Goal: Information Seeking & Learning: Learn about a topic

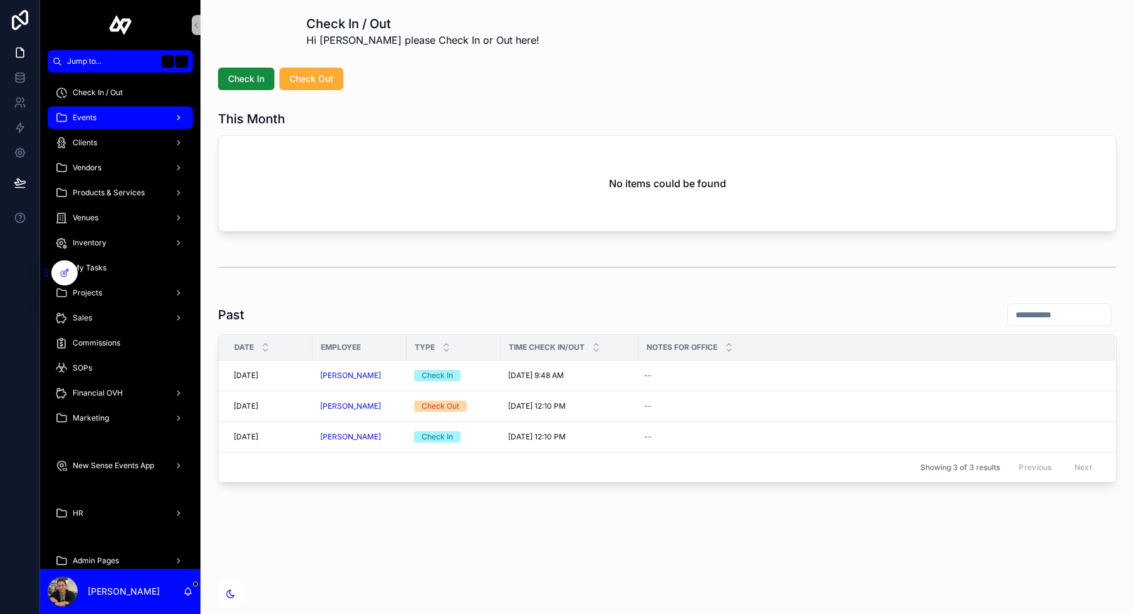
click at [133, 124] on div "Events" at bounding box center [120, 118] width 130 height 20
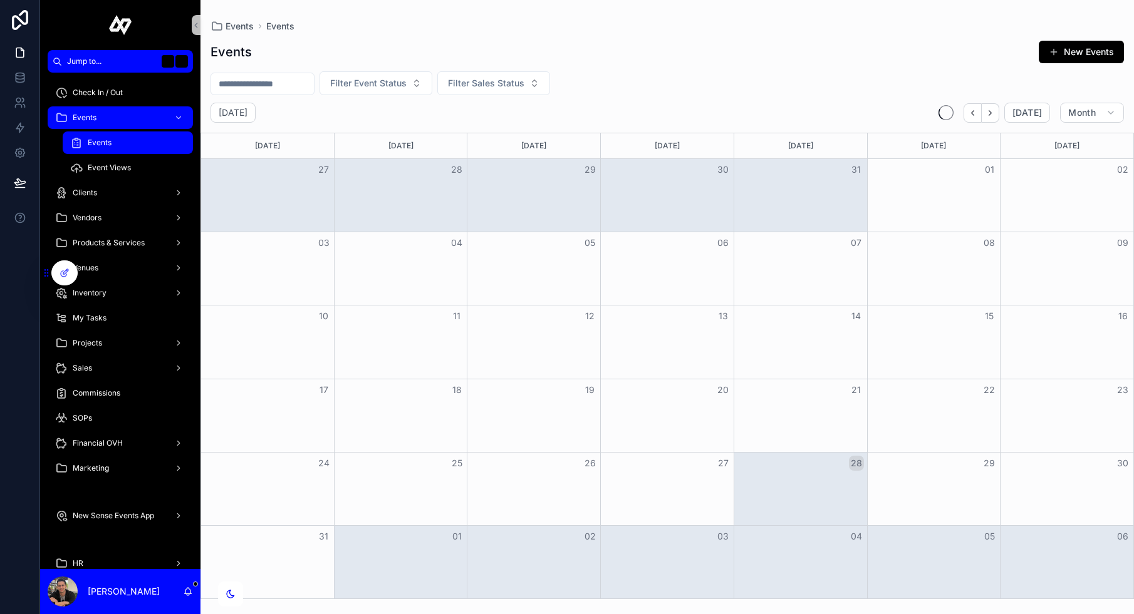
click at [98, 138] on span "Events" at bounding box center [100, 143] width 24 height 10
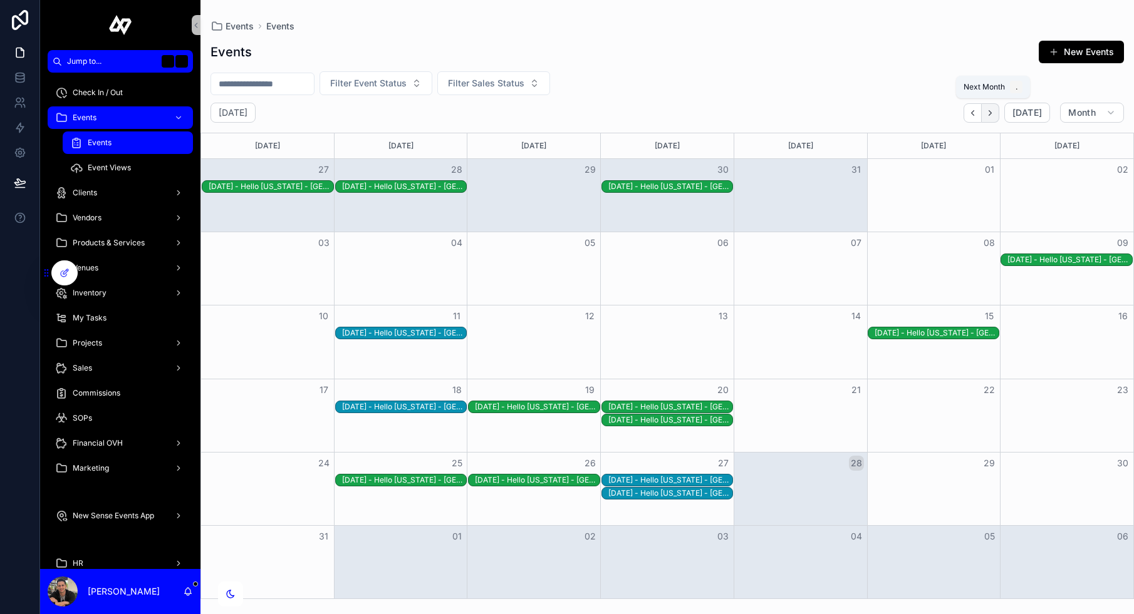
click at [995, 114] on icon "Next" at bounding box center [989, 112] width 9 height 9
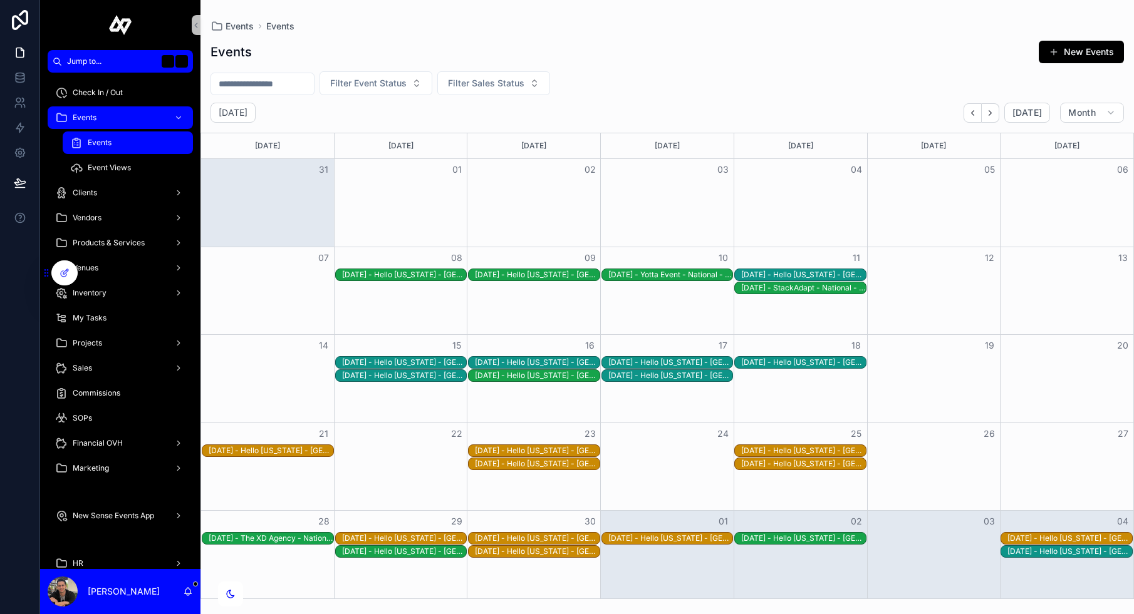
click at [683, 275] on div "[DATE] - Yotta Event - National - MGM Grand - reczwLxecmzJ4WjEQ" at bounding box center [670, 275] width 125 height 10
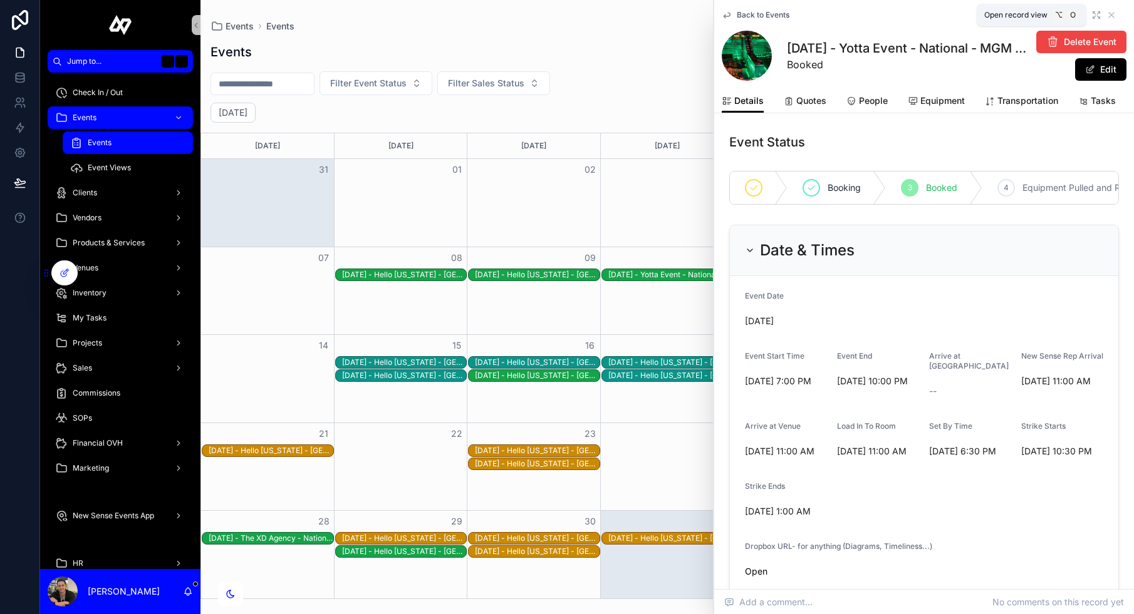
click at [1095, 11] on icon "scrollable content" at bounding box center [1096, 15] width 10 height 10
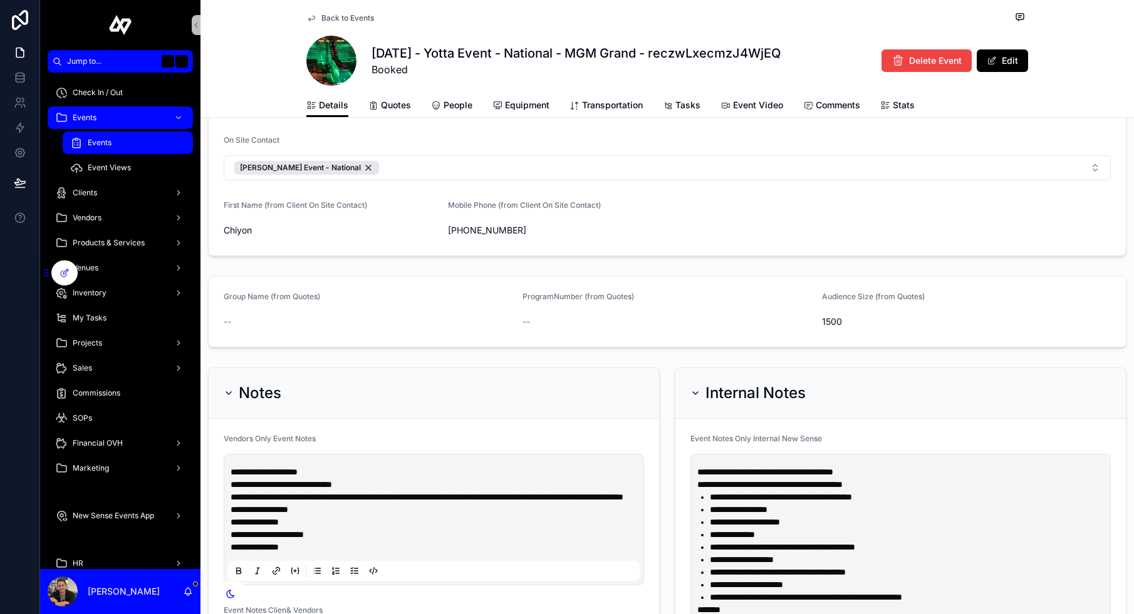
scroll to position [675, 0]
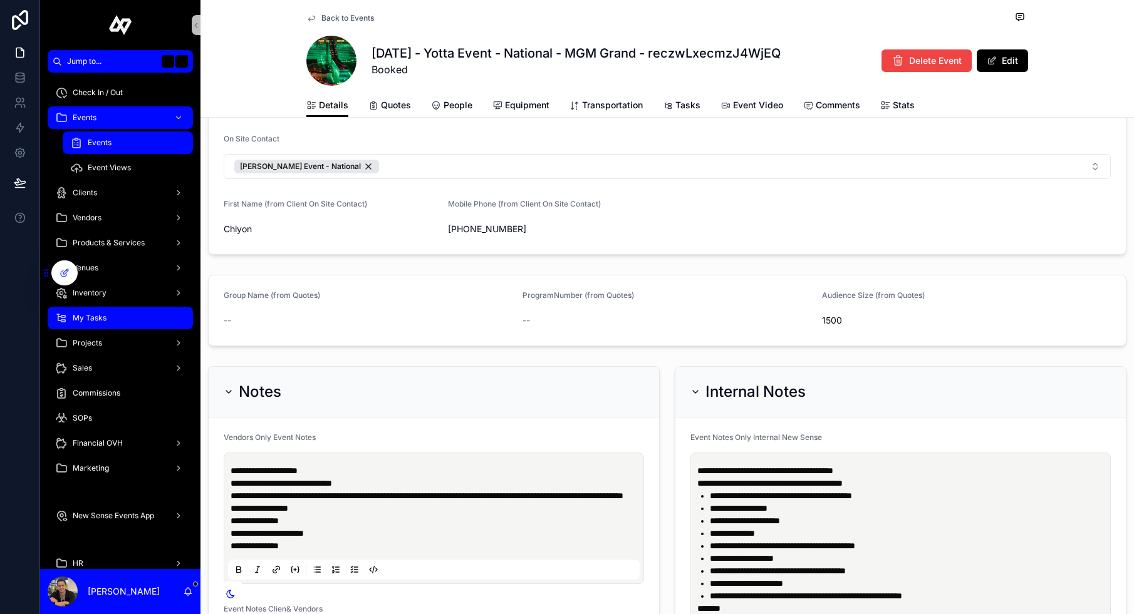
click at [101, 314] on span "My Tasks" at bounding box center [90, 318] width 34 height 10
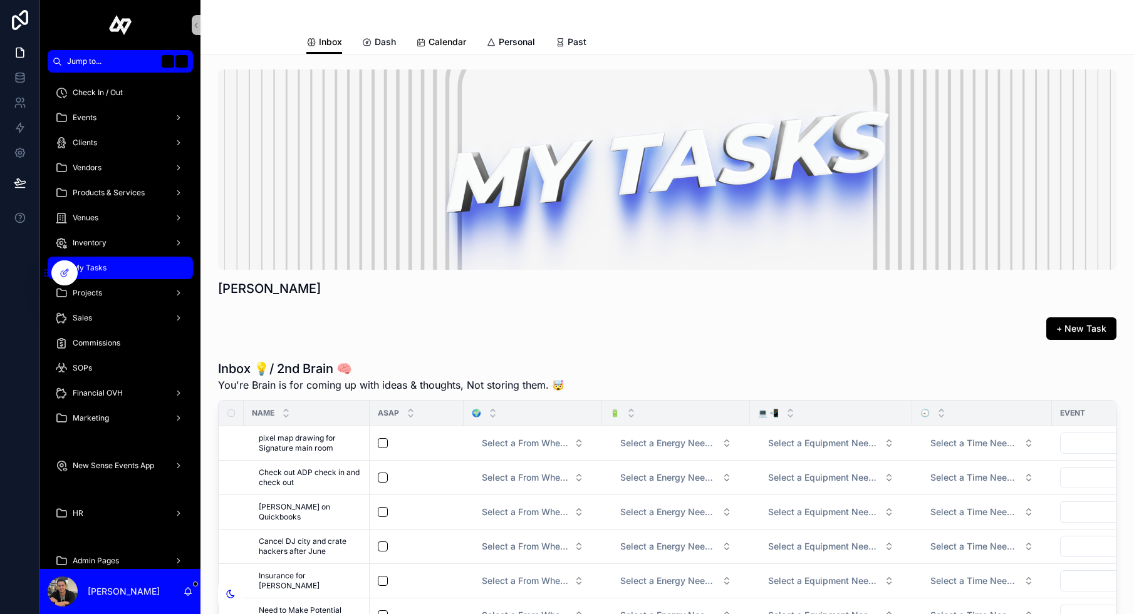
click at [454, 33] on link "Calendar" at bounding box center [441, 43] width 50 height 25
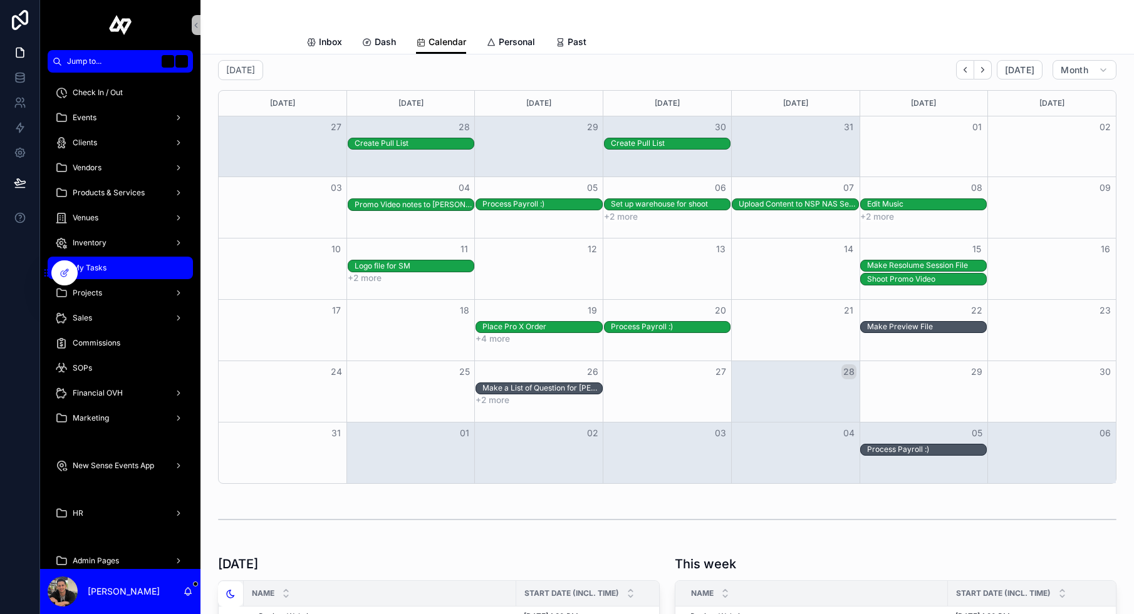
scroll to position [365, 0]
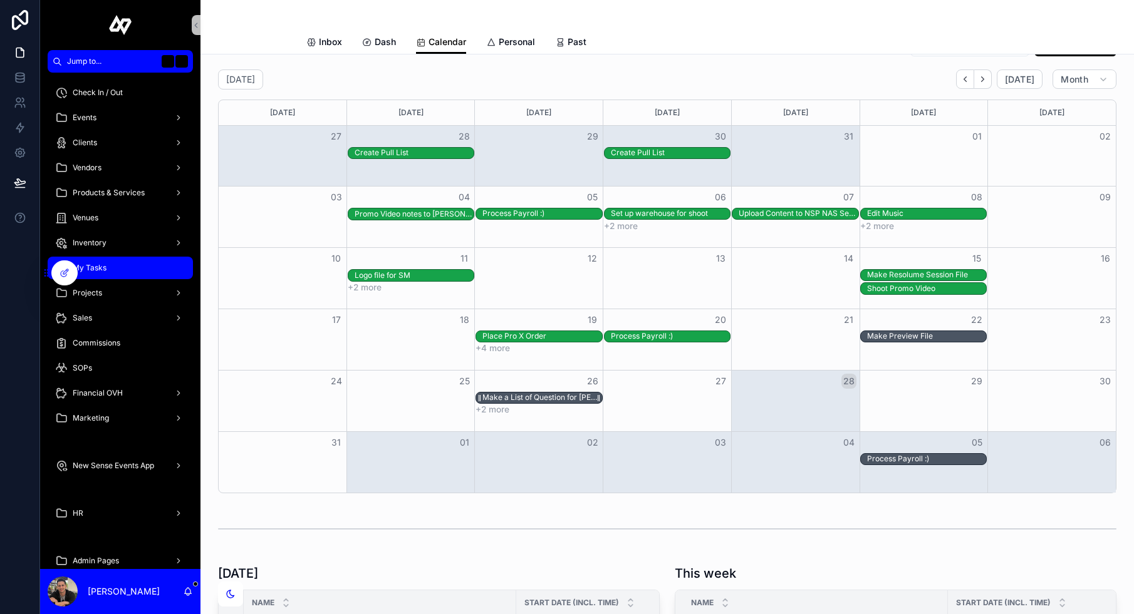
click at [538, 396] on div "Make a List of Question for [PERSON_NAME] (Tech Director)" at bounding box center [542, 398] width 120 height 10
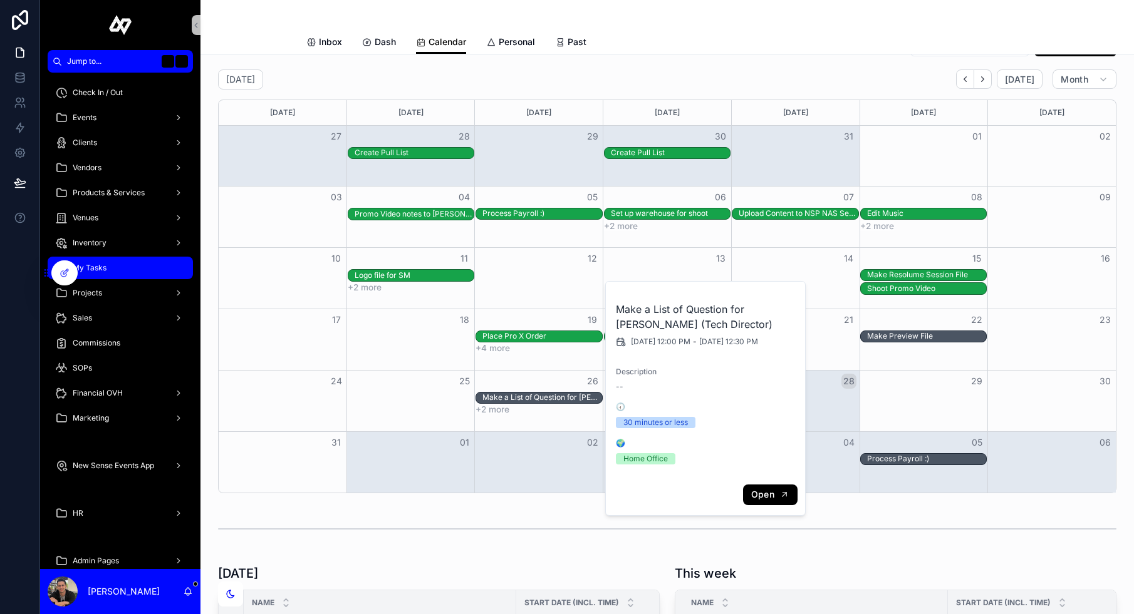
click at [780, 500] on button "Open" at bounding box center [770, 495] width 54 height 21
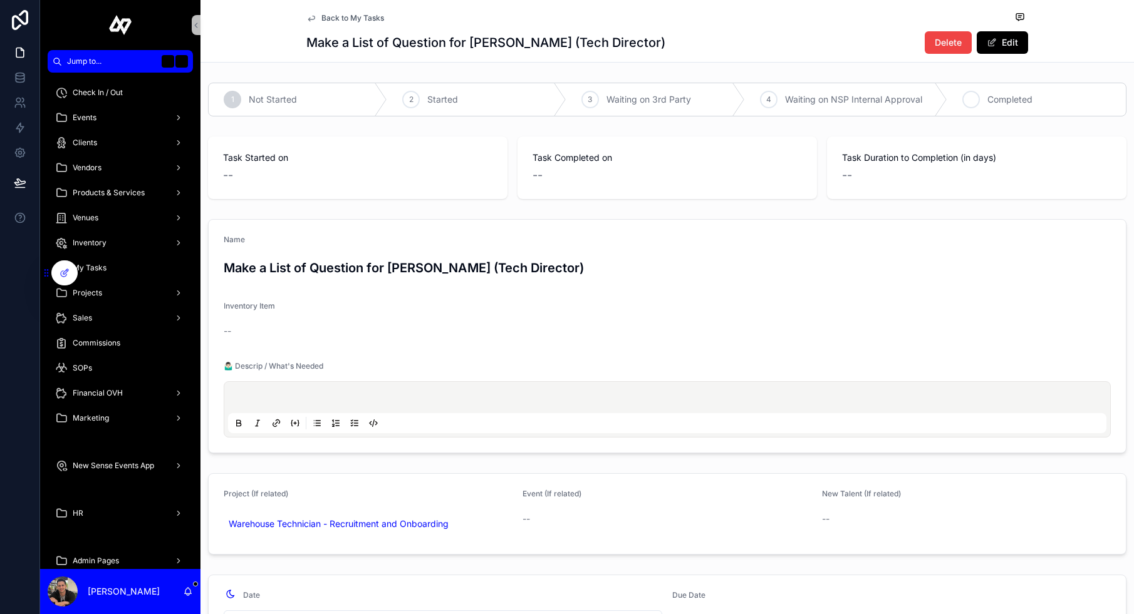
click at [998, 97] on span "Completed" at bounding box center [1009, 99] width 45 height 13
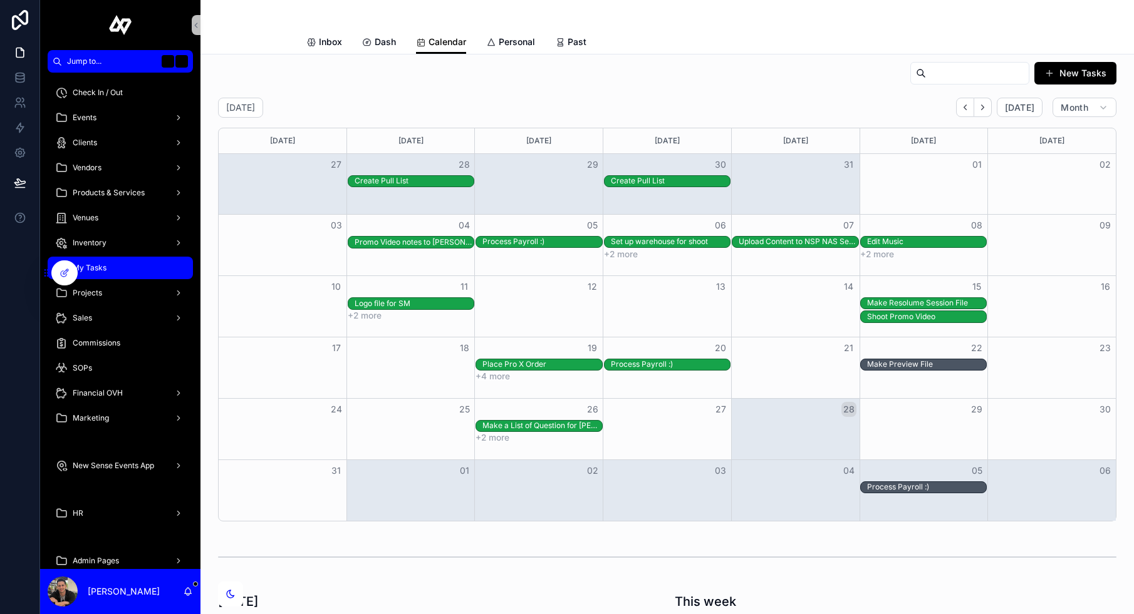
scroll to position [396, 0]
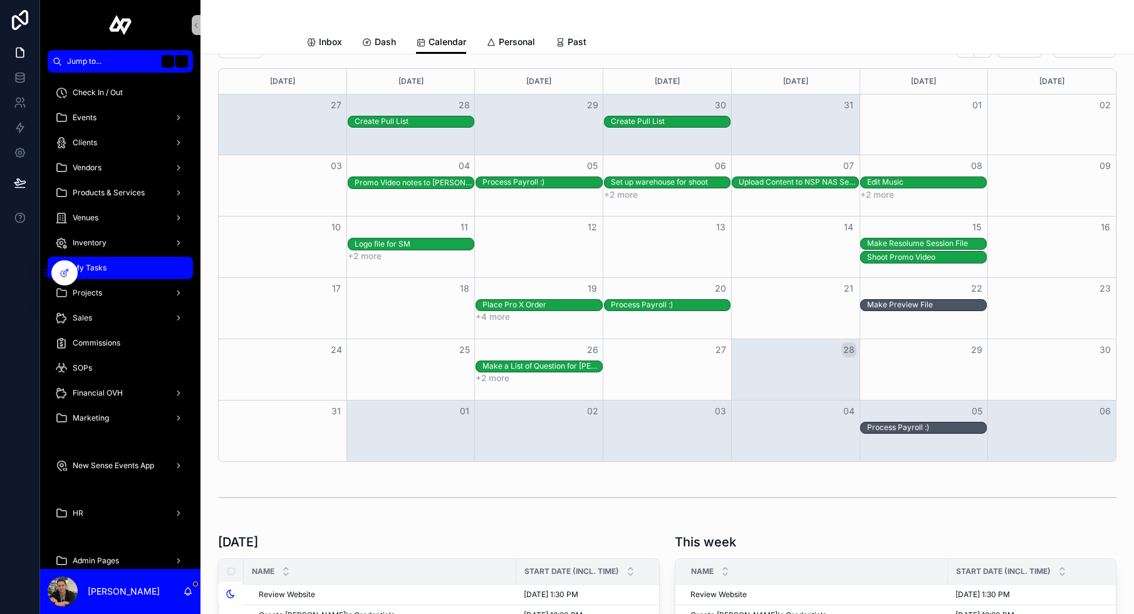
click at [490, 380] on button "+2 more" at bounding box center [492, 378] width 34 height 10
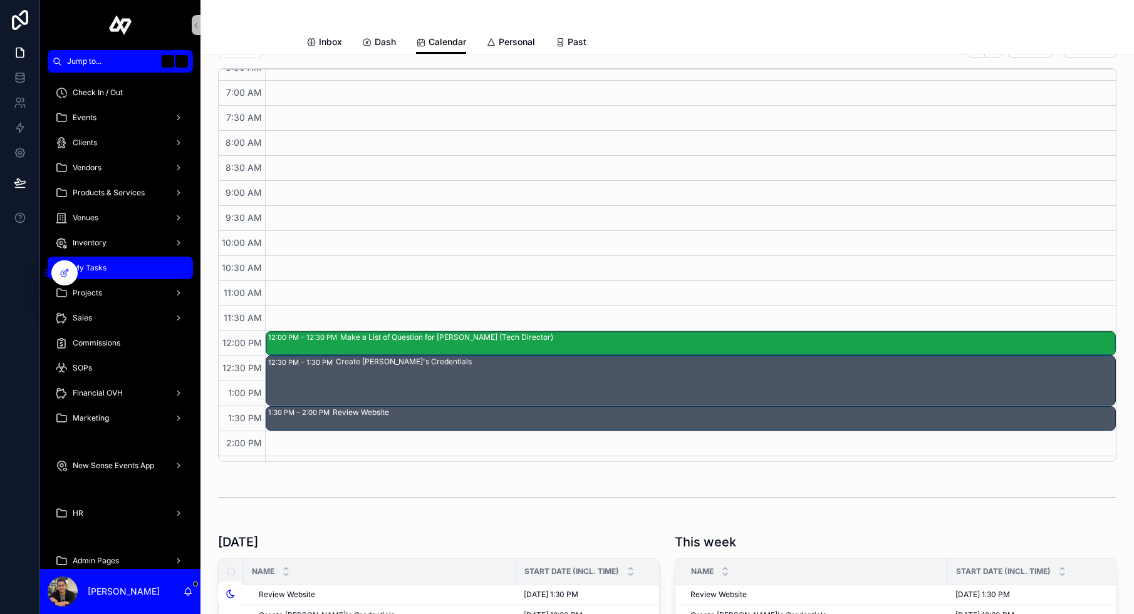
scroll to position [347, 0]
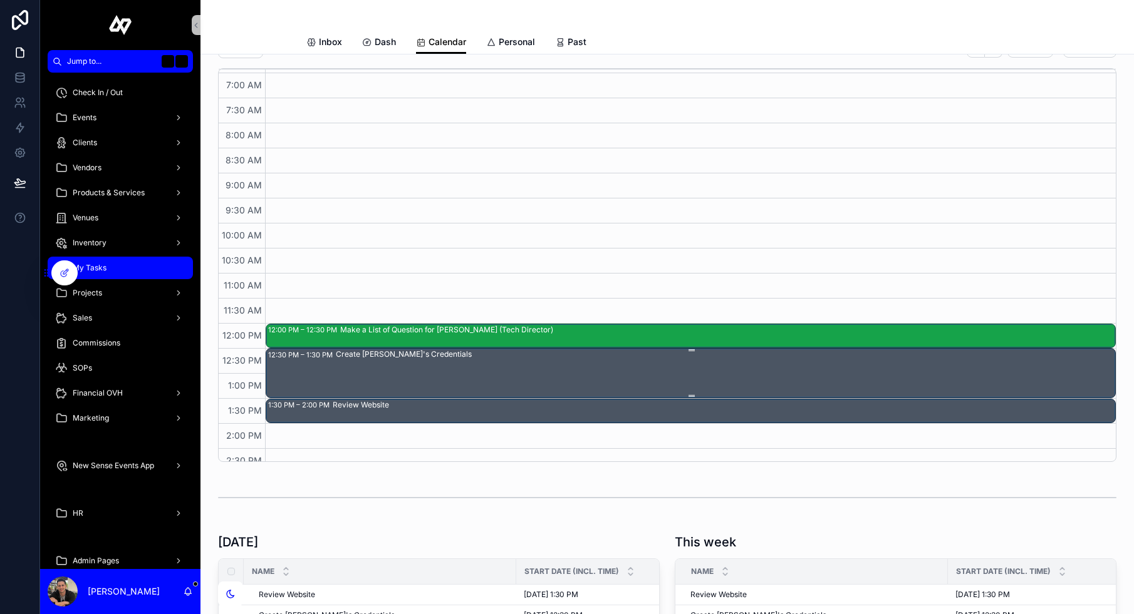
click at [503, 373] on div "Create [PERSON_NAME]'s Credentials" at bounding box center [725, 373] width 779 height 48
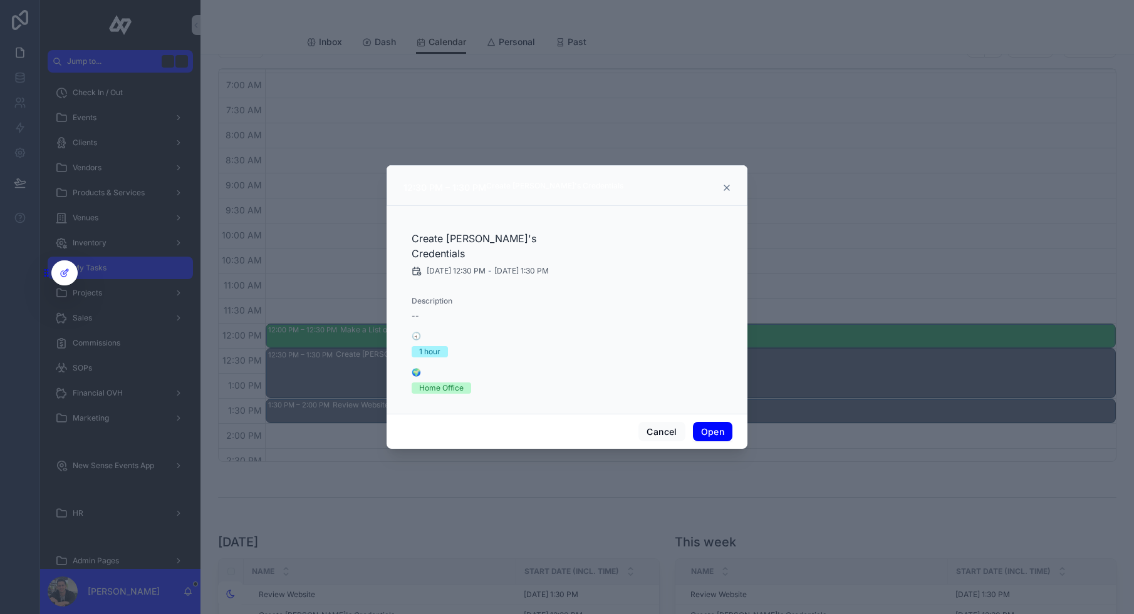
click at [727, 432] on button "Open" at bounding box center [712, 432] width 39 height 20
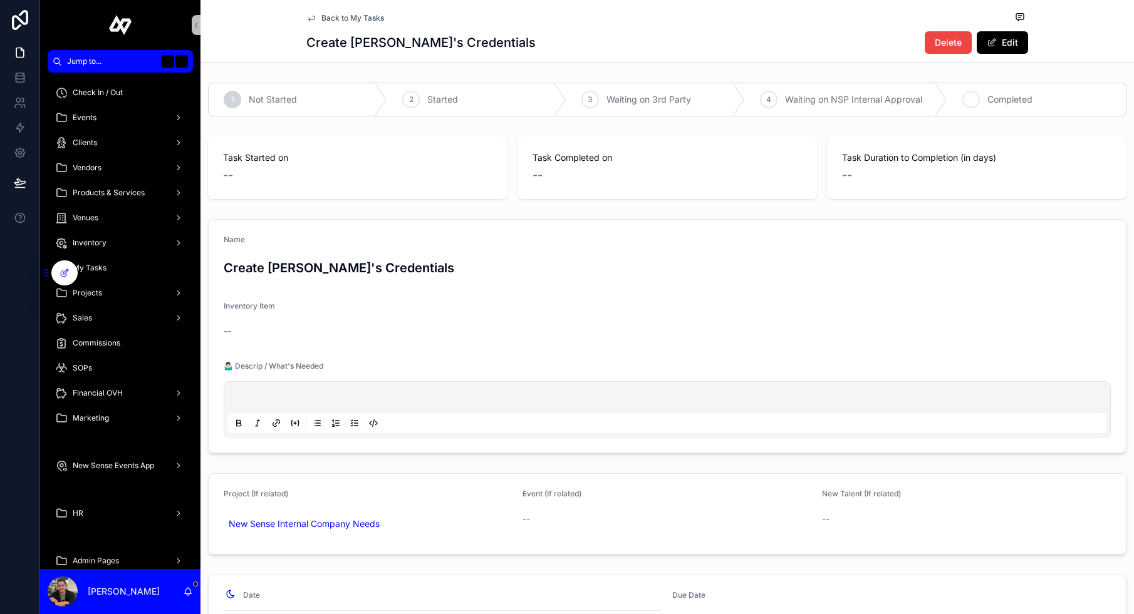
click at [978, 103] on div "5" at bounding box center [971, 100] width 18 height 18
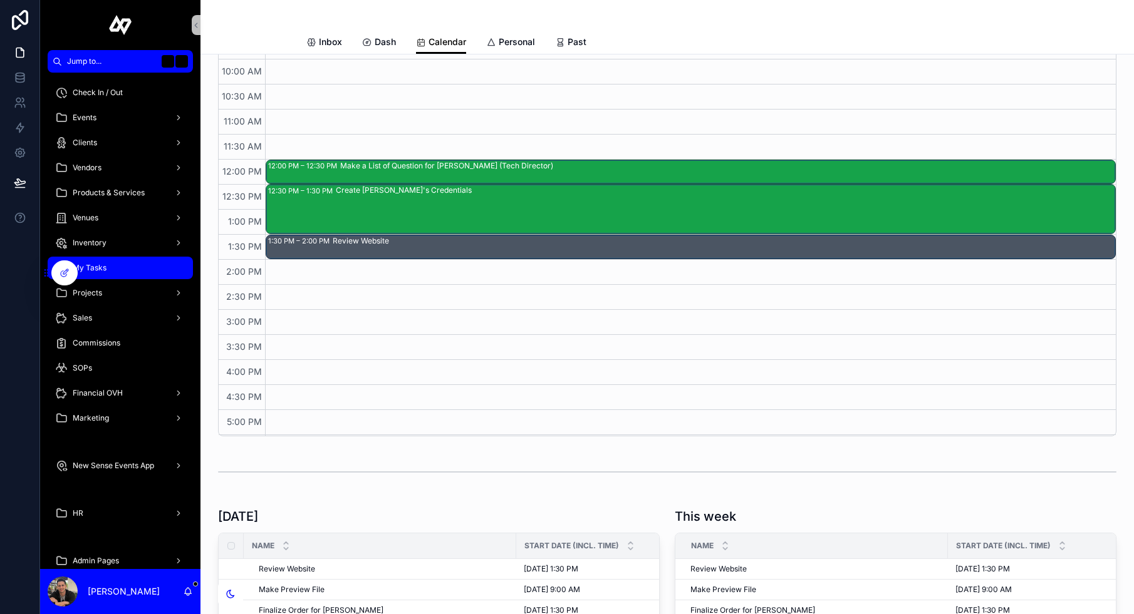
scroll to position [505, 0]
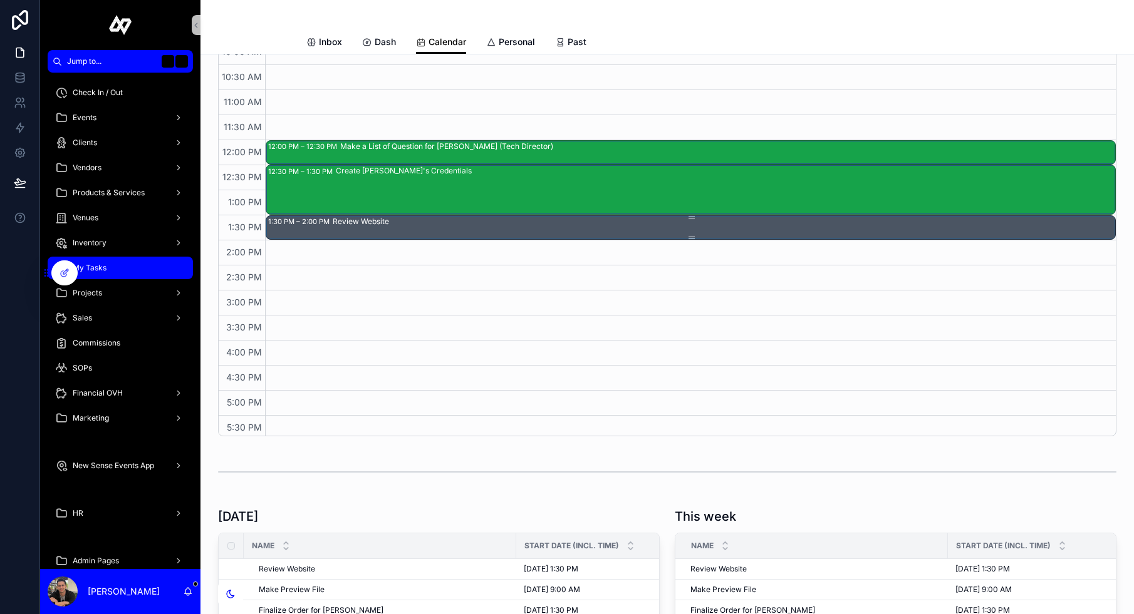
click at [483, 234] on div "Review Website" at bounding box center [724, 227] width 782 height 23
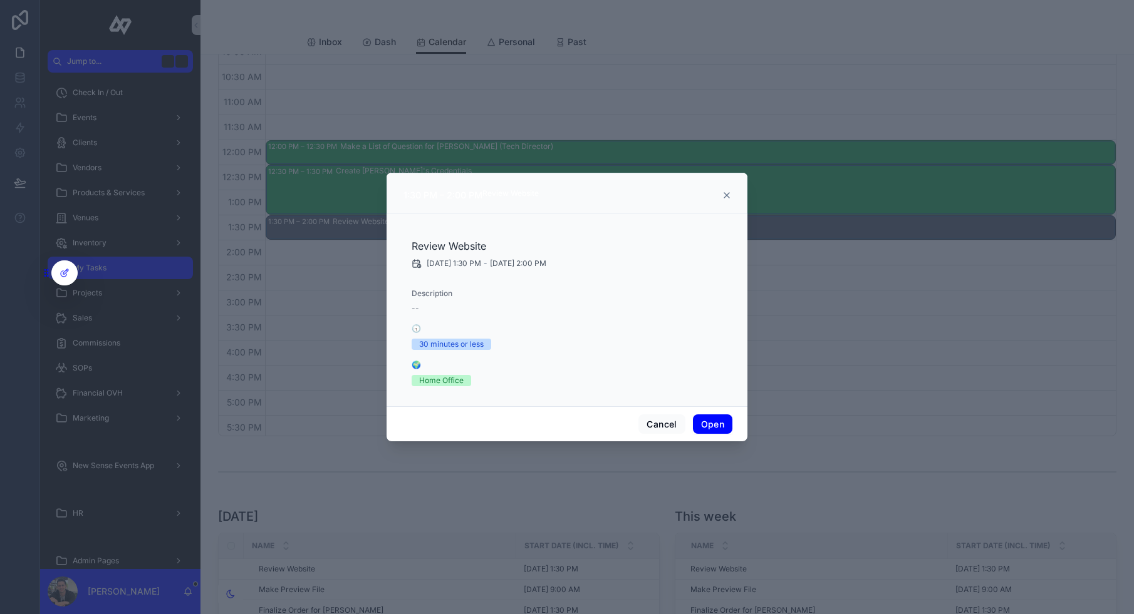
click at [720, 427] on button "Open" at bounding box center [712, 425] width 39 height 20
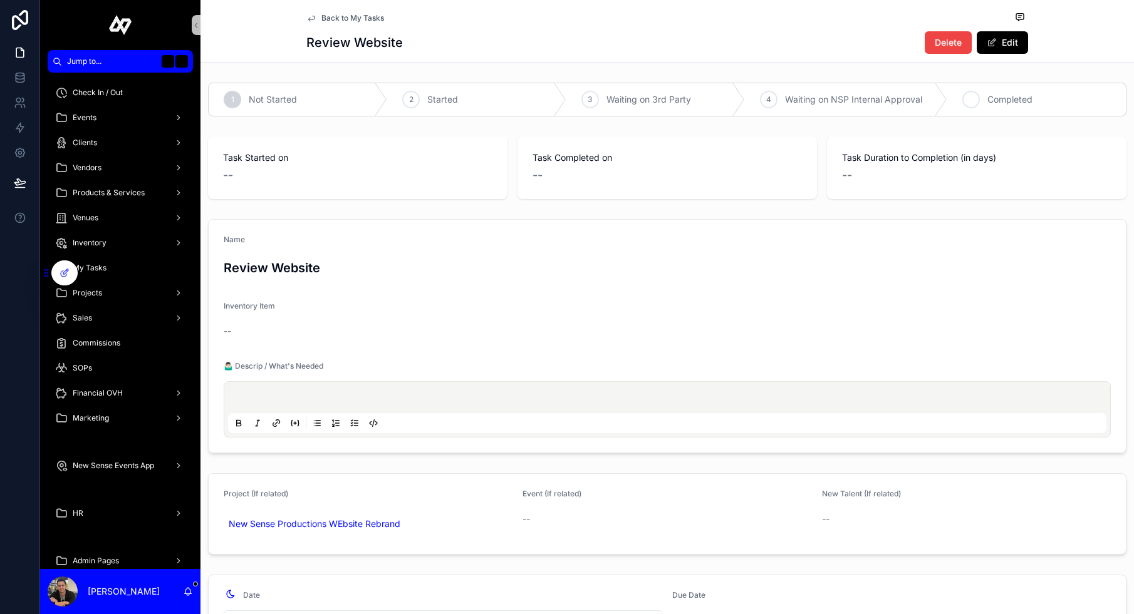
click at [984, 103] on div "5 Completed" at bounding box center [1036, 99] width 179 height 33
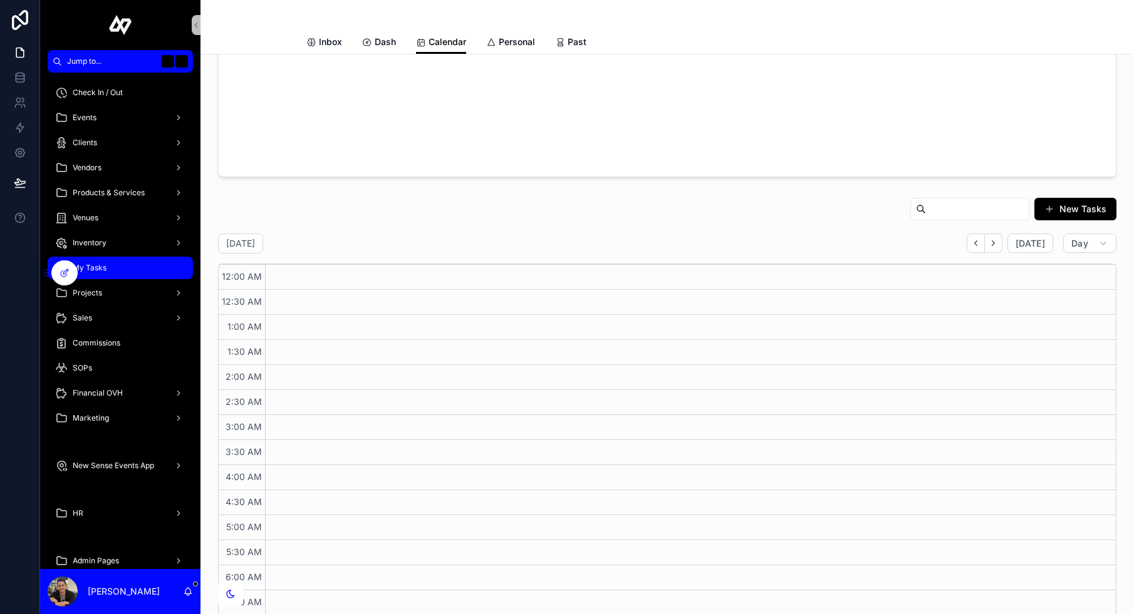
scroll to position [88, 0]
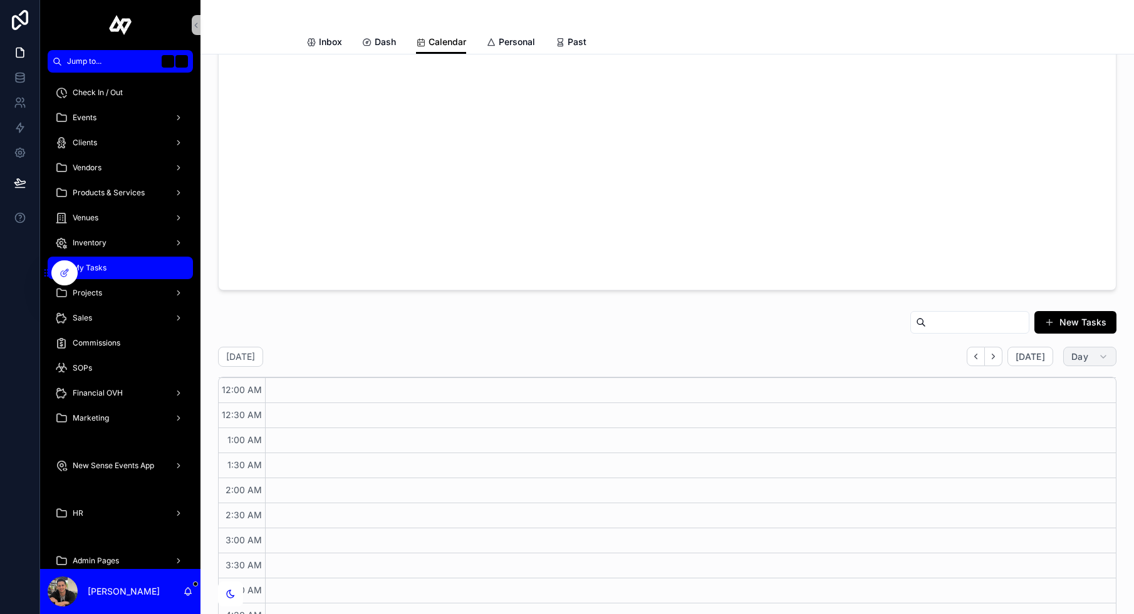
click at [1094, 350] on button "Day" at bounding box center [1089, 357] width 53 height 20
click at [1065, 386] on button "Month" at bounding box center [1060, 387] width 90 height 23
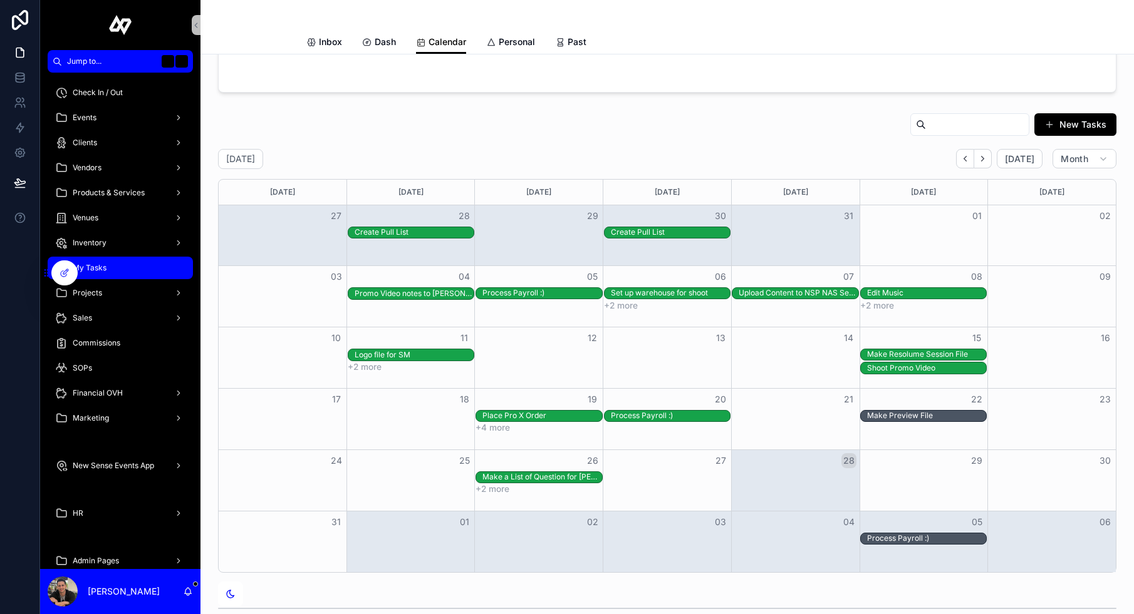
scroll to position [291, 0]
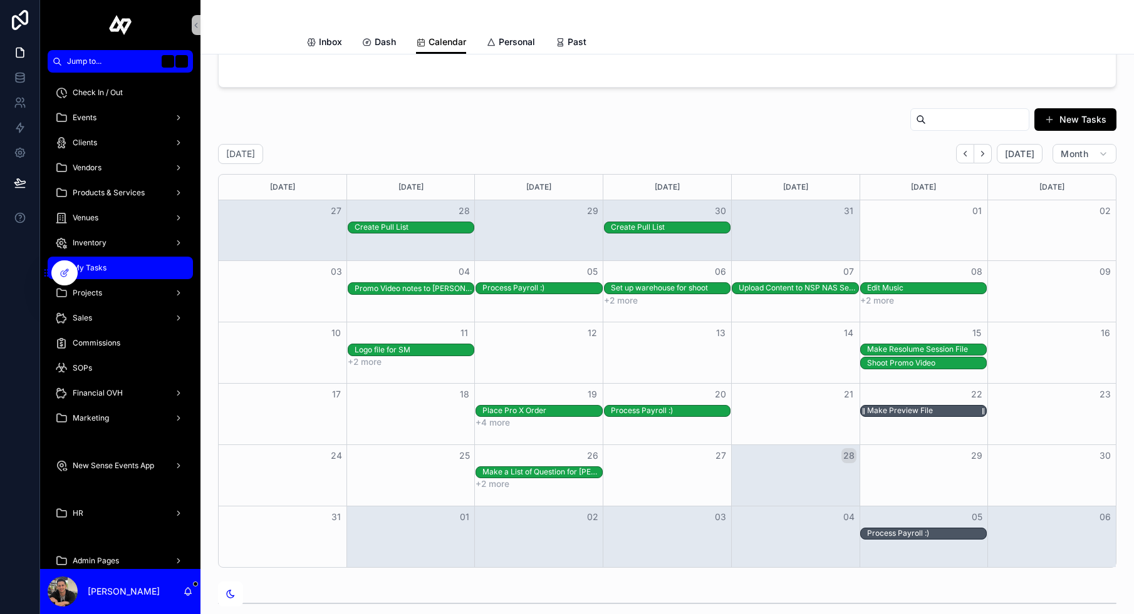
click at [938, 412] on div "Make Preview File" at bounding box center [927, 411] width 120 height 11
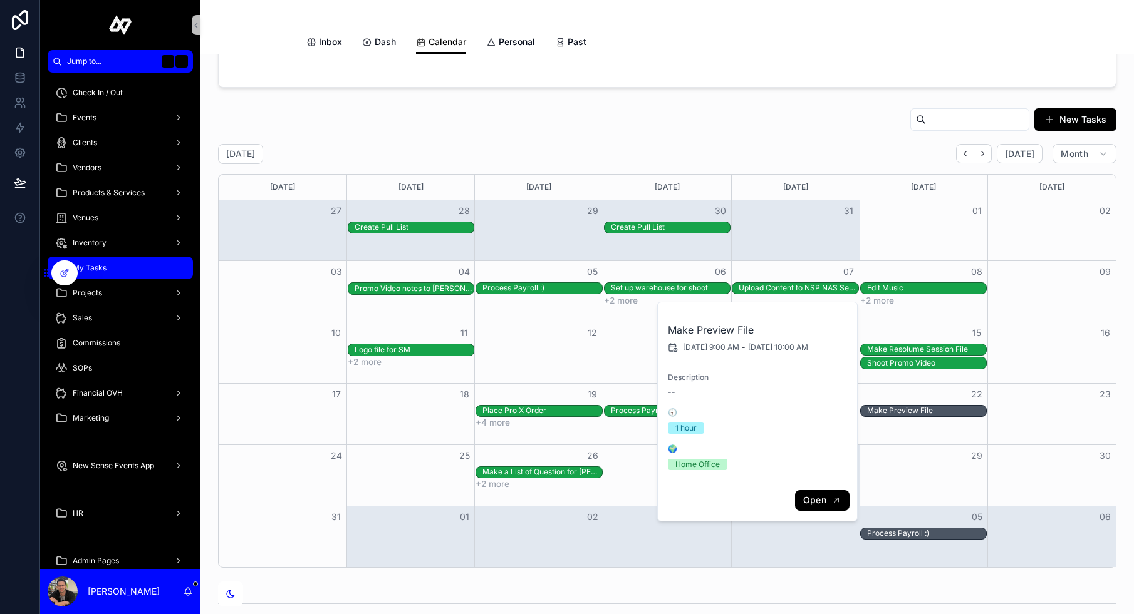
click at [812, 500] on span "Open" at bounding box center [814, 500] width 23 height 11
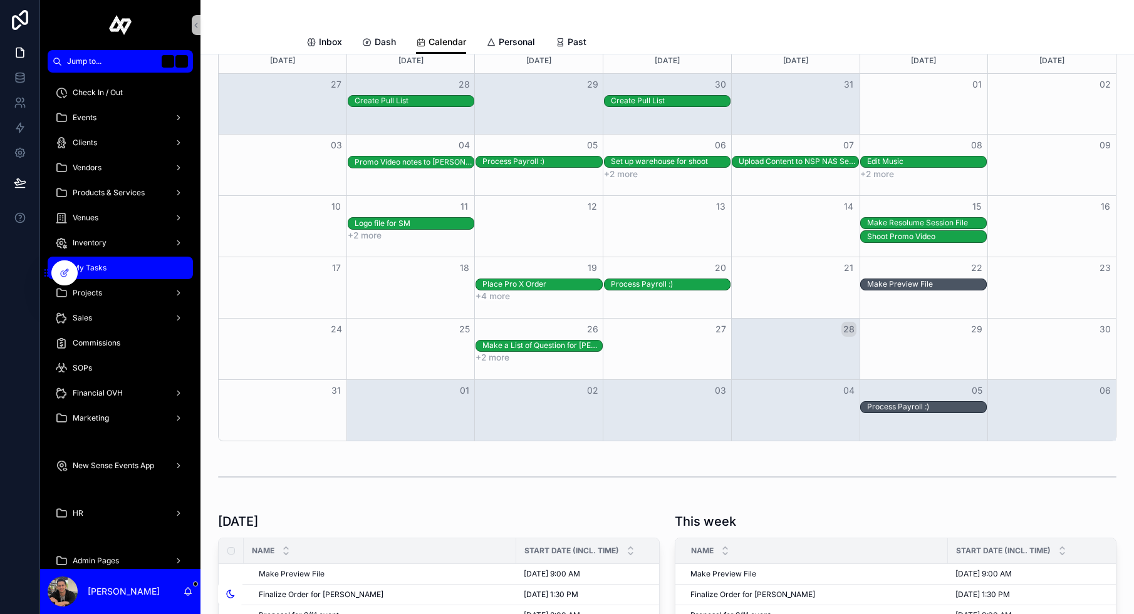
scroll to position [423, 0]
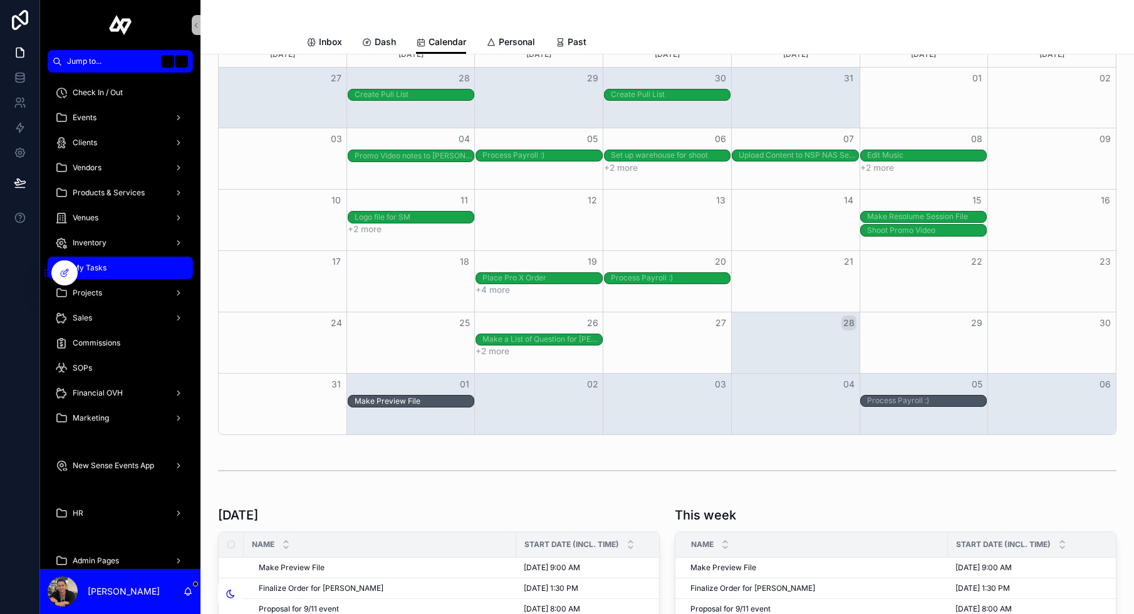
drag, startPoint x: 913, startPoint y: 278, endPoint x: 438, endPoint y: 407, distance: 491.4
click at [483, 286] on button "+4 more" at bounding box center [492, 290] width 34 height 10
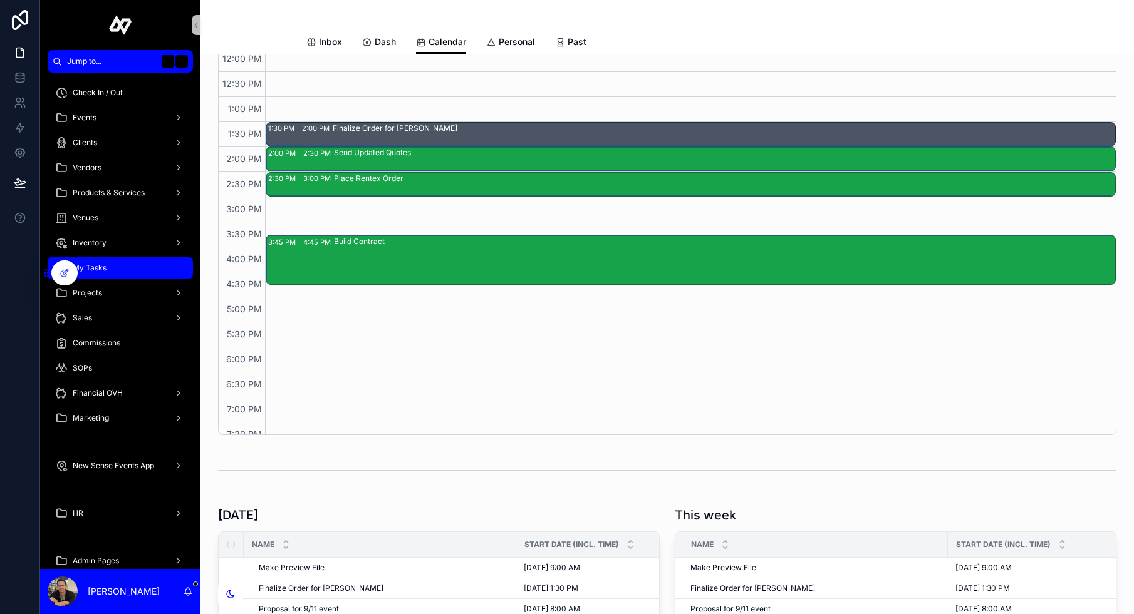
scroll to position [620, 0]
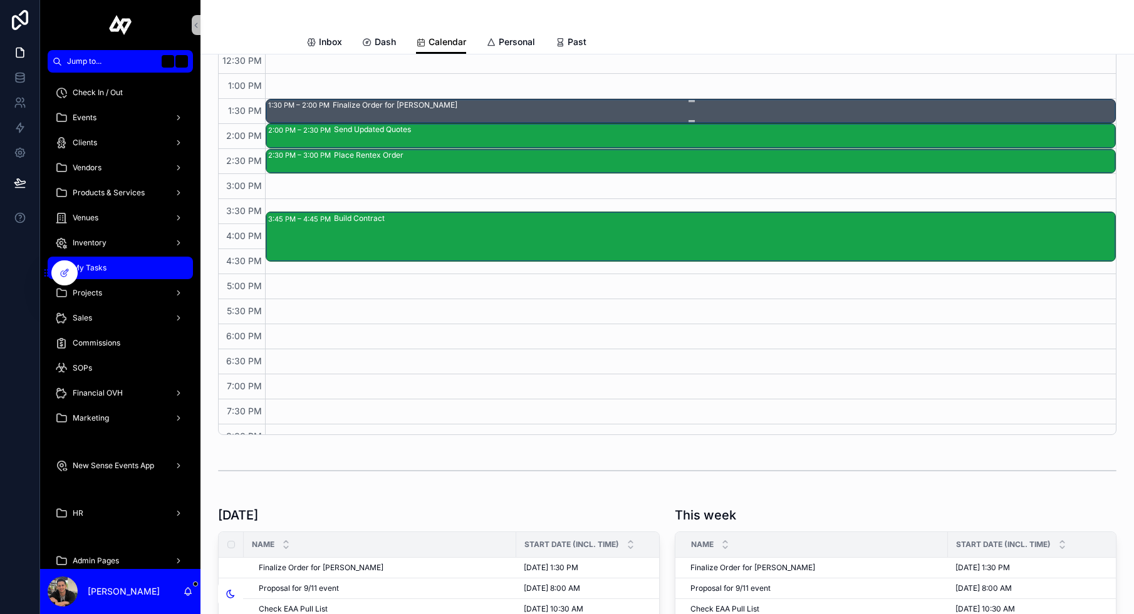
click at [589, 116] on div "Finalize Order for [PERSON_NAME]" at bounding box center [724, 111] width 782 height 23
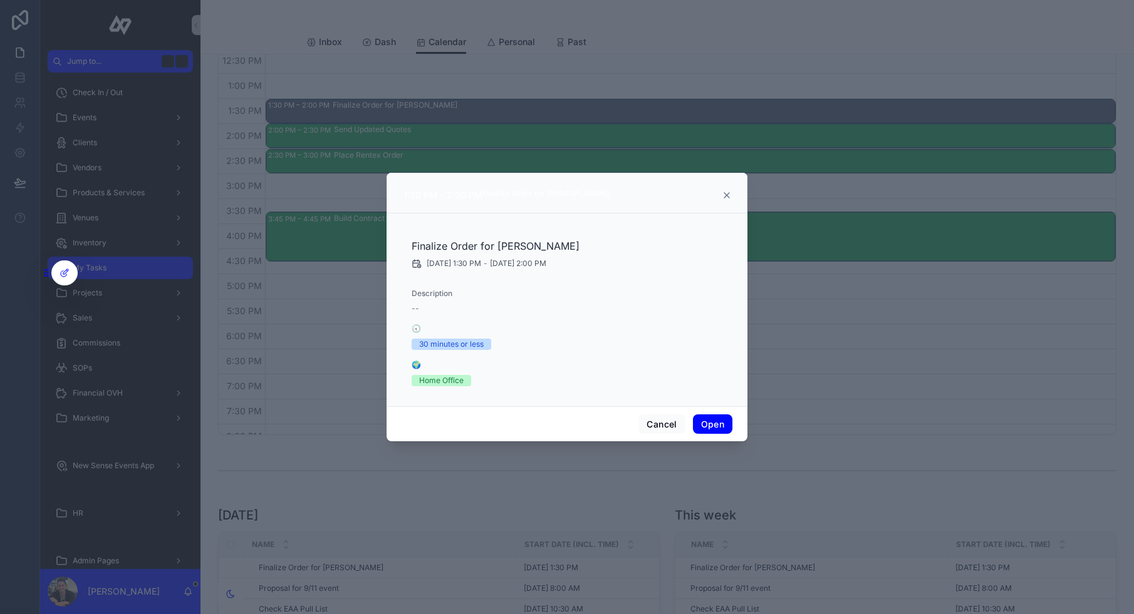
click at [715, 422] on button "Open" at bounding box center [712, 425] width 39 height 20
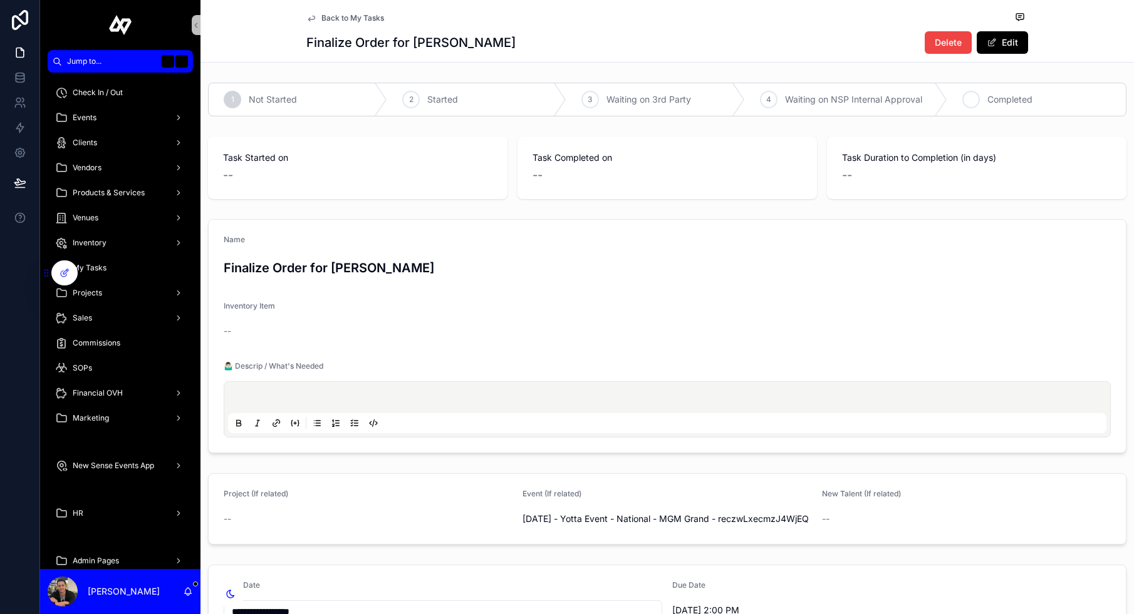
click at [990, 95] on span "Completed" at bounding box center [1009, 99] width 45 height 13
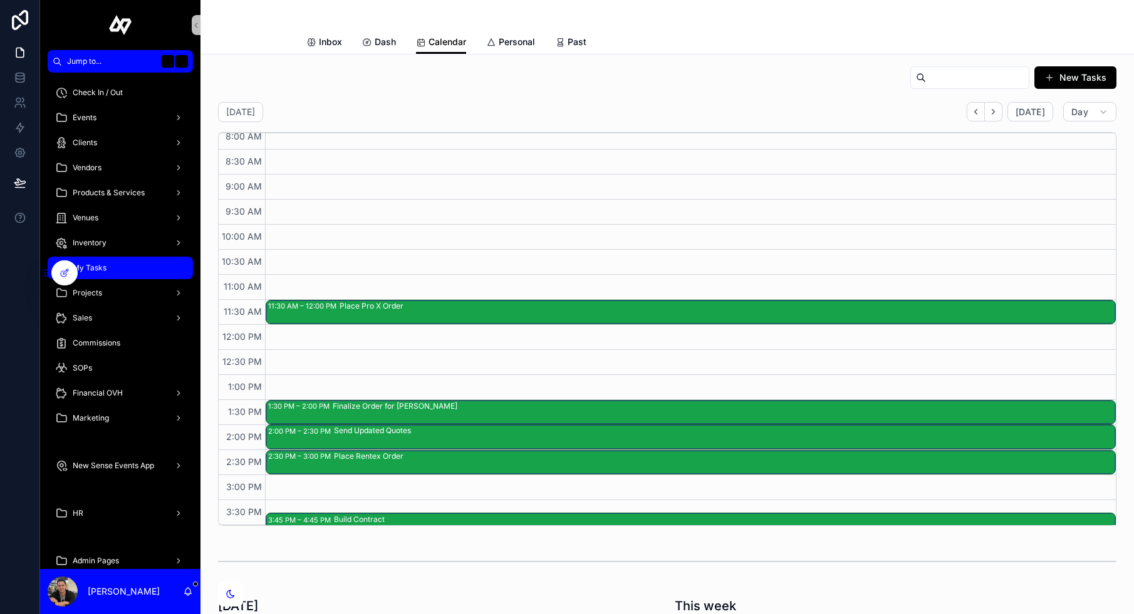
scroll to position [173, 0]
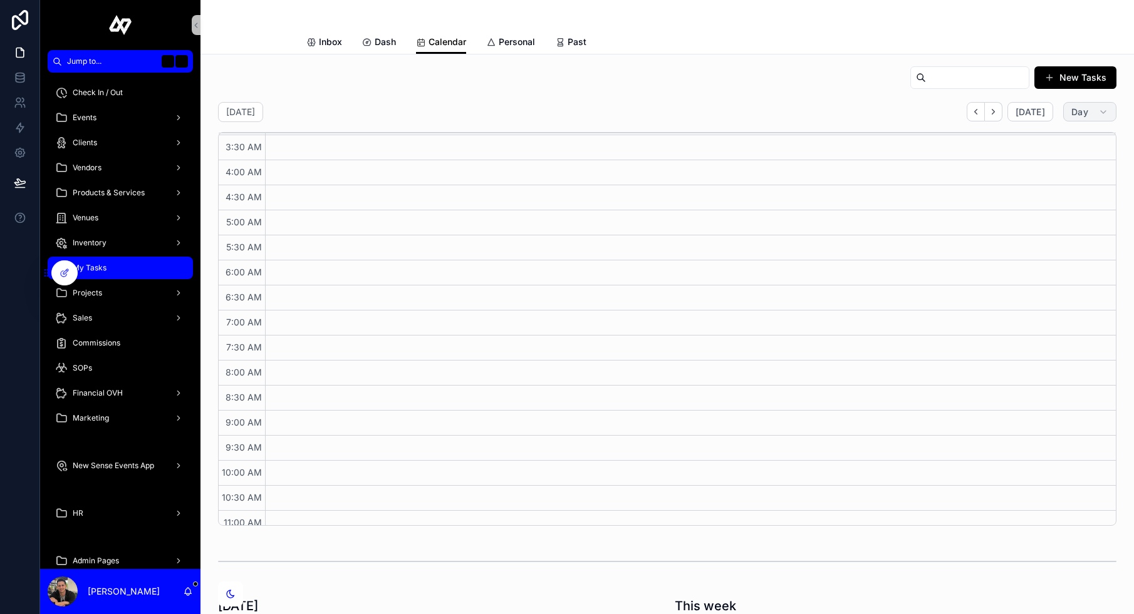
click at [1101, 116] on icon "scrollable content" at bounding box center [1103, 112] width 10 height 10
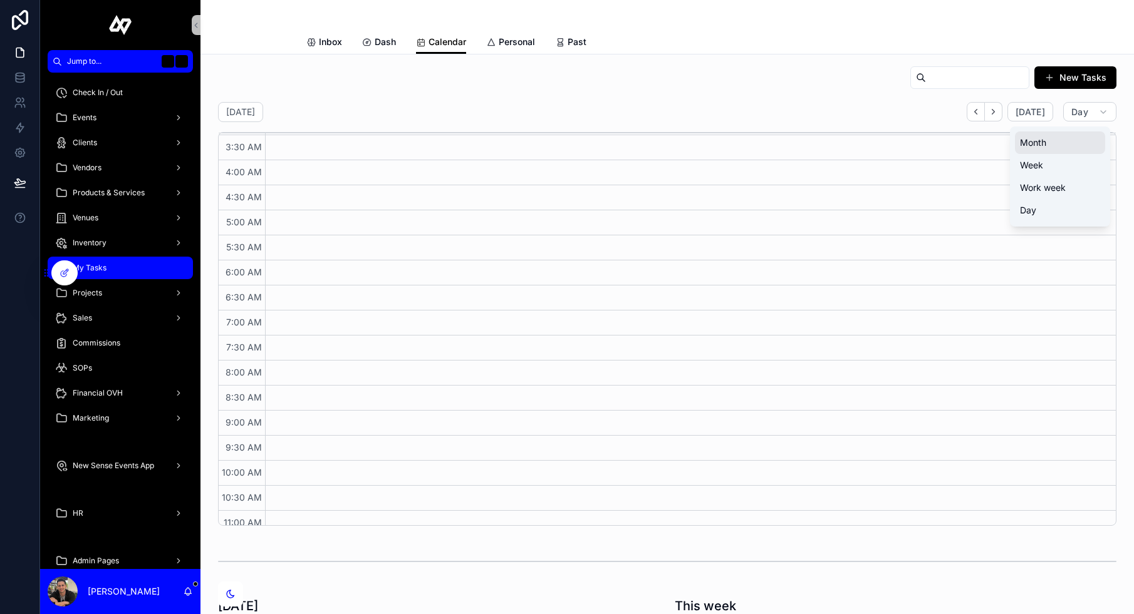
click at [1075, 143] on button "Month" at bounding box center [1060, 143] width 90 height 23
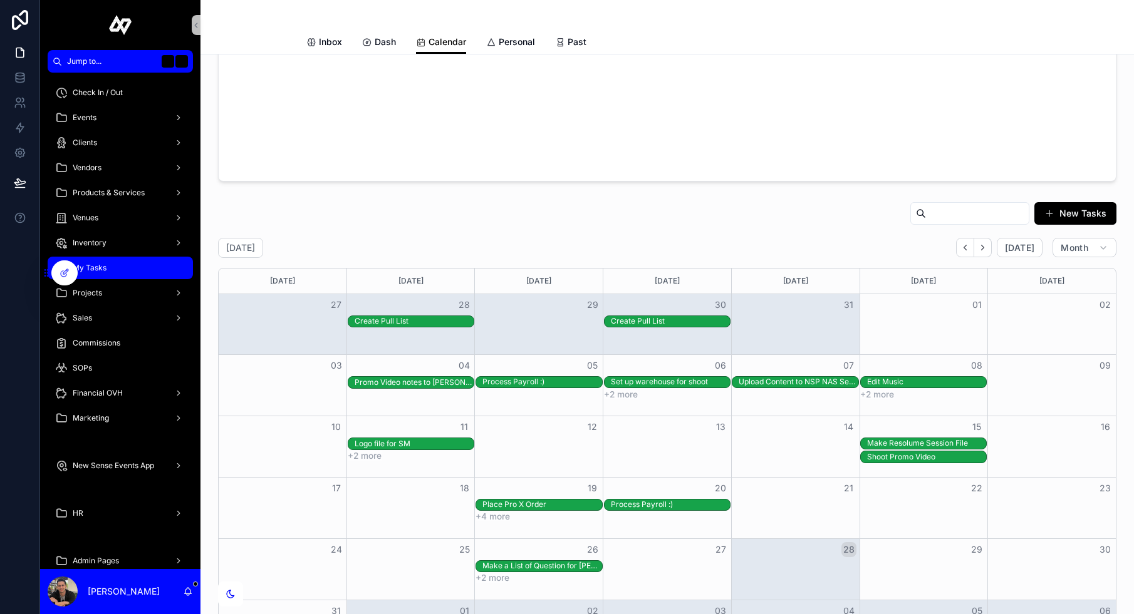
scroll to position [176, 0]
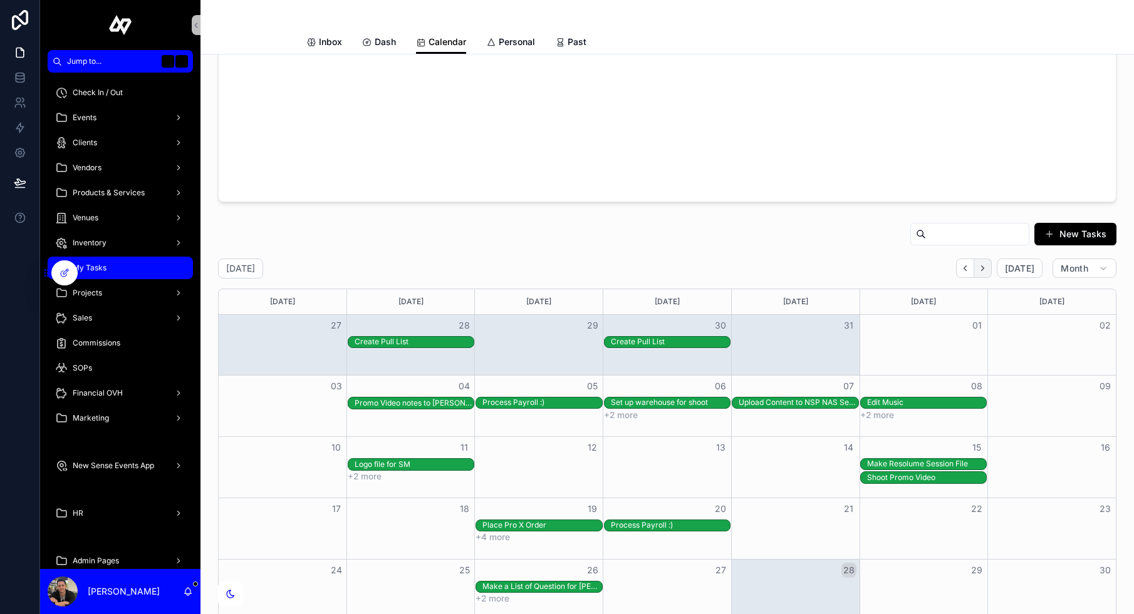
click at [980, 270] on icon "Next" at bounding box center [982, 268] width 9 height 9
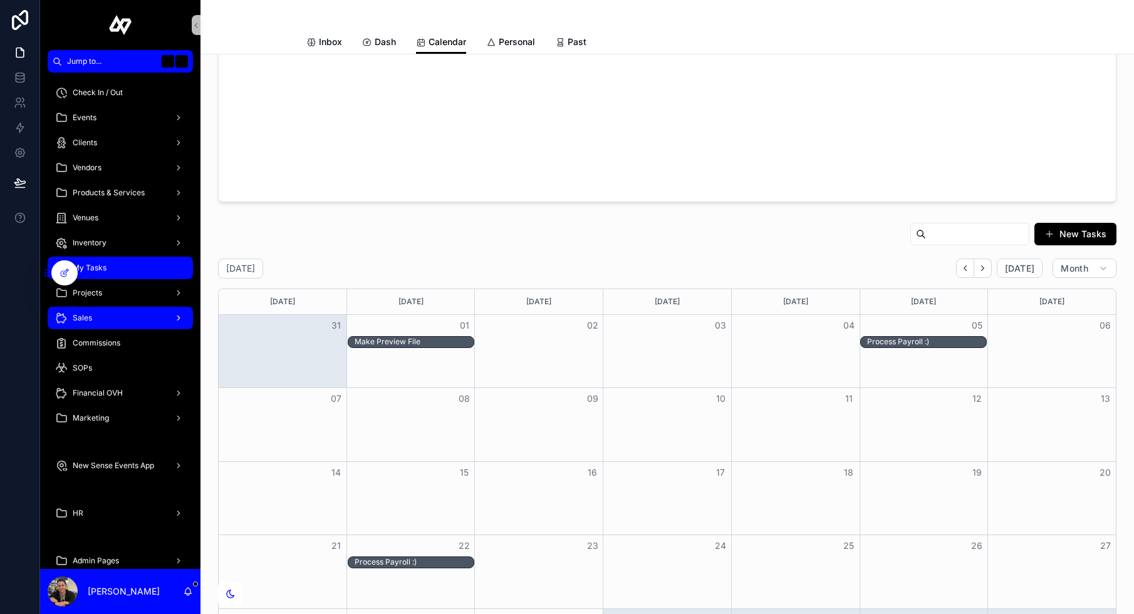
click at [105, 322] on div "Sales" at bounding box center [120, 318] width 130 height 20
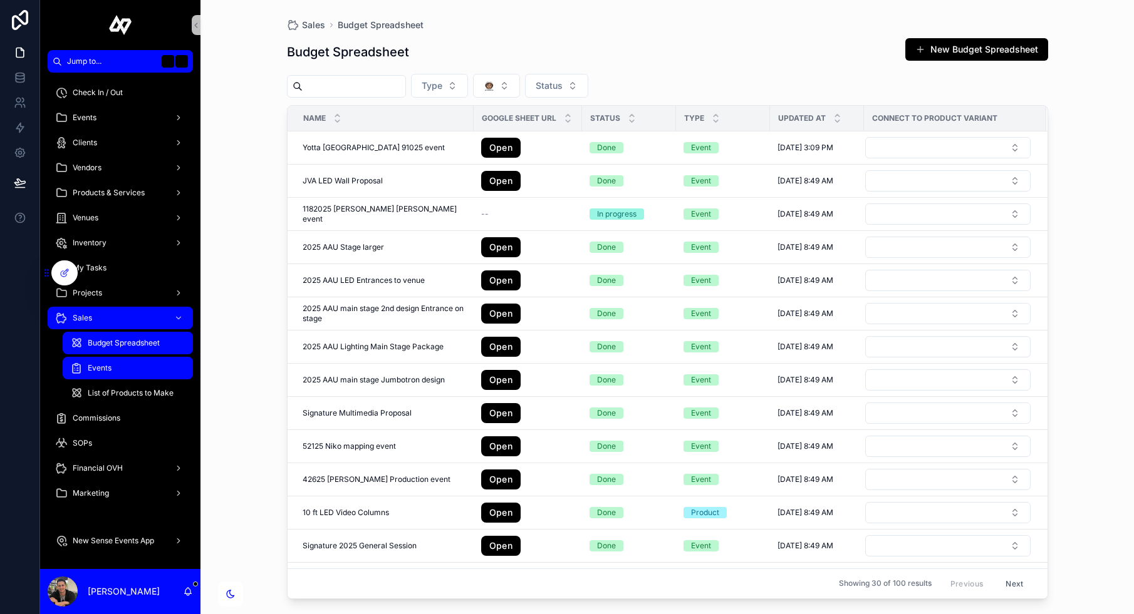
click at [96, 365] on span "Events" at bounding box center [100, 368] width 24 height 10
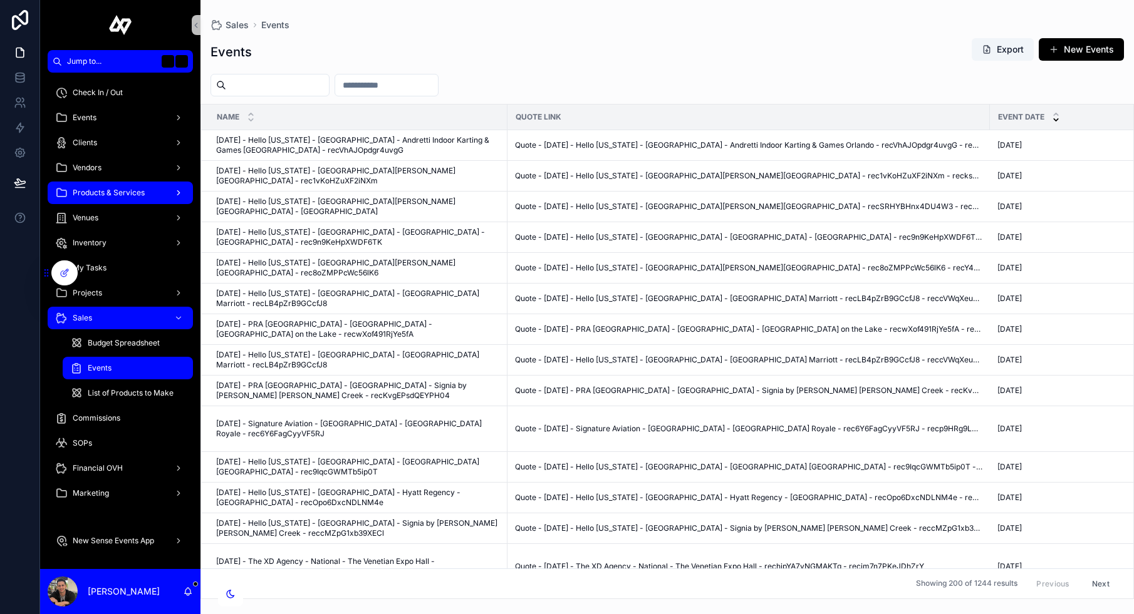
click at [127, 184] on div "Products & Services" at bounding box center [120, 193] width 130 height 20
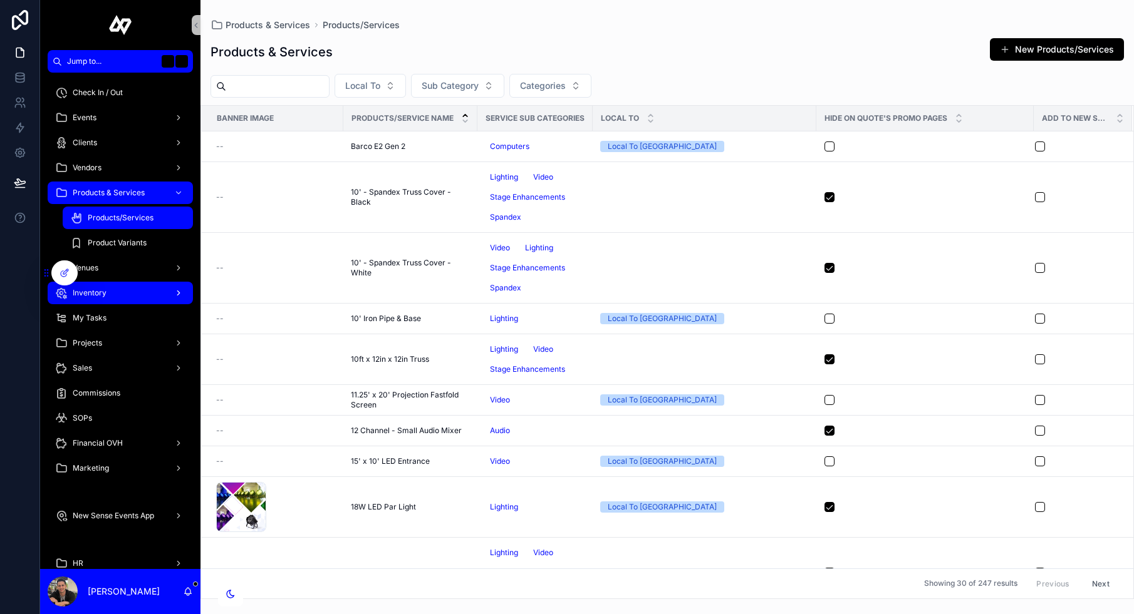
click at [115, 296] on div "Inventory" at bounding box center [120, 293] width 130 height 20
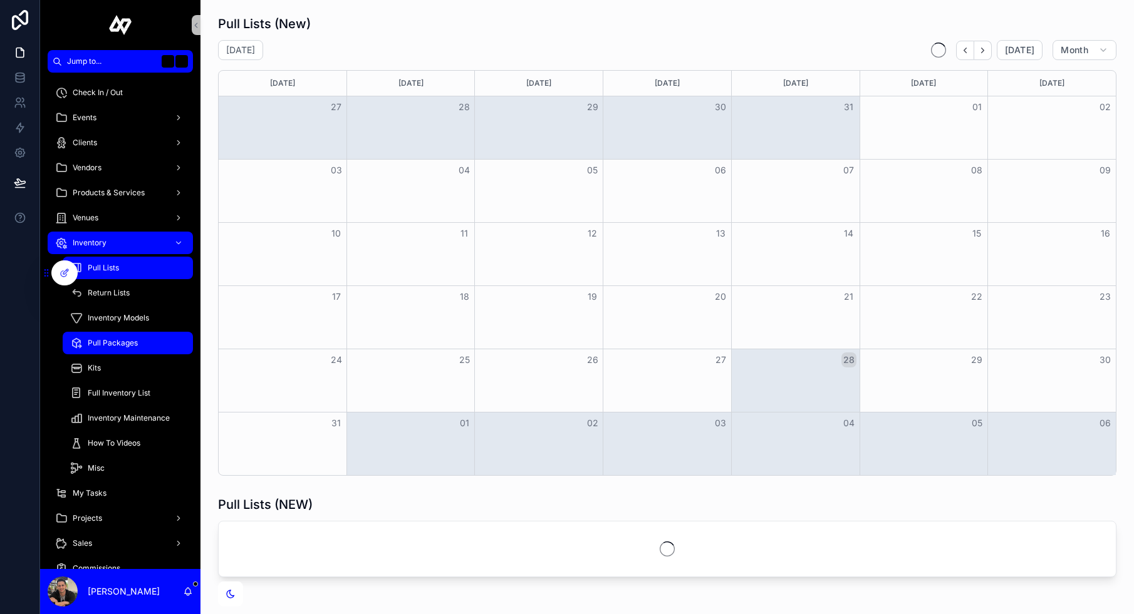
click at [116, 354] on link "Pull Packages" at bounding box center [128, 343] width 130 height 23
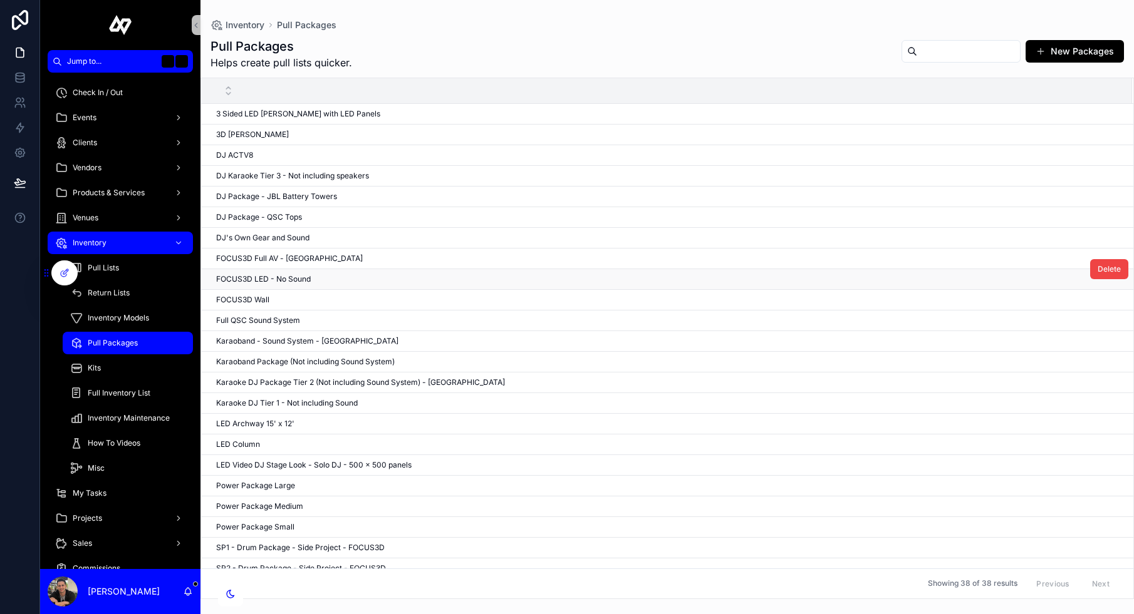
click at [297, 277] on span "FOCUS3D LED - No Sound" at bounding box center [263, 279] width 95 height 10
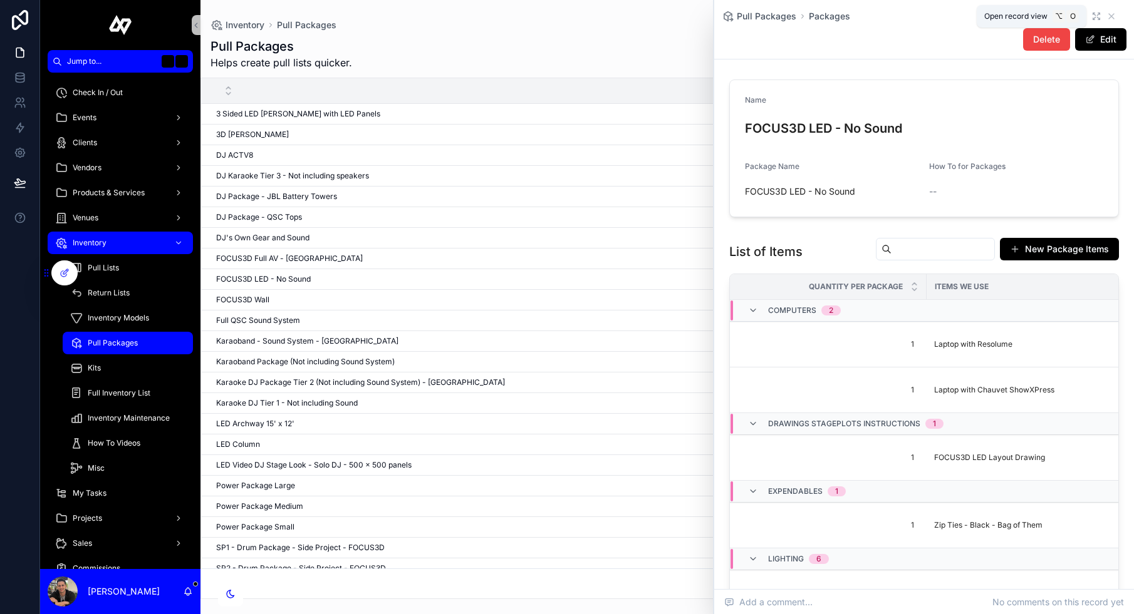
click at [1098, 13] on icon "scrollable content" at bounding box center [1096, 16] width 10 height 10
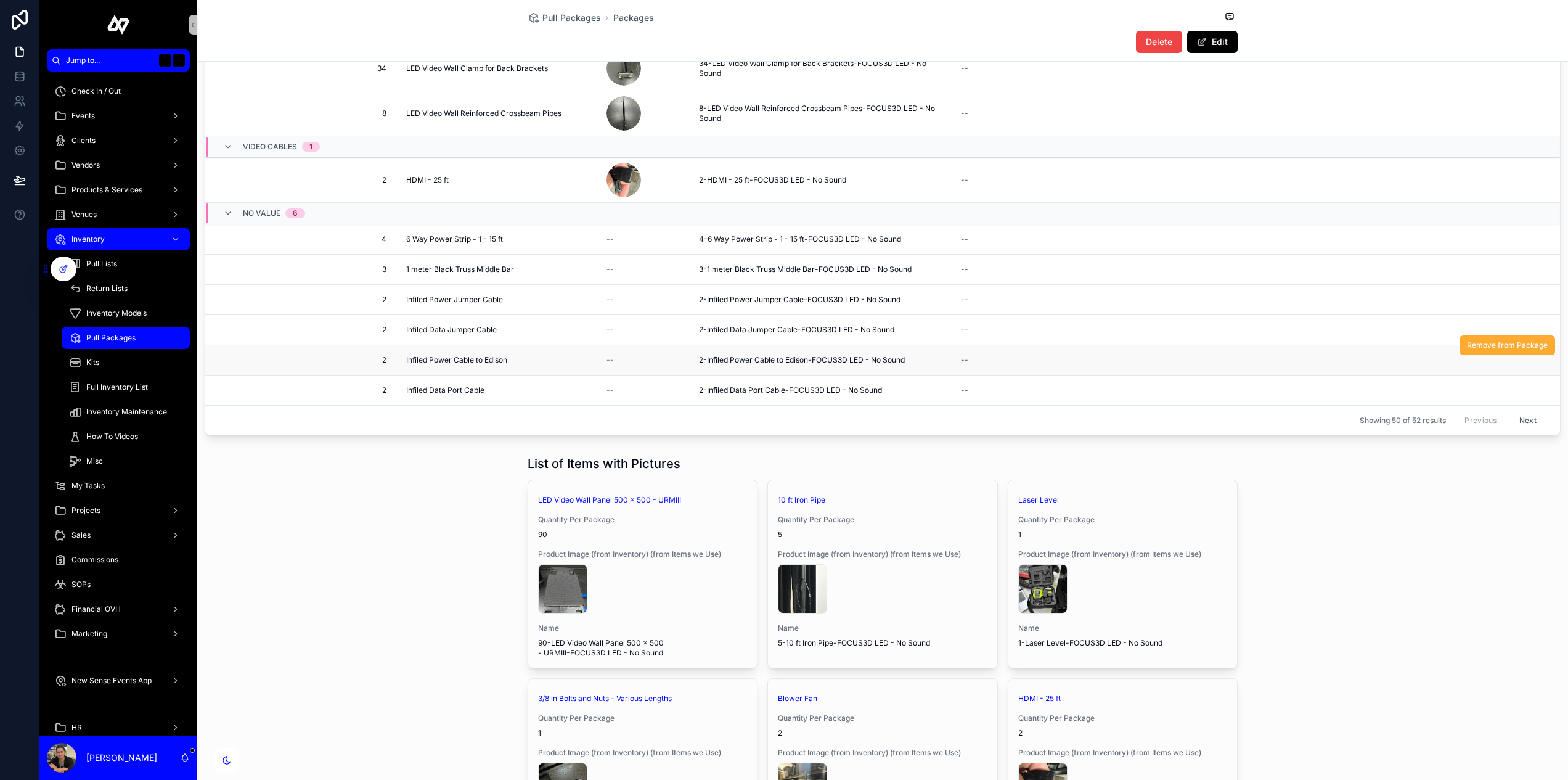
scroll to position [1858, 0]
click at [220, 211] on div "No value 6" at bounding box center [264, 214] width 111 height 20
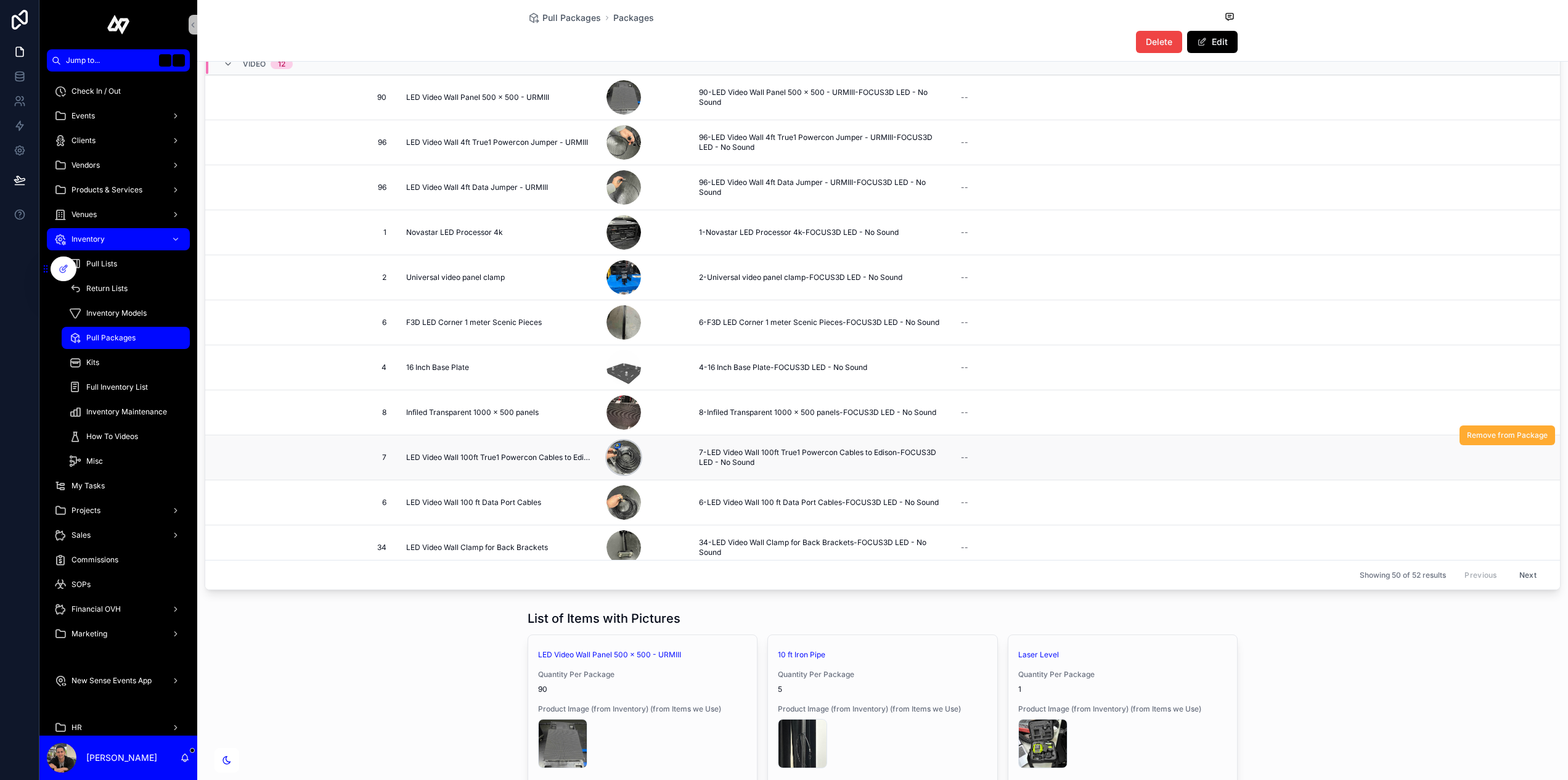
scroll to position [1534, 0]
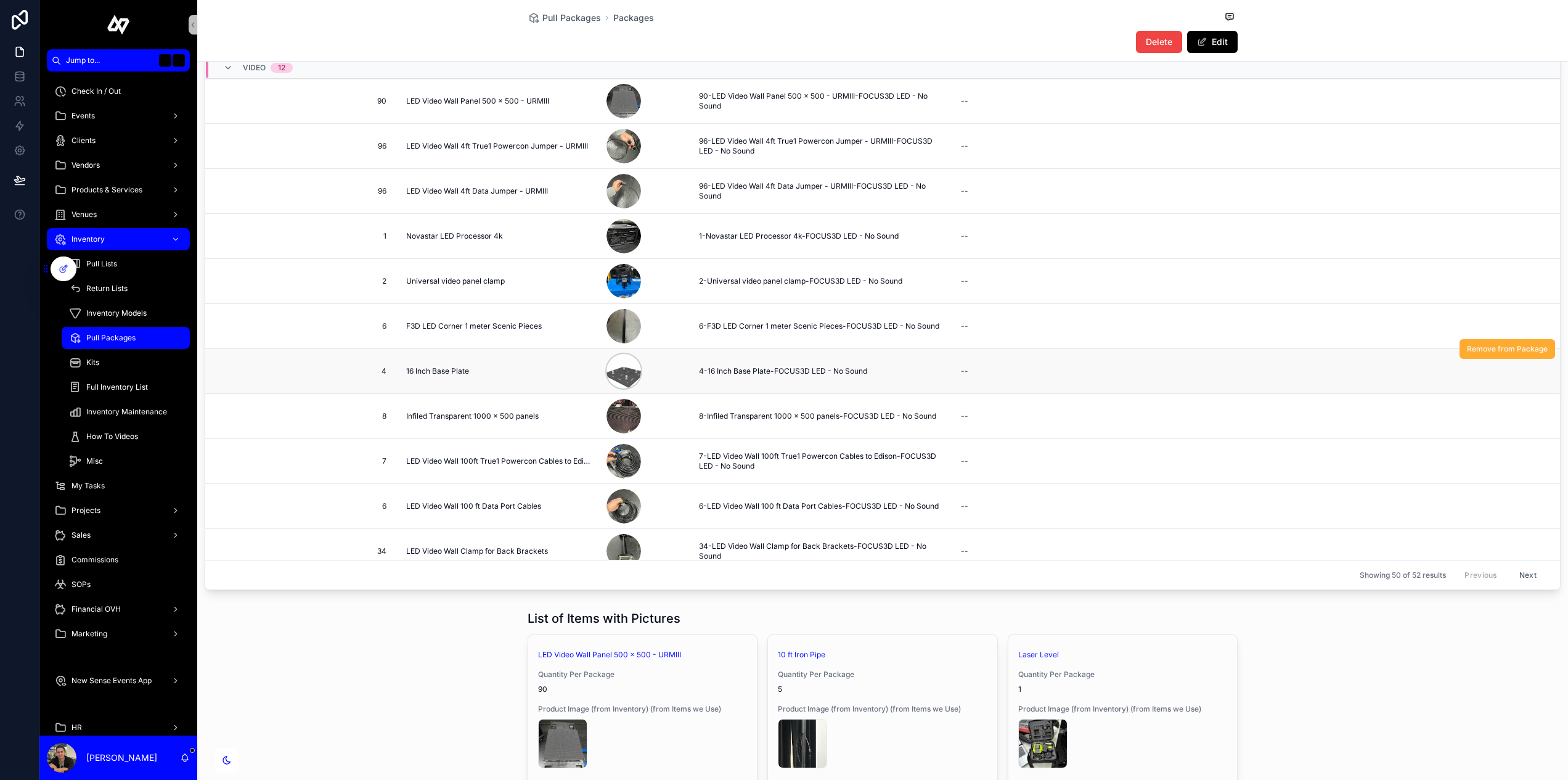
click at [629, 372] on div "scrollable content" at bounding box center [623, 371] width 34 height 34
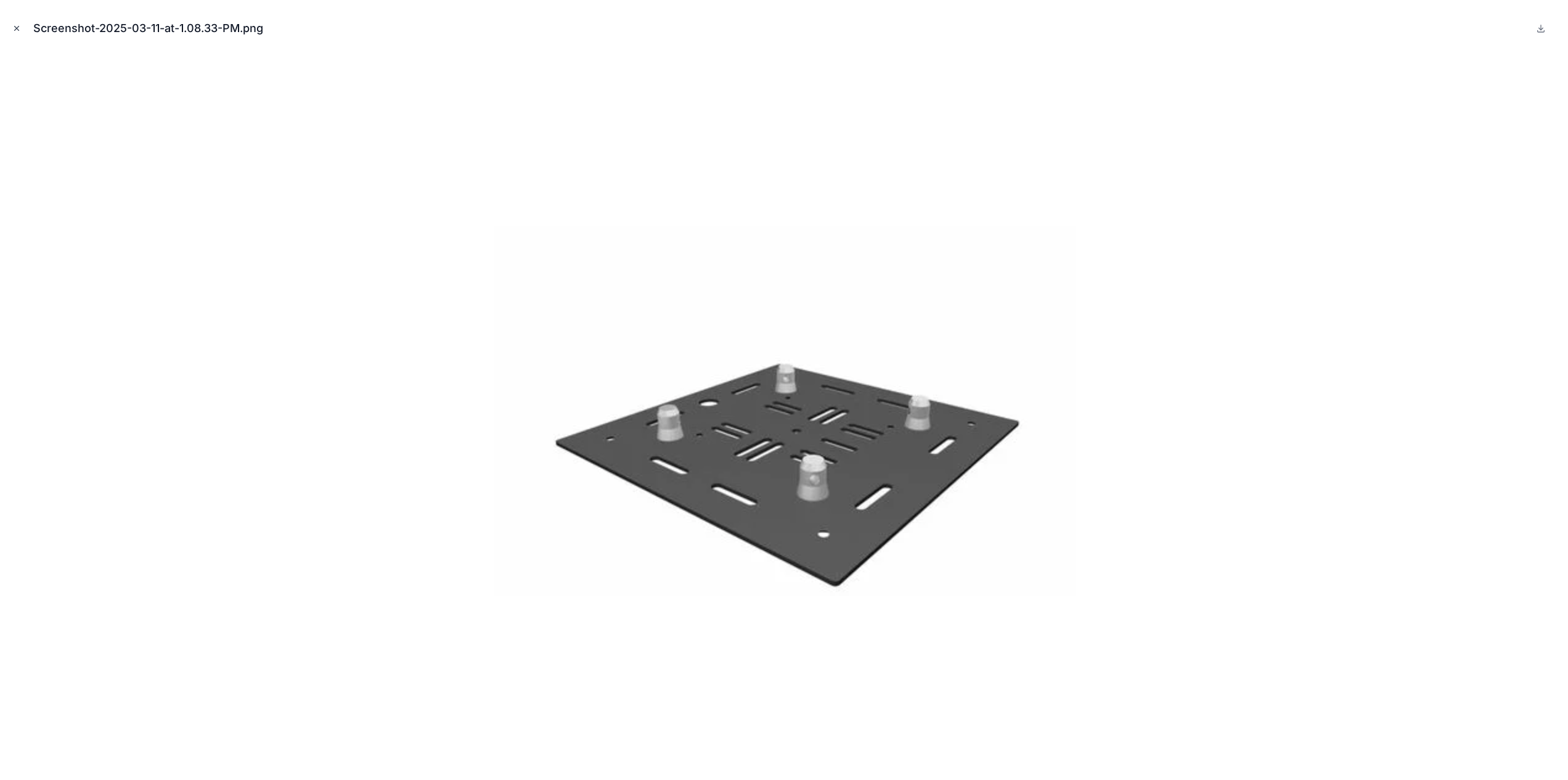
click at [16, 24] on icon "Close modal" at bounding box center [17, 28] width 9 height 9
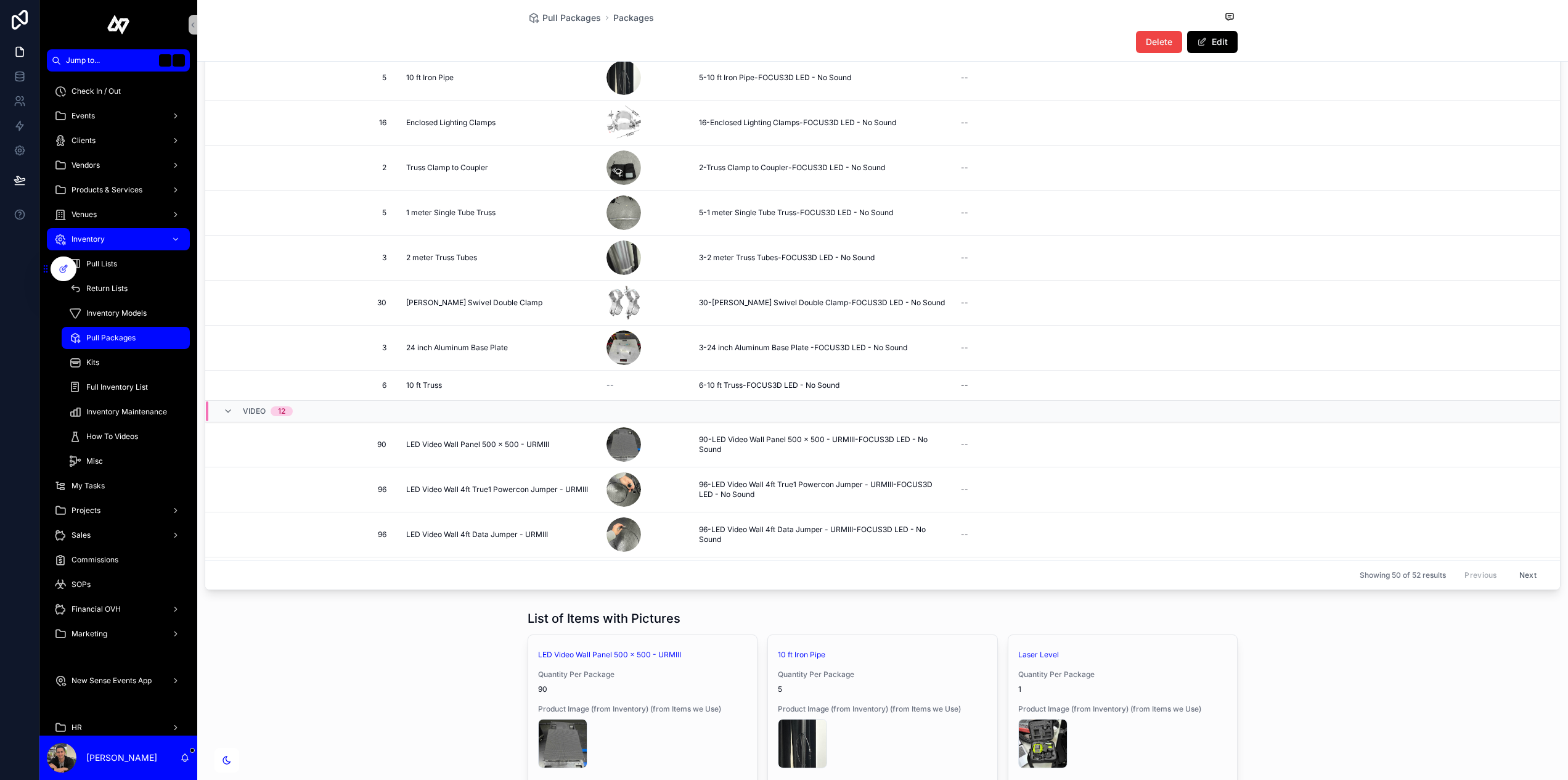
scroll to position [1200, 0]
click at [610, 167] on div "scrollable content" at bounding box center [623, 167] width 34 height 34
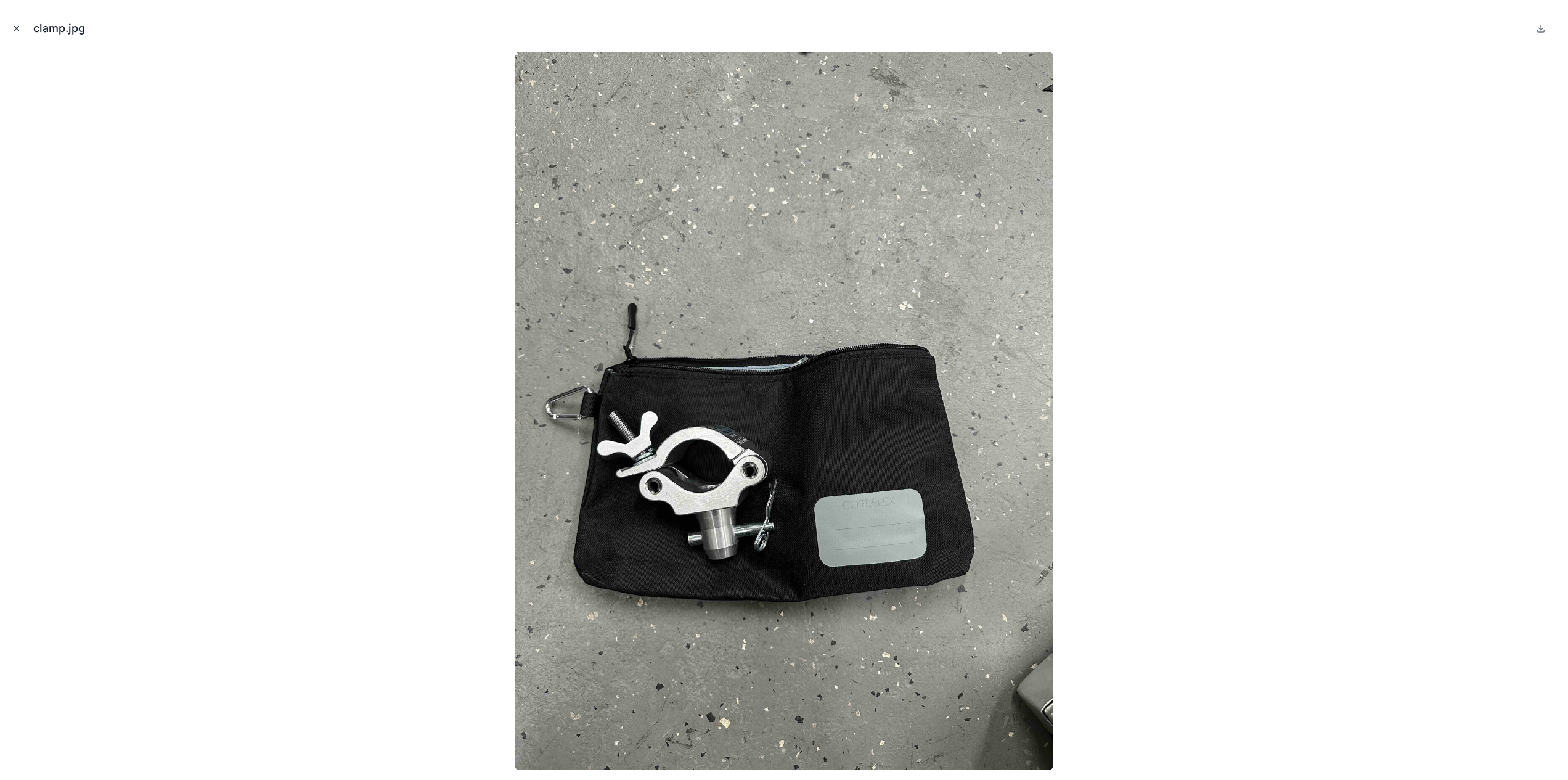
click at [20, 25] on icon "Close modal" at bounding box center [17, 28] width 9 height 9
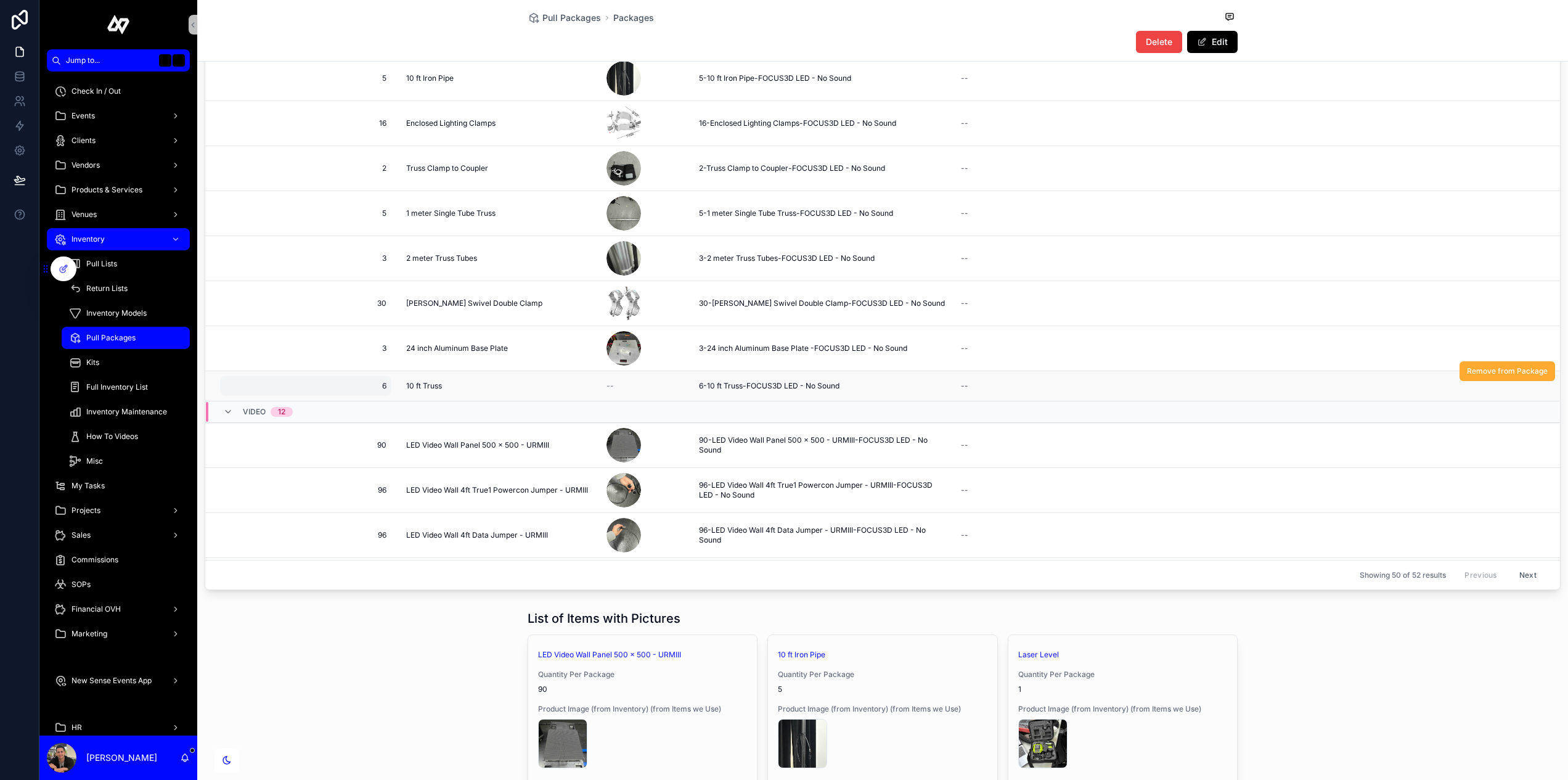
click at [385, 389] on span "6" at bounding box center [306, 386] width 161 height 10
click at [303, 409] on input "*" at bounding box center [285, 404] width 116 height 18
type input "*"
click at [382, 400] on button "scrollable content" at bounding box center [376, 402] width 15 height 15
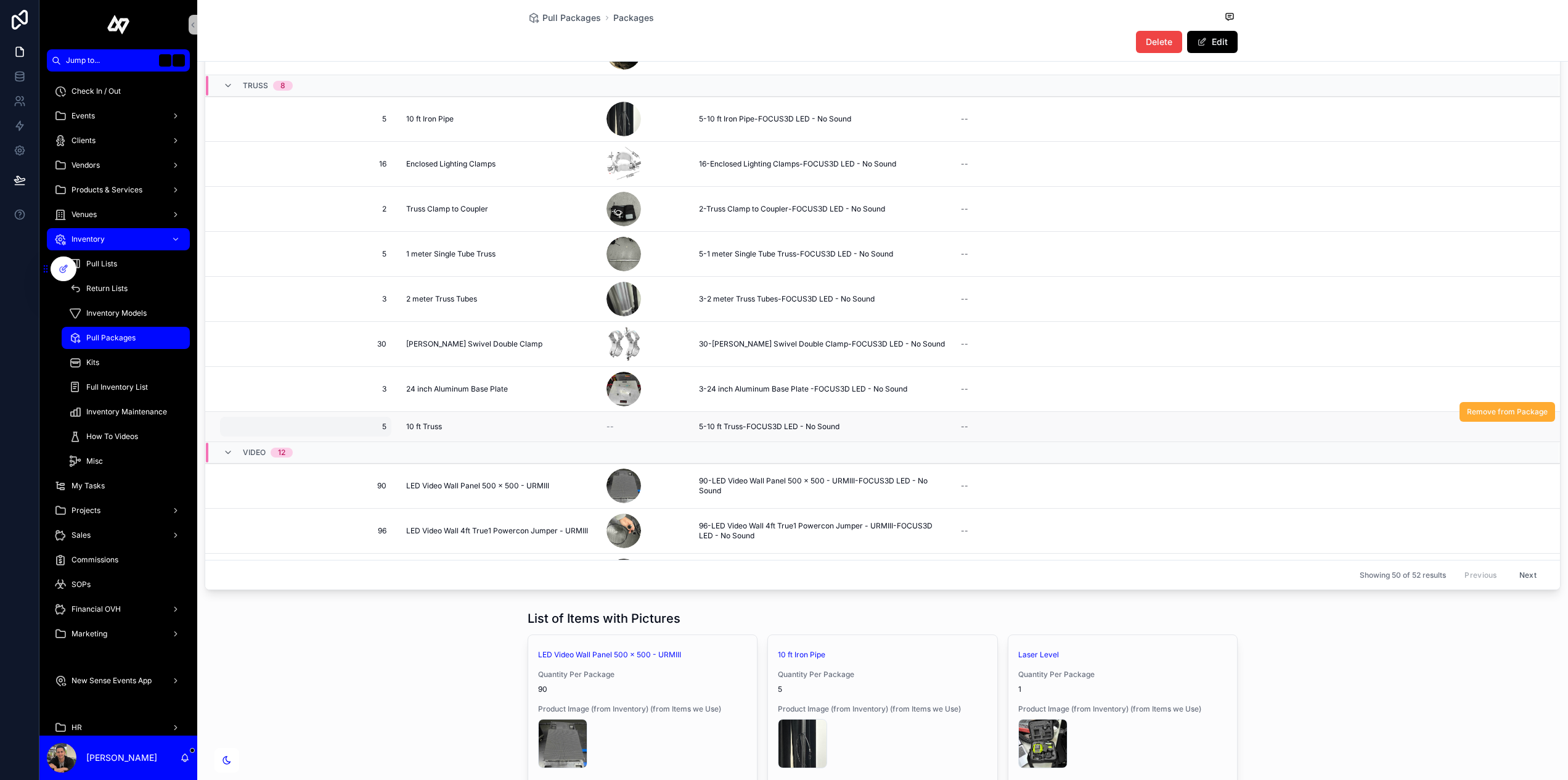
scroll to position [1166, 0]
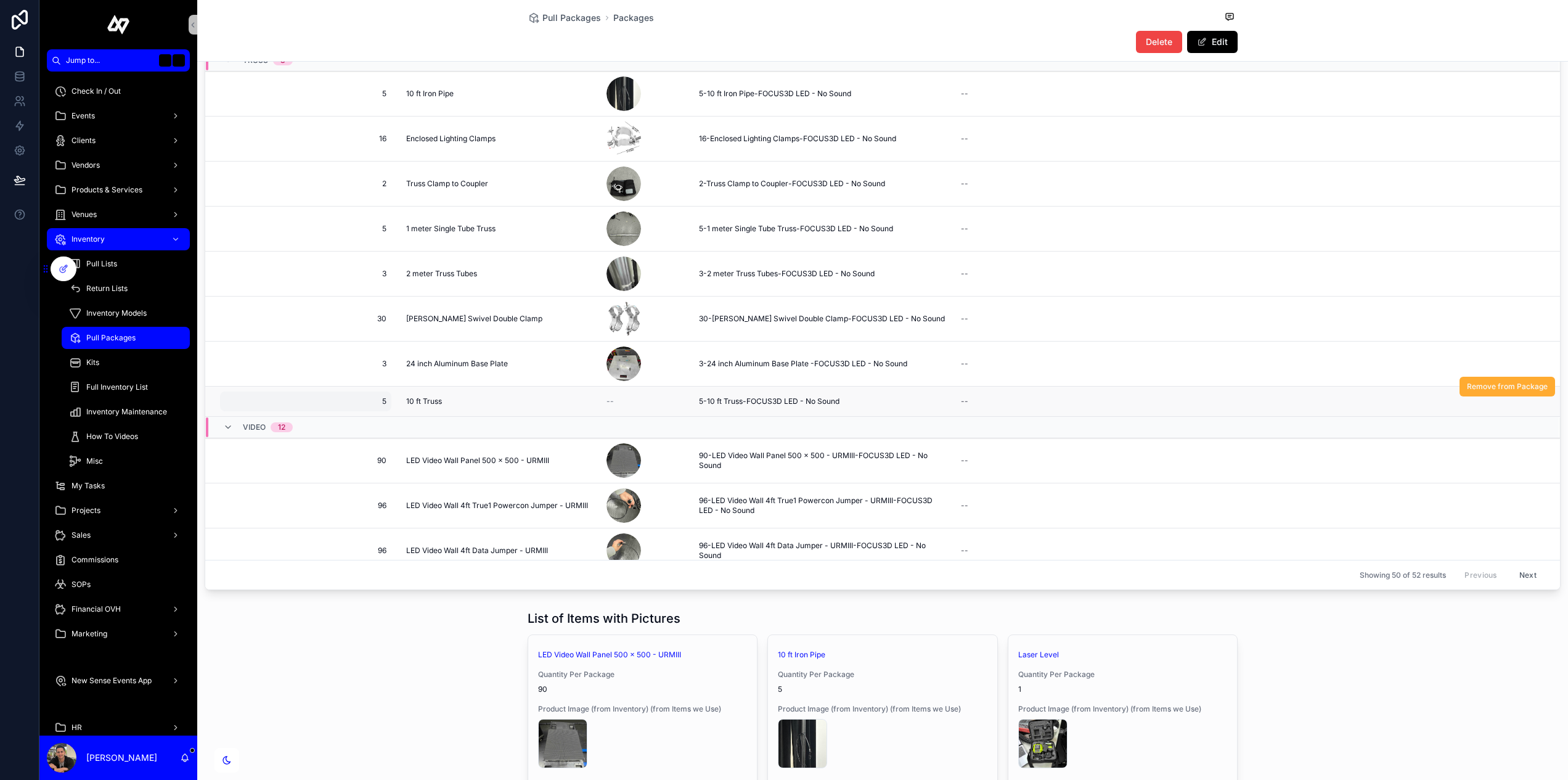
click at [382, 408] on div "5 5" at bounding box center [306, 402] width 171 height 20
click at [293, 421] on input "*" at bounding box center [285, 420] width 116 height 18
type input "*"
click at [372, 413] on button "scrollable content" at bounding box center [376, 418] width 15 height 15
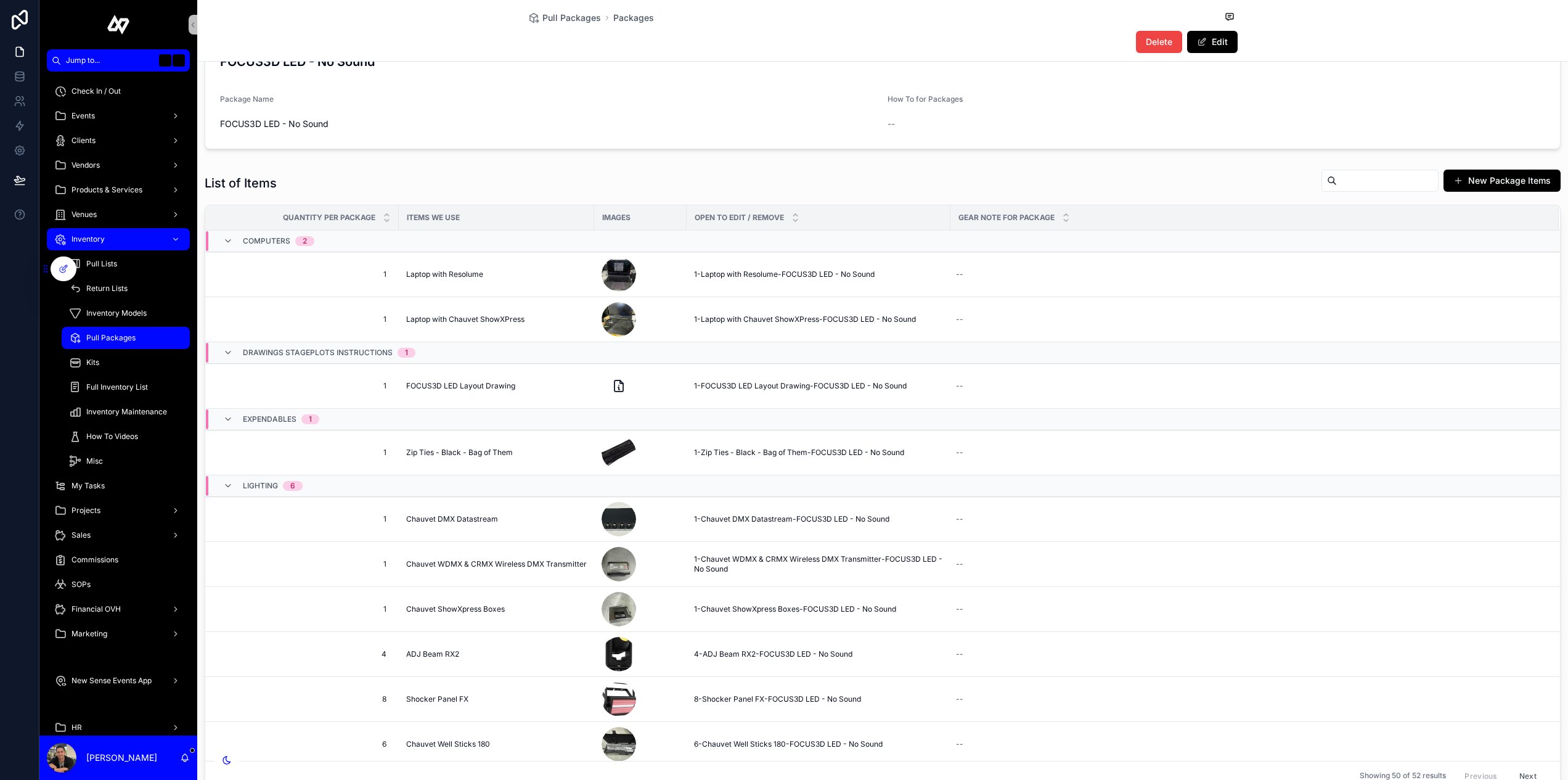
scroll to position [0, 0]
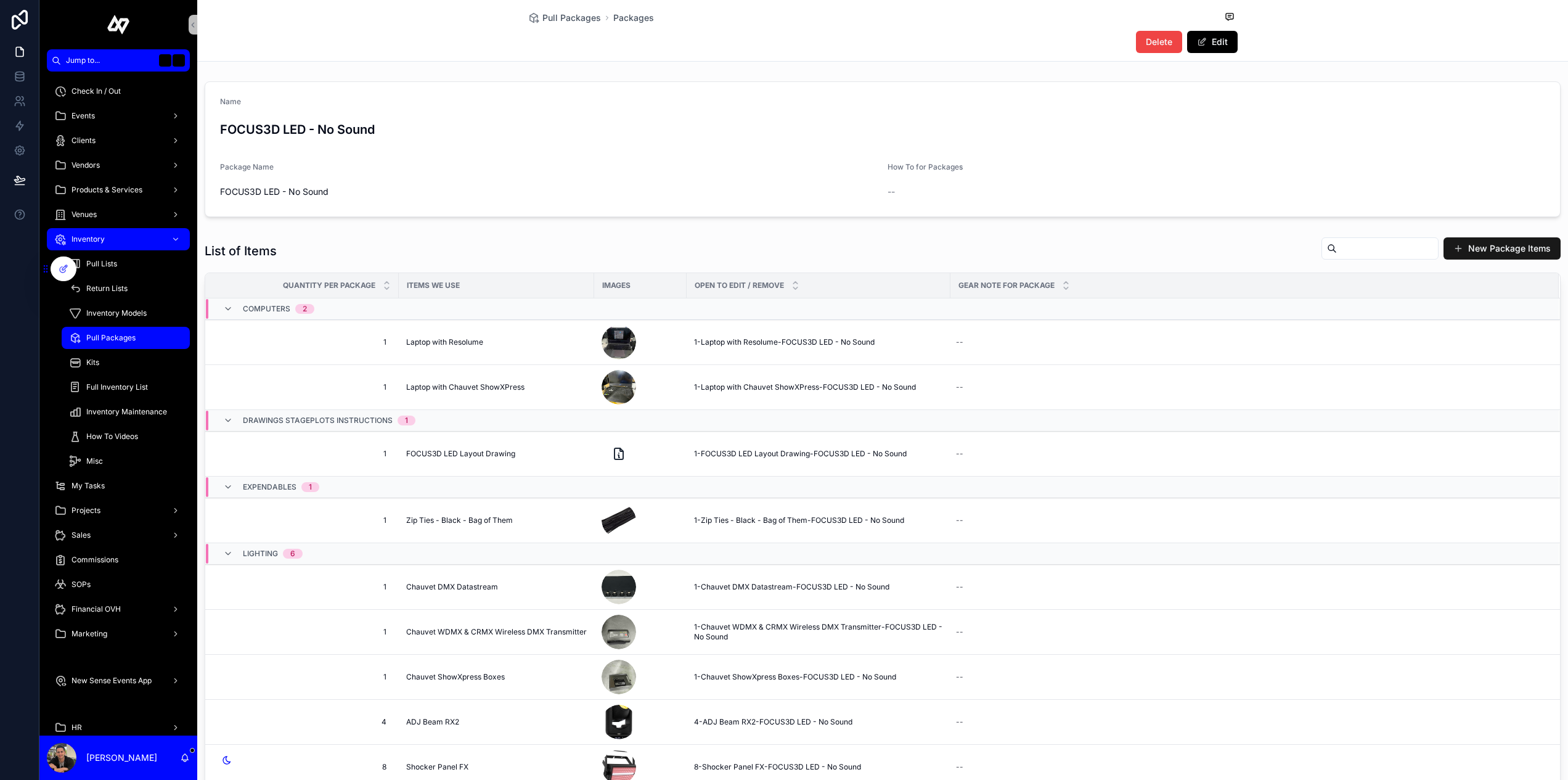
click at [1115, 250] on button "New Package Items" at bounding box center [1502, 248] width 117 height 23
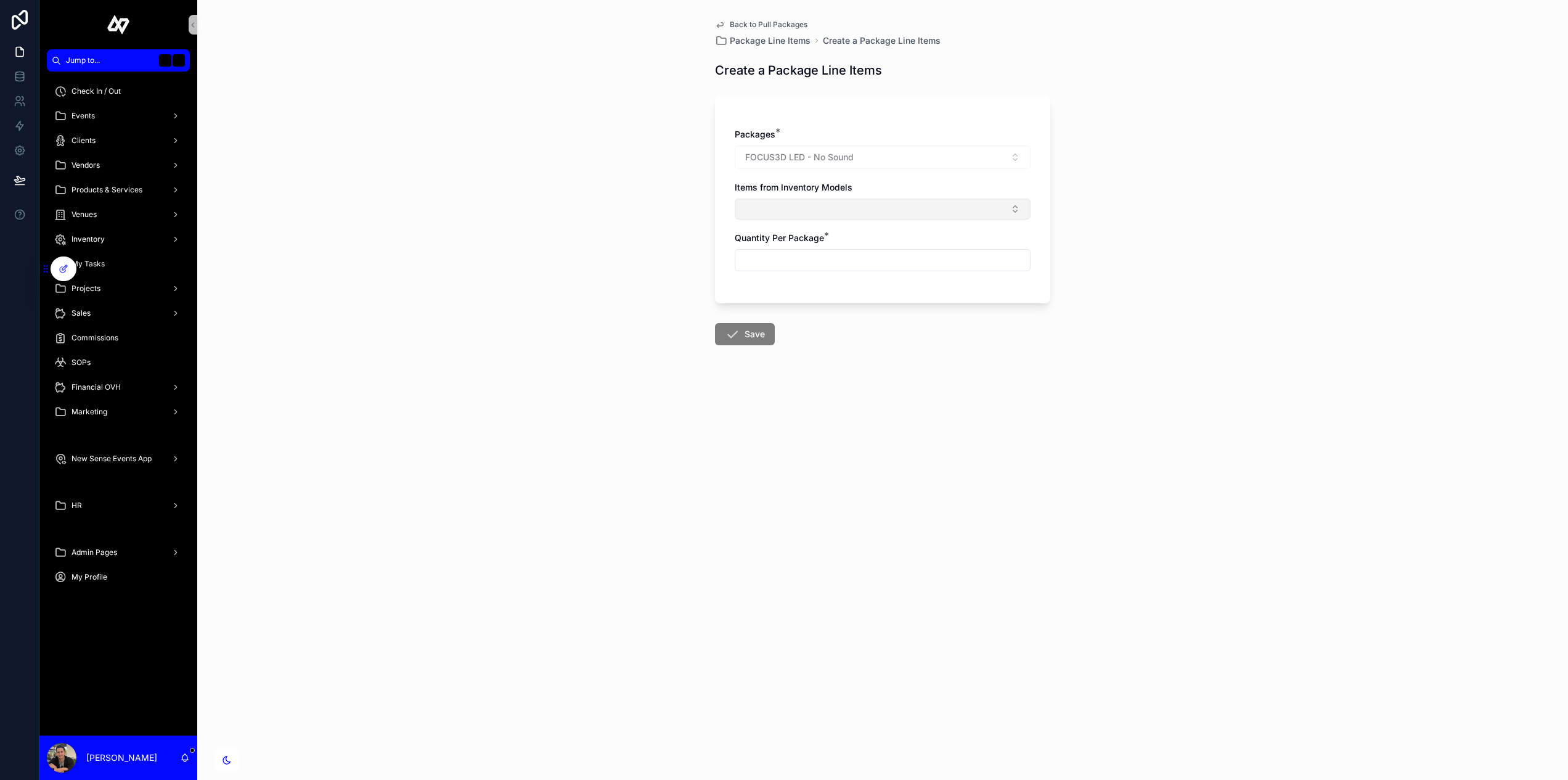
click at [787, 211] on button "Select Button" at bounding box center [883, 209] width 296 height 21
type input "*******"
click at [796, 274] on span "1 meter Black Truss Middle Bar" at bounding box center [805, 278] width 125 height 13
click at [790, 270] on input "scrollable content" at bounding box center [882, 263] width 294 height 18
type input "*"
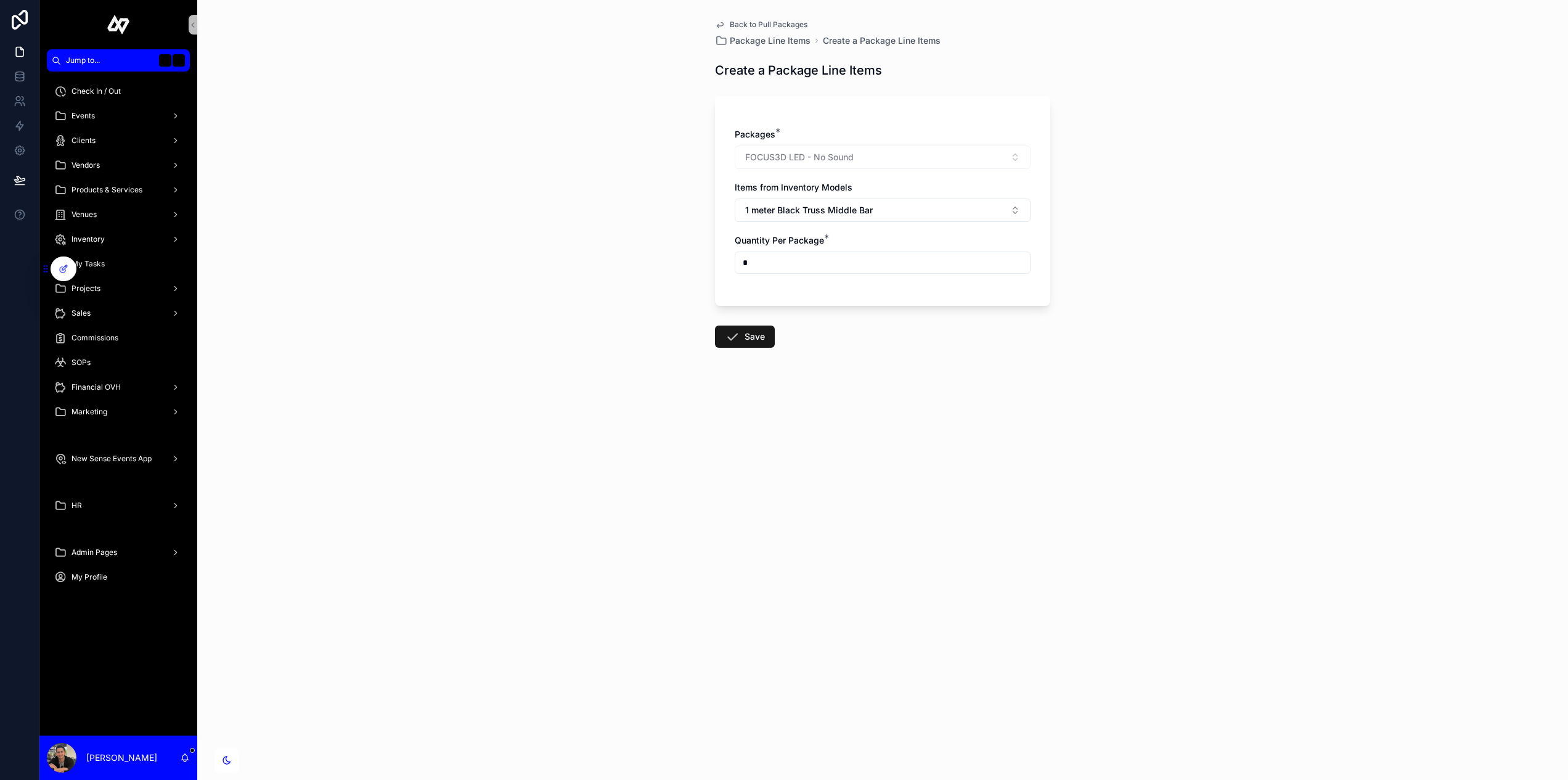
click at [745, 336] on button "Save" at bounding box center [745, 337] width 60 height 23
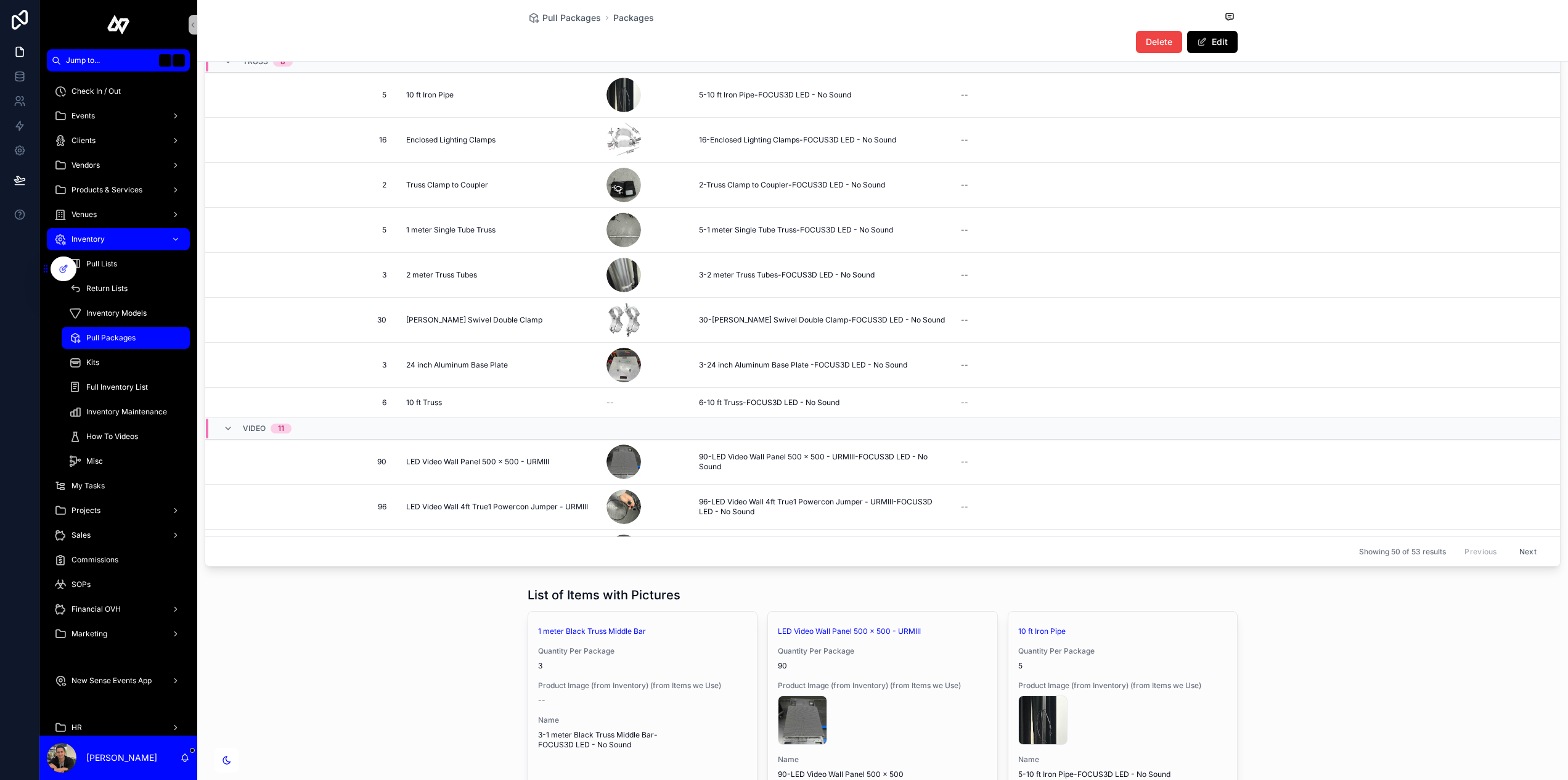
scroll to position [1141, 0]
click at [623, 184] on div "scrollable content" at bounding box center [623, 185] width 34 height 34
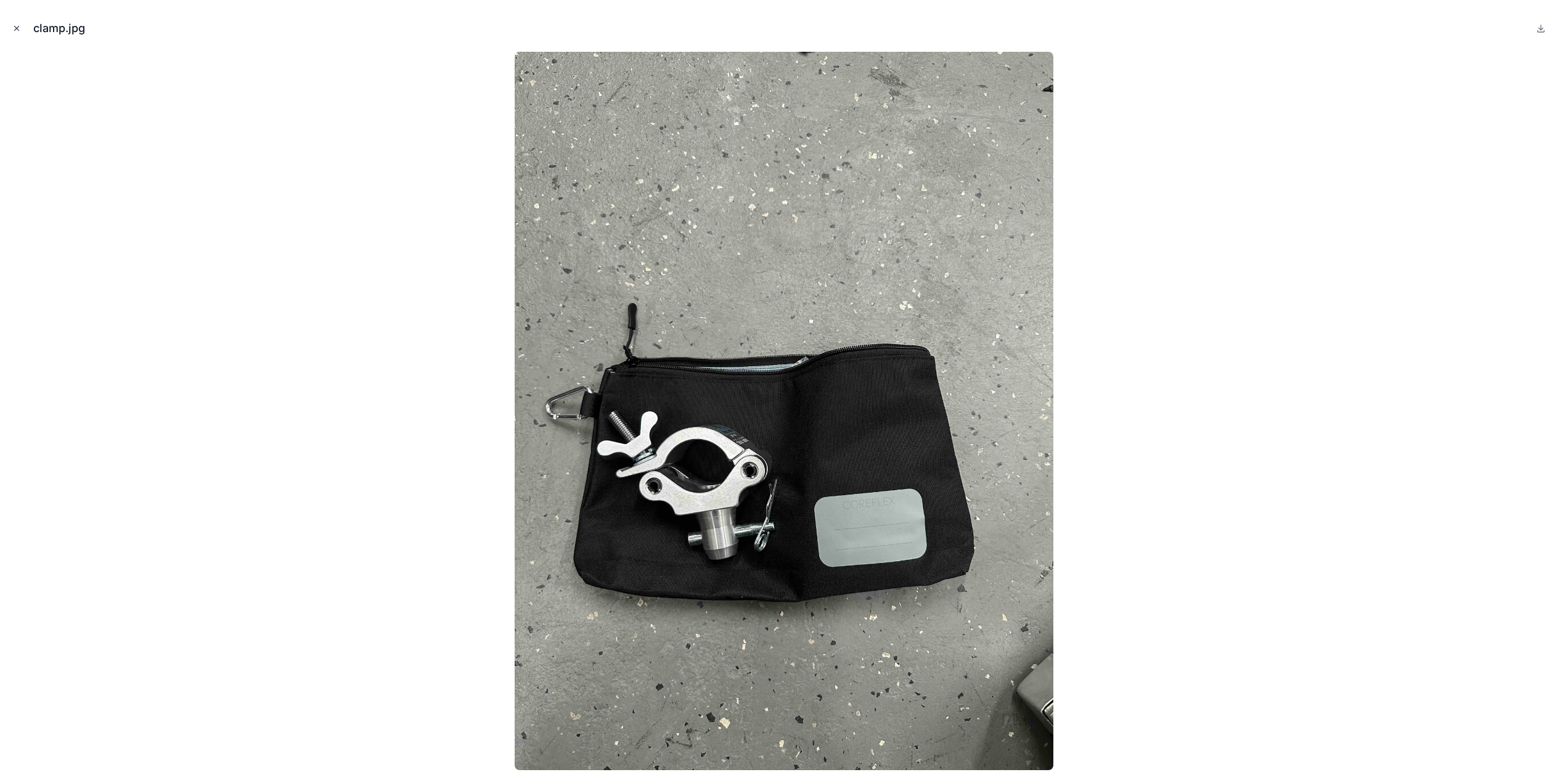
click at [16, 26] on icon "Close modal" at bounding box center [17, 28] width 9 height 9
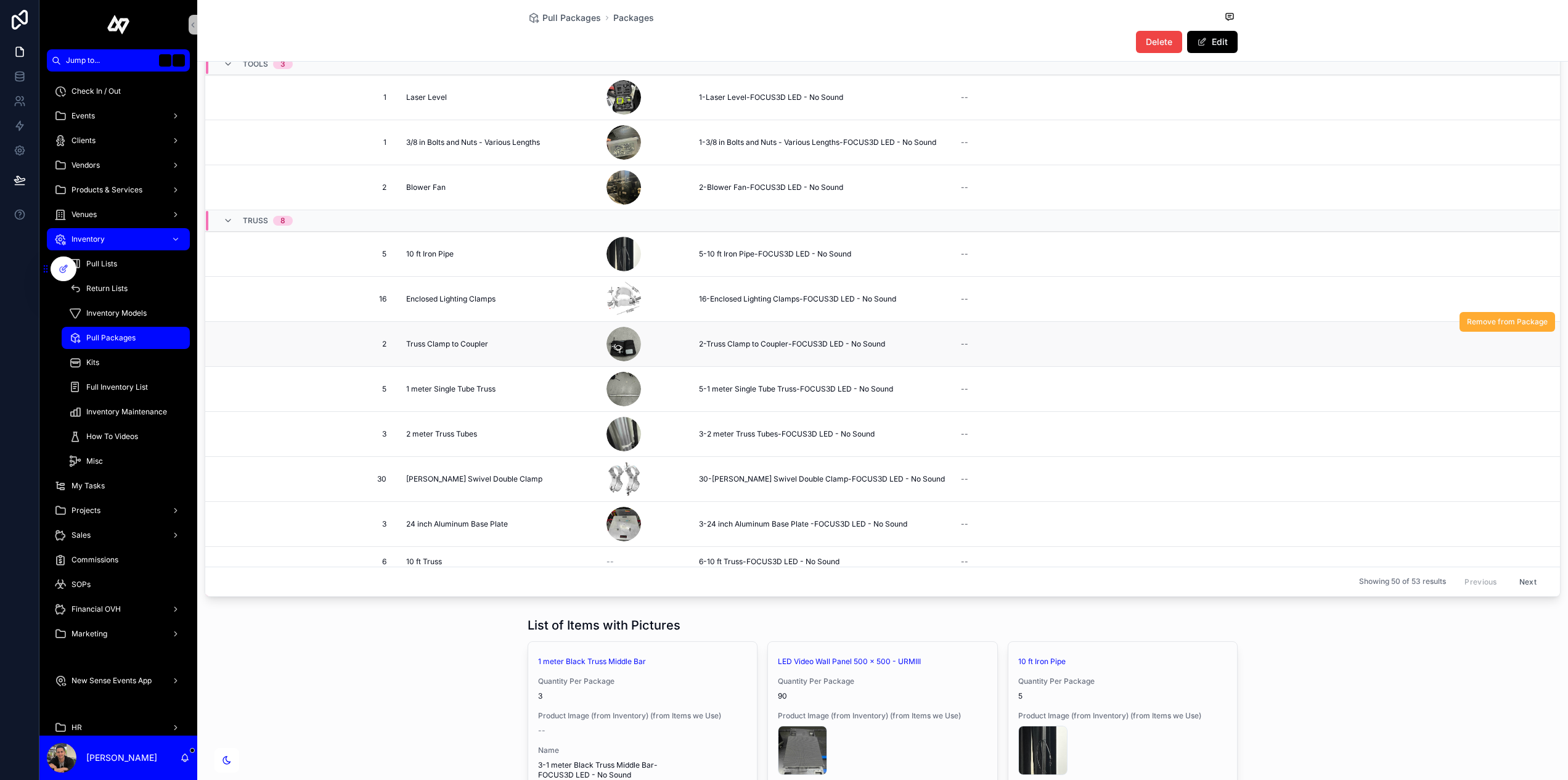
click at [464, 345] on span "Truss Clamp to Coupler" at bounding box center [447, 344] width 82 height 10
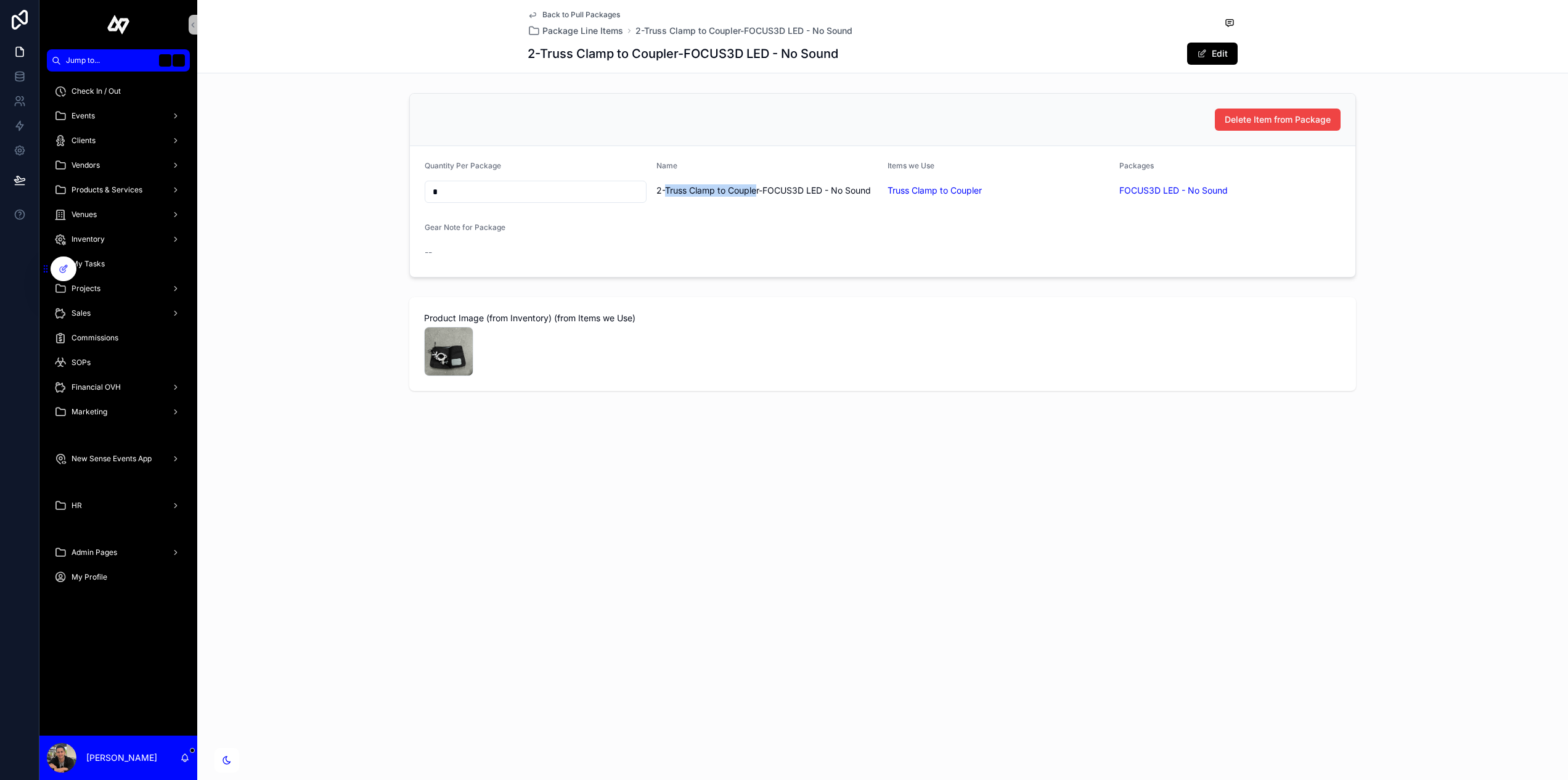
drag, startPoint x: 665, startPoint y: 189, endPoint x: 758, endPoint y: 191, distance: 93.0
click at [758, 191] on span "2-Truss Clamp to Coupler-FOCUS3D LED - No Sound" at bounding box center [767, 190] width 221 height 13
copy span "Truss Clamp to Couple"
click at [721, 260] on div "--" at bounding box center [883, 252] width 916 height 20
click at [564, 14] on span "Back to Pull Packages" at bounding box center [581, 15] width 78 height 10
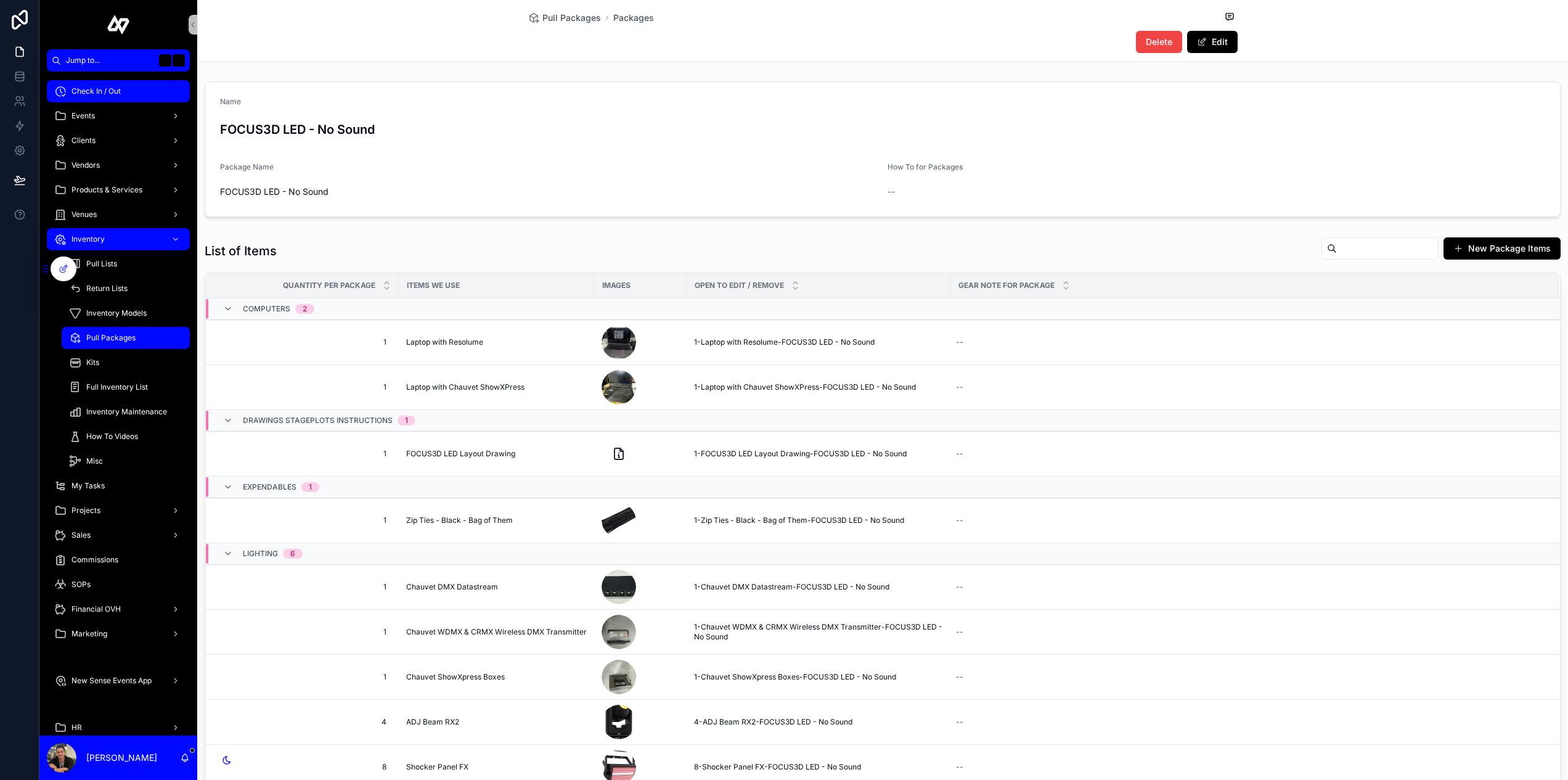
click at [124, 92] on div "Check In / Out" at bounding box center [118, 92] width 128 height 20
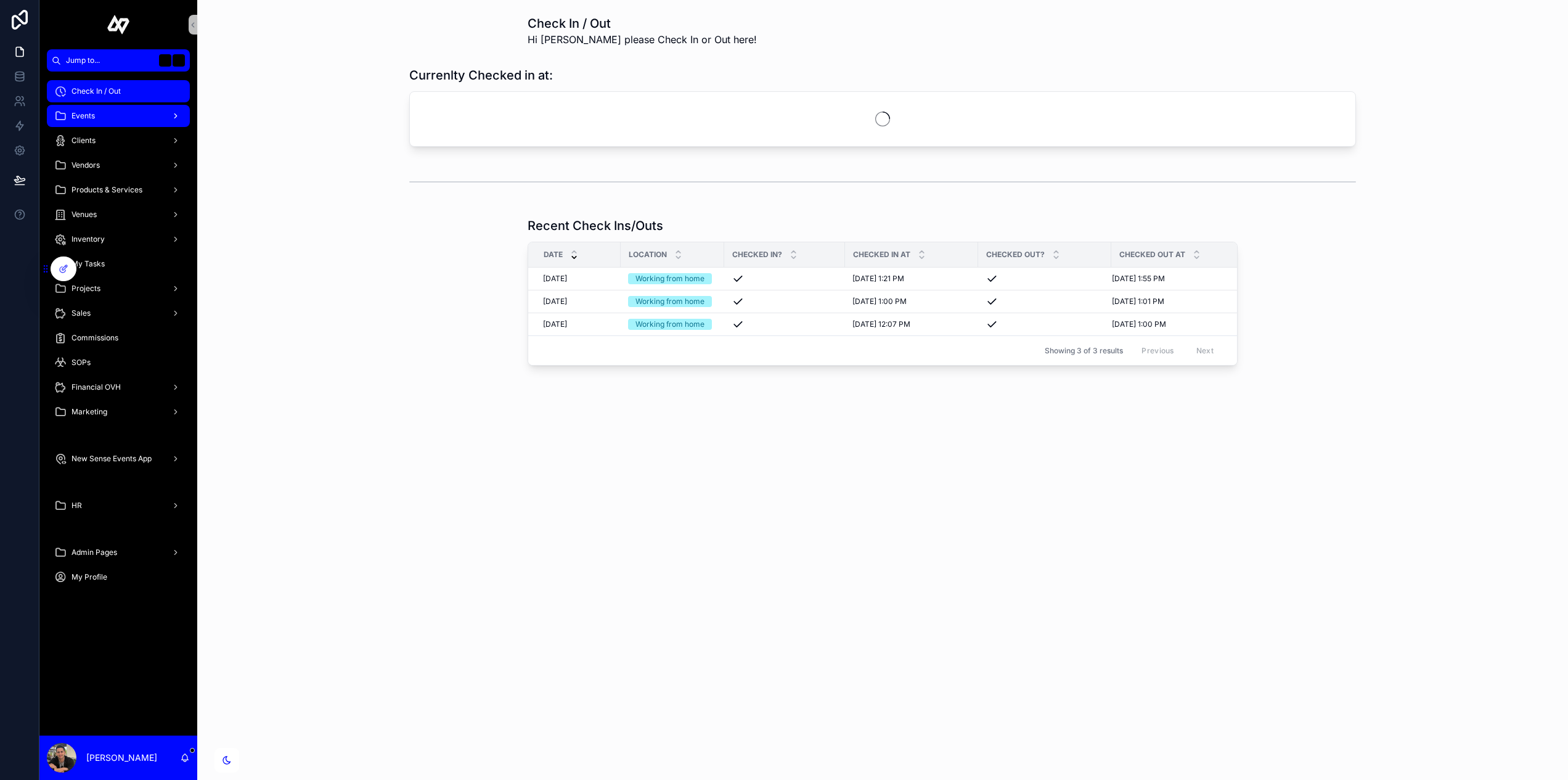
click at [114, 109] on div "Events" at bounding box center [118, 116] width 128 height 20
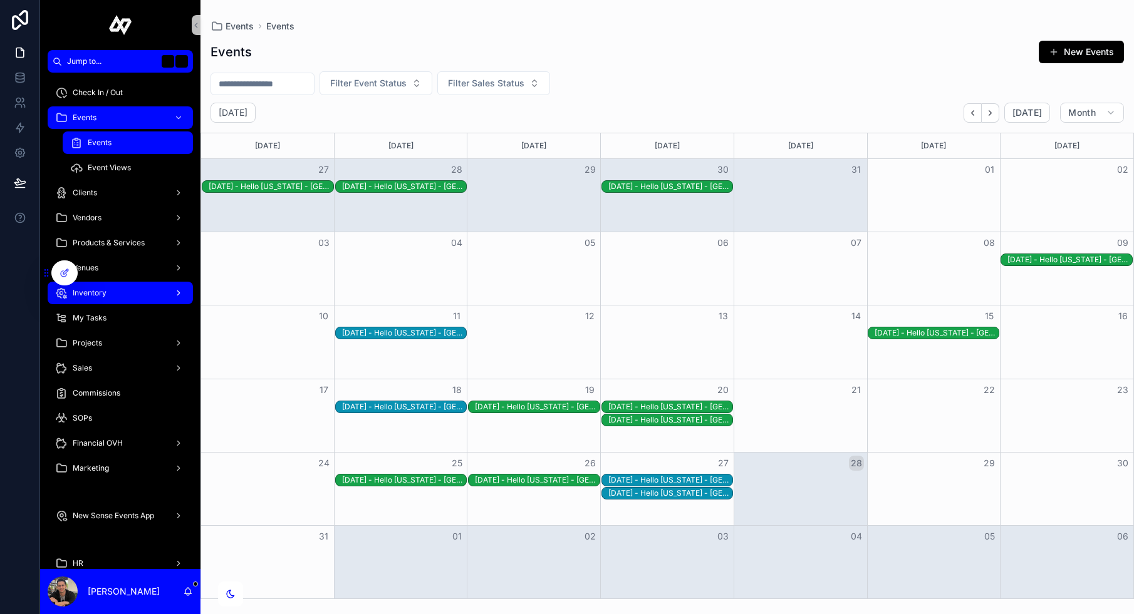
click at [135, 292] on div "Inventory" at bounding box center [120, 293] width 130 height 20
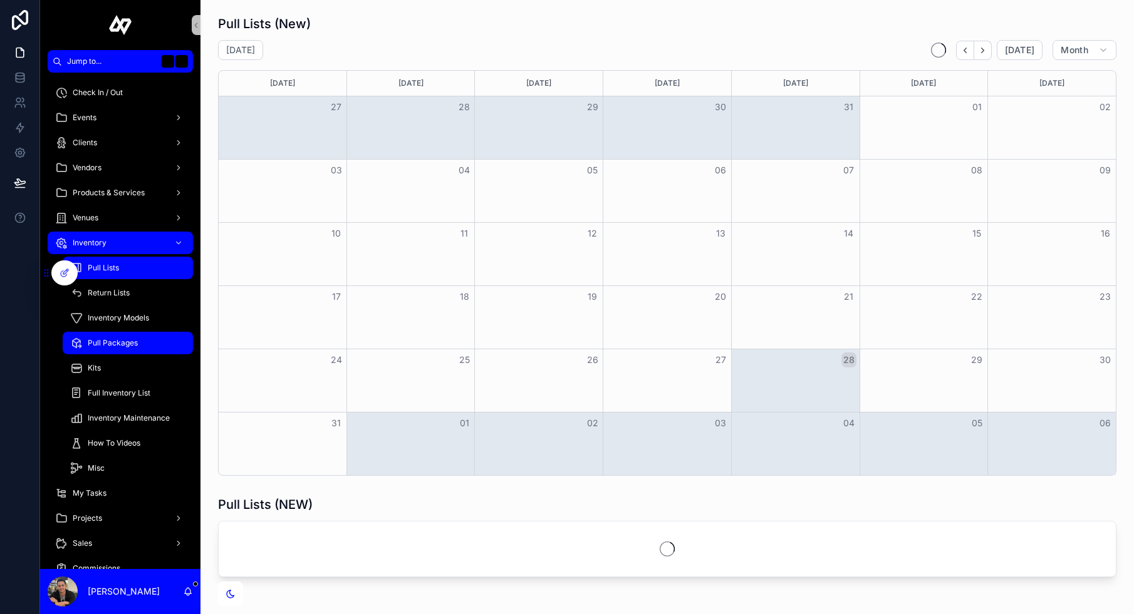
click at [130, 352] on div "Pull Packages" at bounding box center [127, 343] width 115 height 20
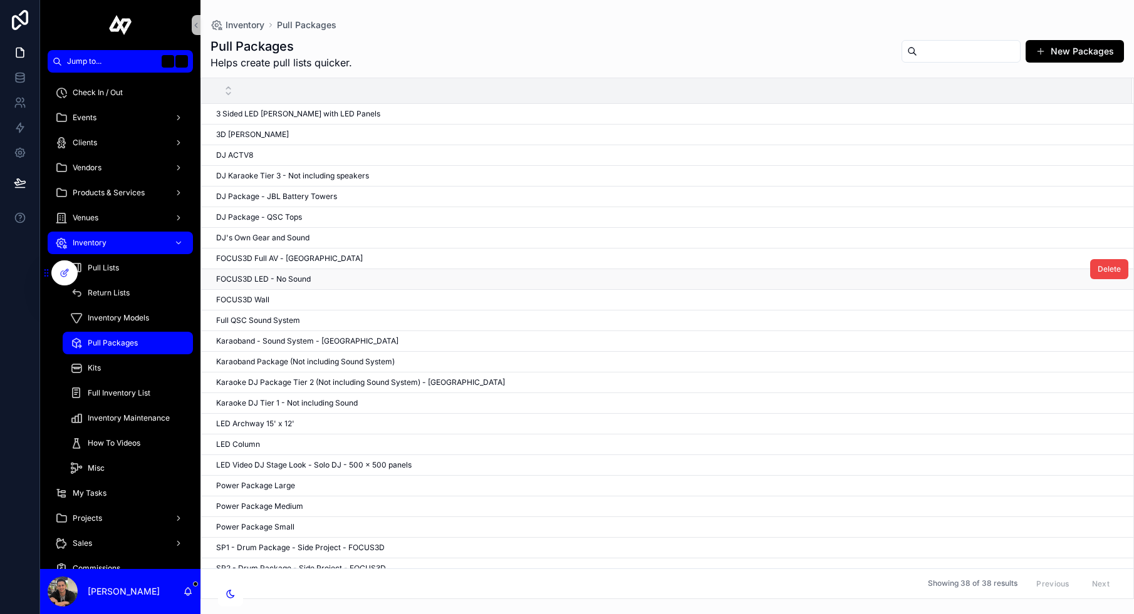
click at [262, 281] on span "FOCUS3D LED - No Sound" at bounding box center [263, 279] width 95 height 10
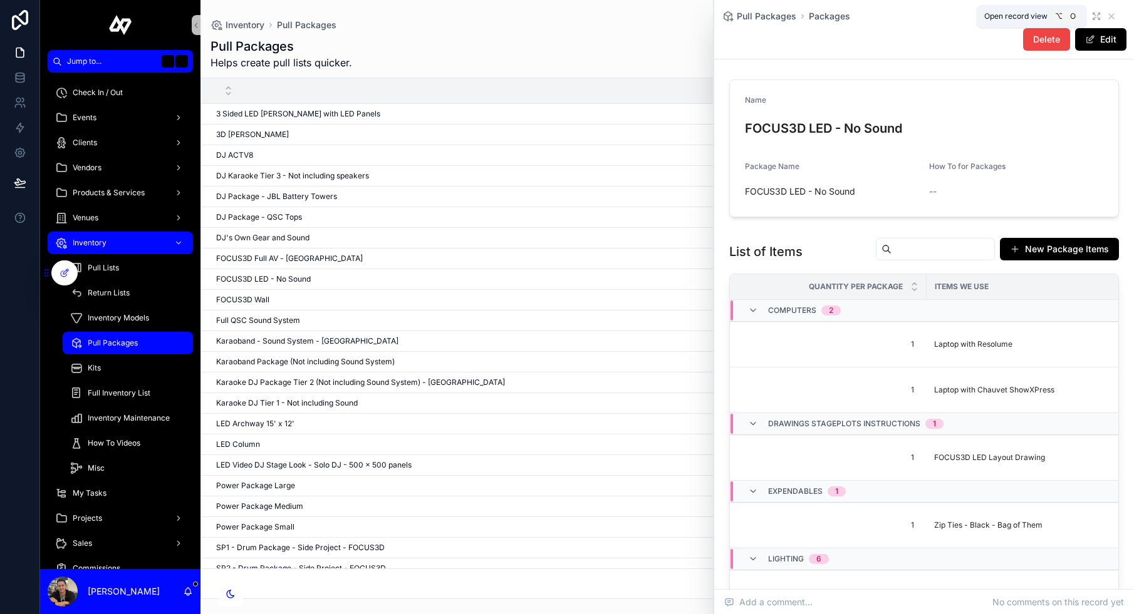
click at [1100, 16] on icon "scrollable content" at bounding box center [1096, 16] width 10 height 10
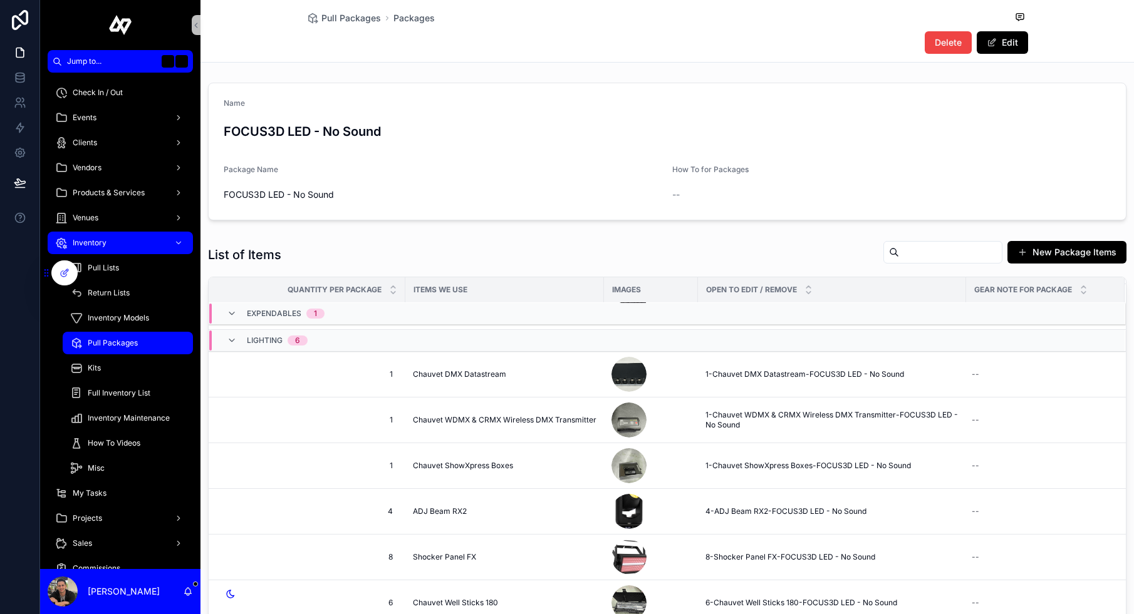
scroll to position [224, 0]
click at [67, 277] on icon at bounding box center [65, 273] width 10 height 10
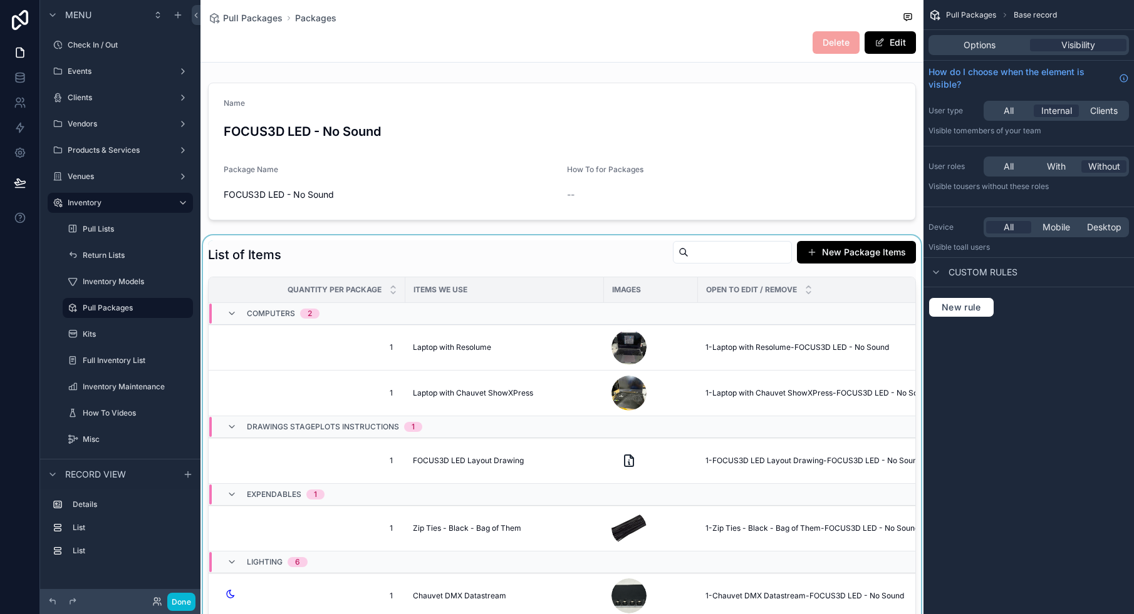
click at [529, 256] on div "scrollable content" at bounding box center [561, 489] width 723 height 509
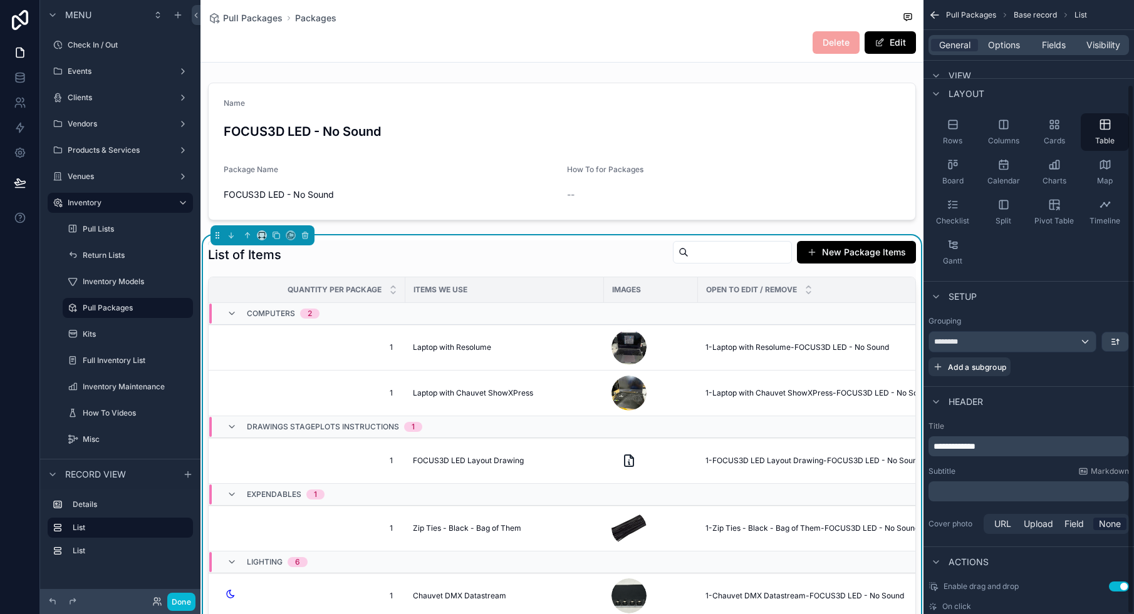
scroll to position [98, 0]
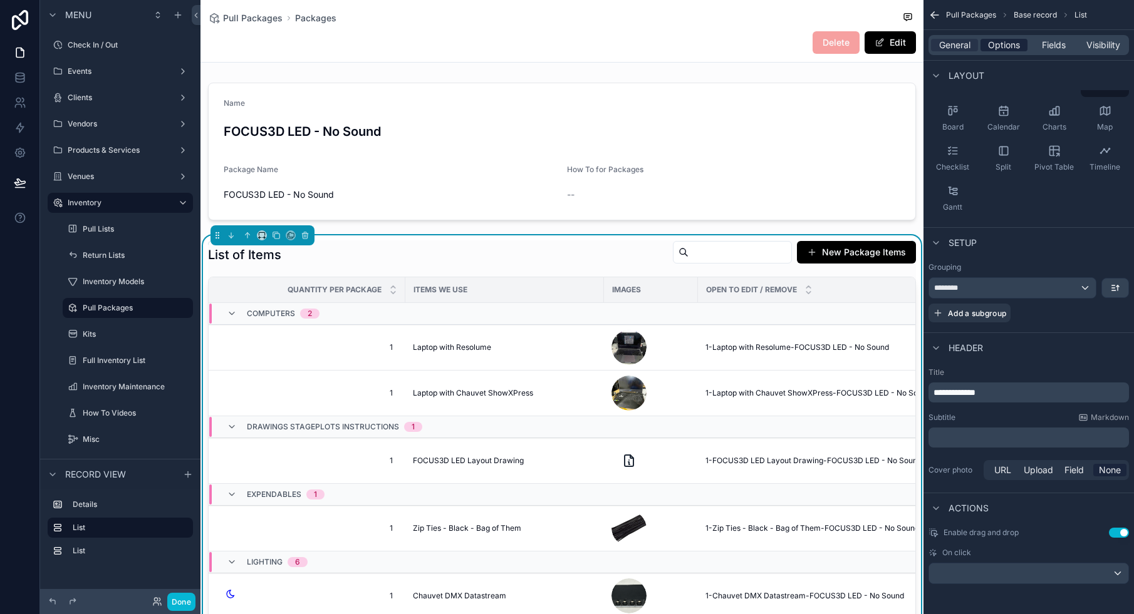
click at [1001, 48] on span "Options" at bounding box center [1004, 45] width 32 height 13
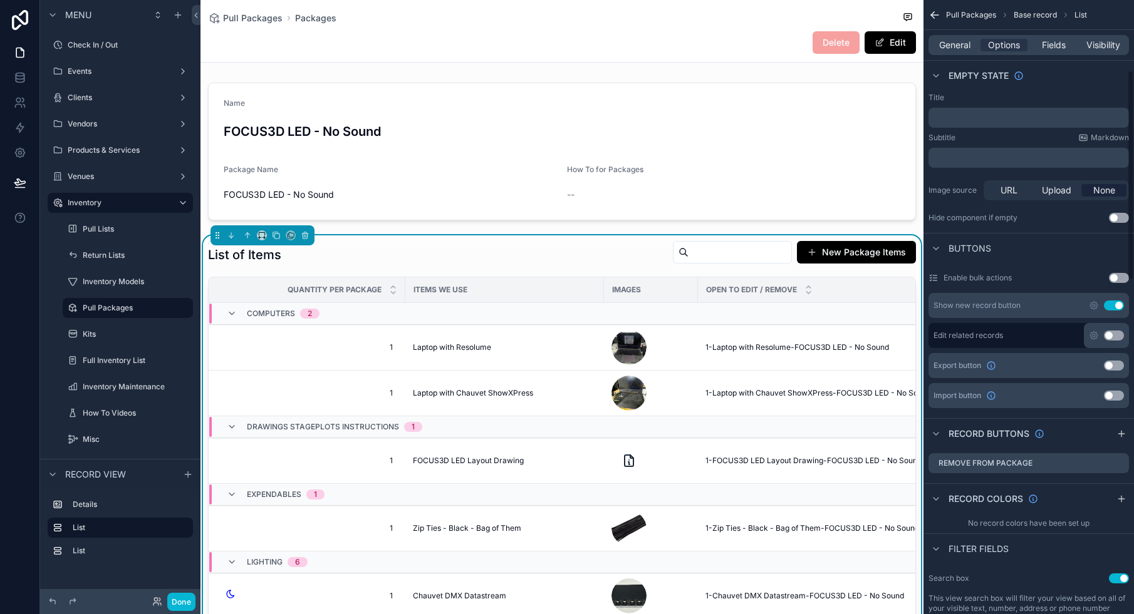
scroll to position [348, 0]
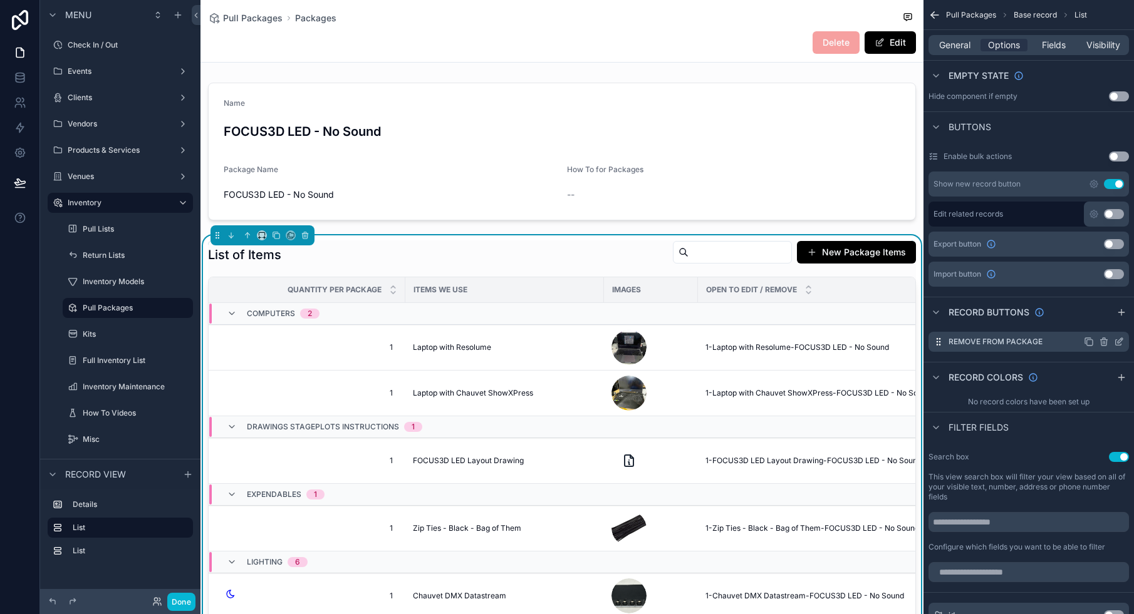
click at [1118, 344] on icon "scrollable content" at bounding box center [1119, 342] width 10 height 10
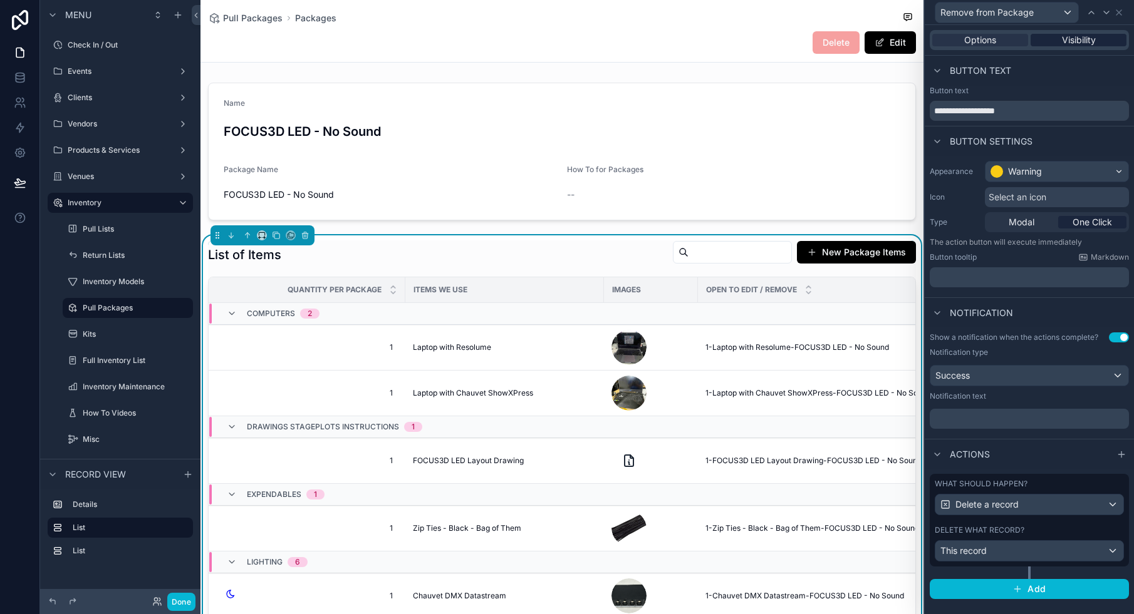
click at [1057, 42] on div "Visibility" at bounding box center [1078, 40] width 96 height 13
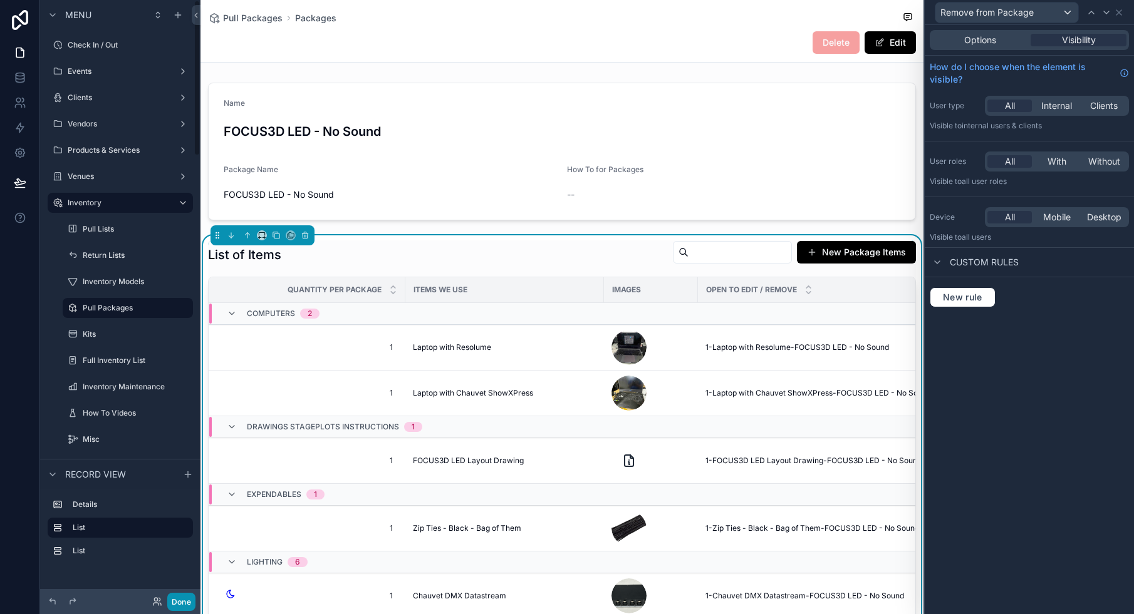
click at [189, 600] on button "Done" at bounding box center [181, 602] width 28 height 18
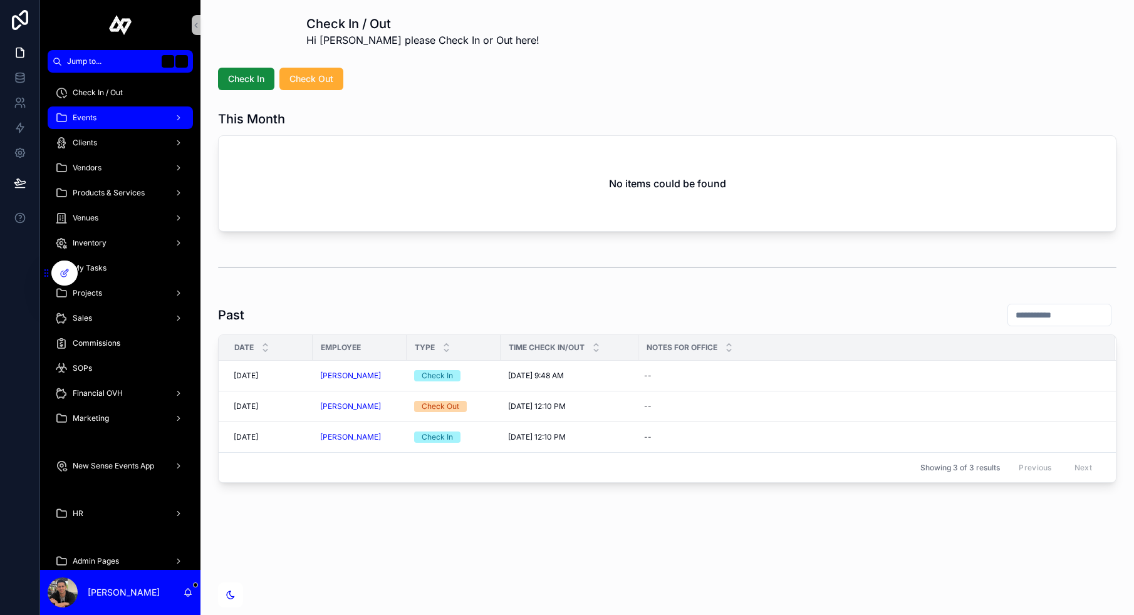
click at [108, 112] on div "Events" at bounding box center [120, 118] width 130 height 20
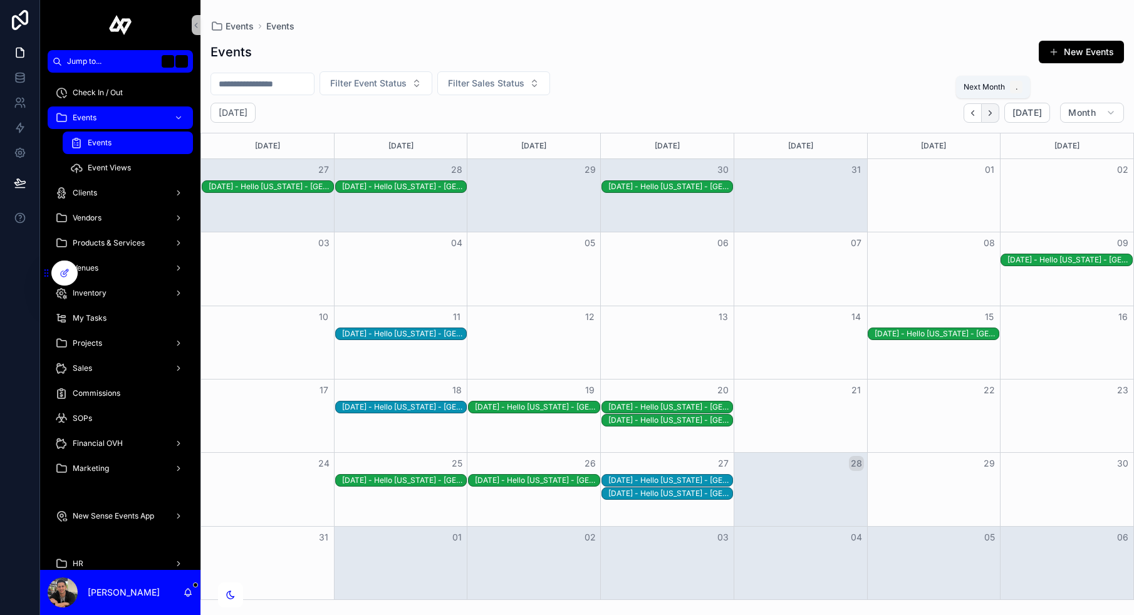
click at [992, 108] on icon "Next" at bounding box center [989, 112] width 9 height 9
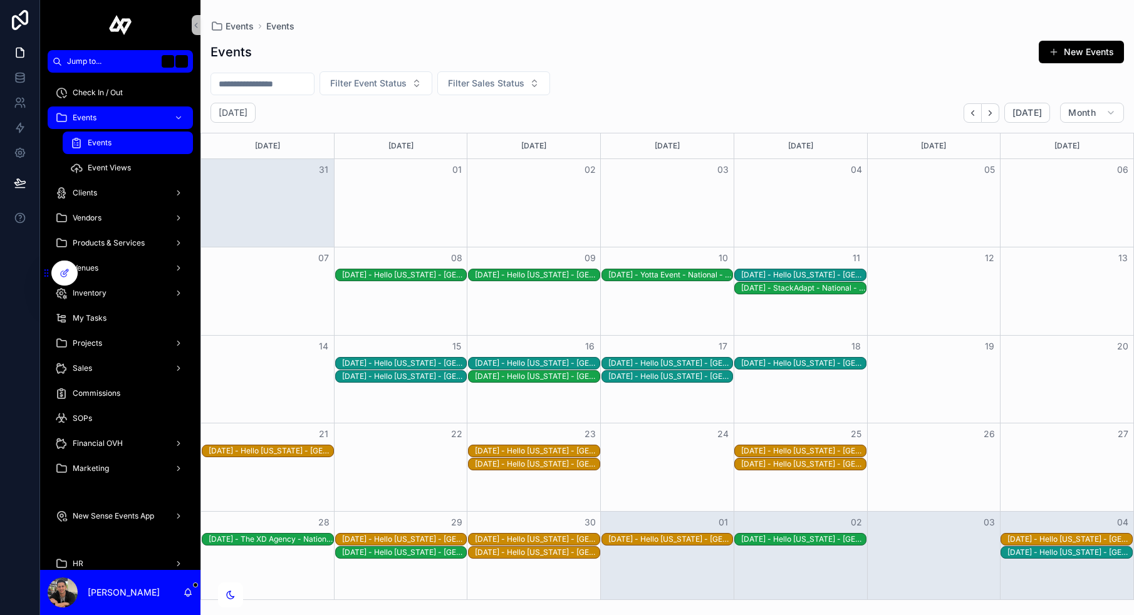
click at [814, 273] on div "9/11/2025 - Hello Florida - Orlando - Orlando World Center Marriott - recrpc24z…" at bounding box center [803, 275] width 125 height 10
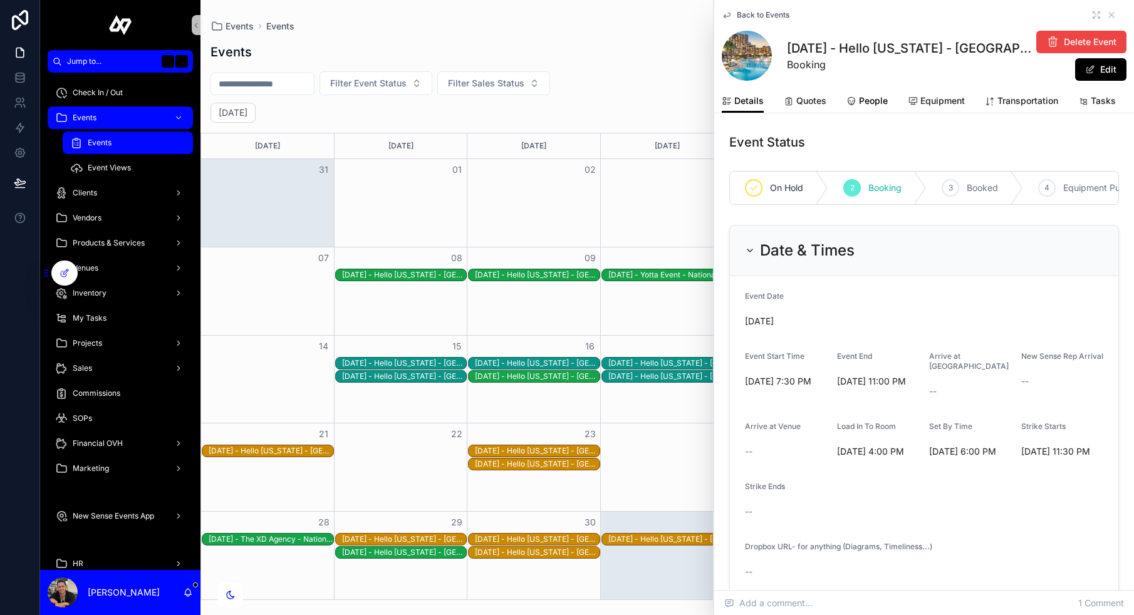
click at [868, 97] on span "People" at bounding box center [873, 101] width 29 height 13
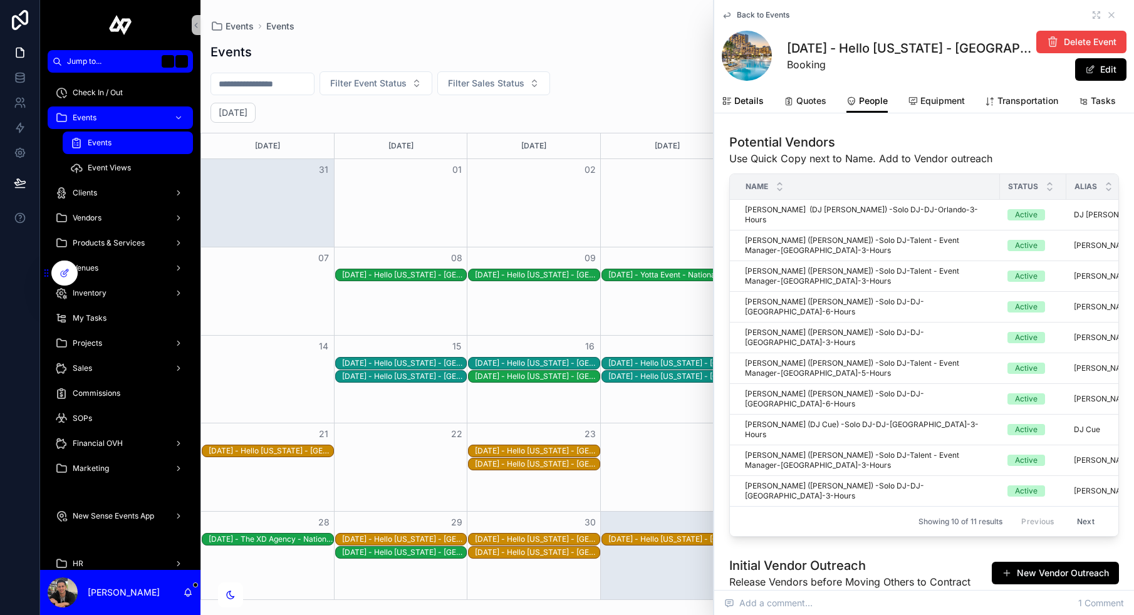
click at [755, 100] on span "Details" at bounding box center [748, 101] width 29 height 13
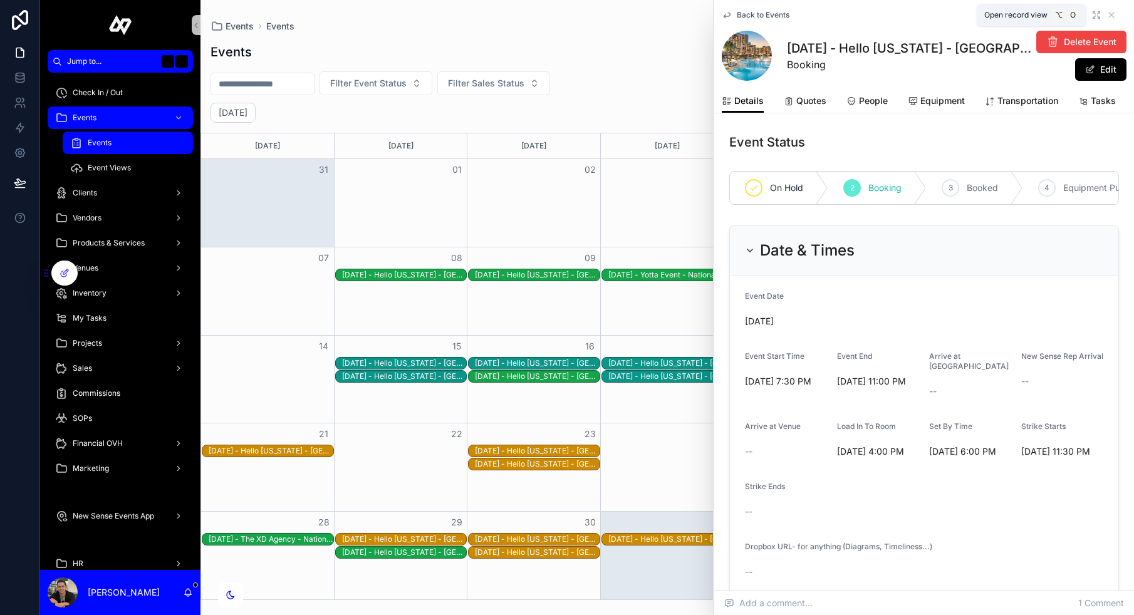
click at [1095, 16] on icon "scrollable content" at bounding box center [1094, 17] width 3 height 3
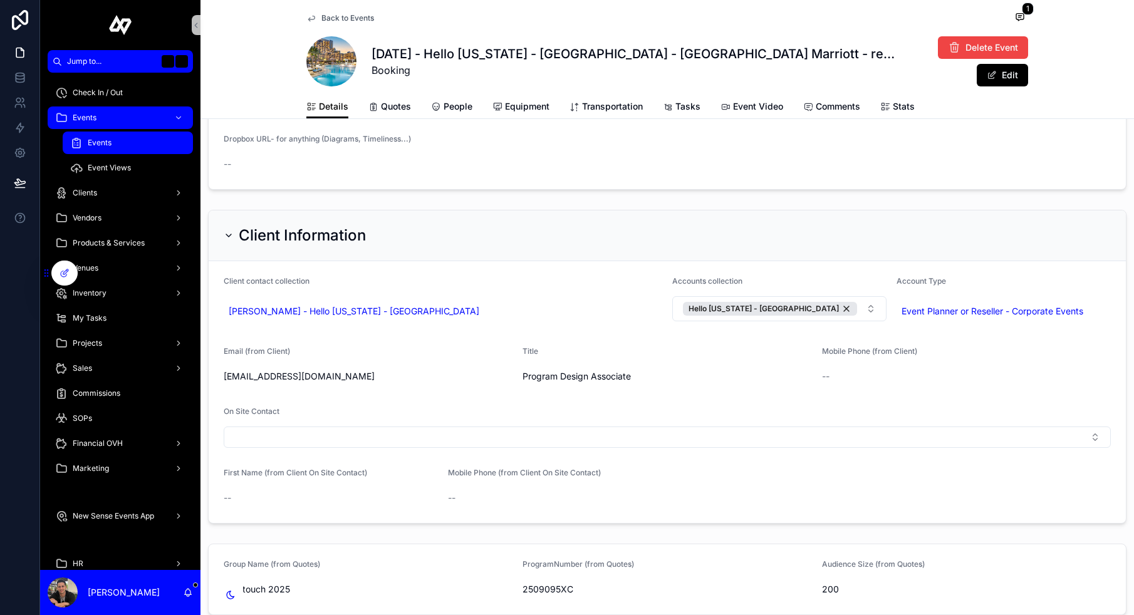
scroll to position [400, 0]
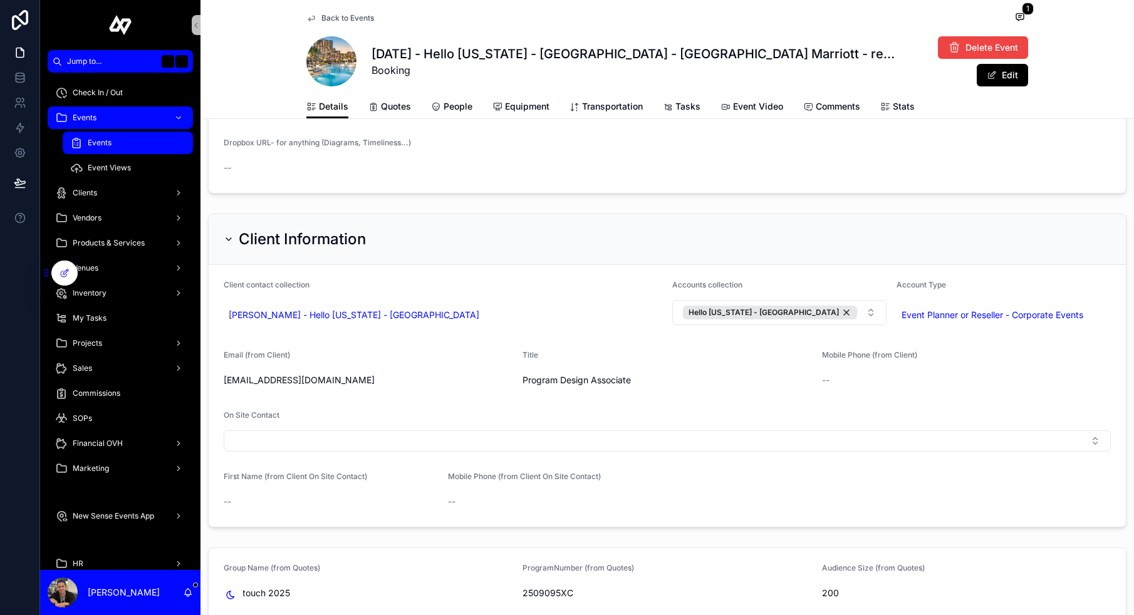
click at [317, 19] on link "Back to Events" at bounding box center [340, 18] width 68 height 10
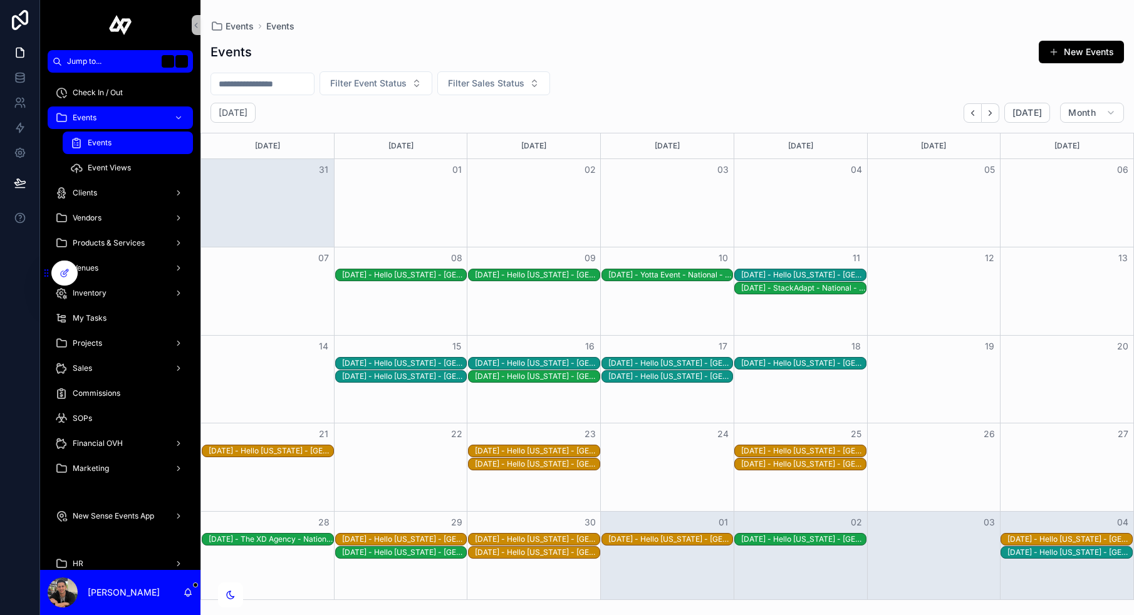
click at [775, 284] on div "[DATE] - StackAdapt - National - Caribe Royale - rec2wpbq8lC1Cci4I" at bounding box center [803, 288] width 125 height 10
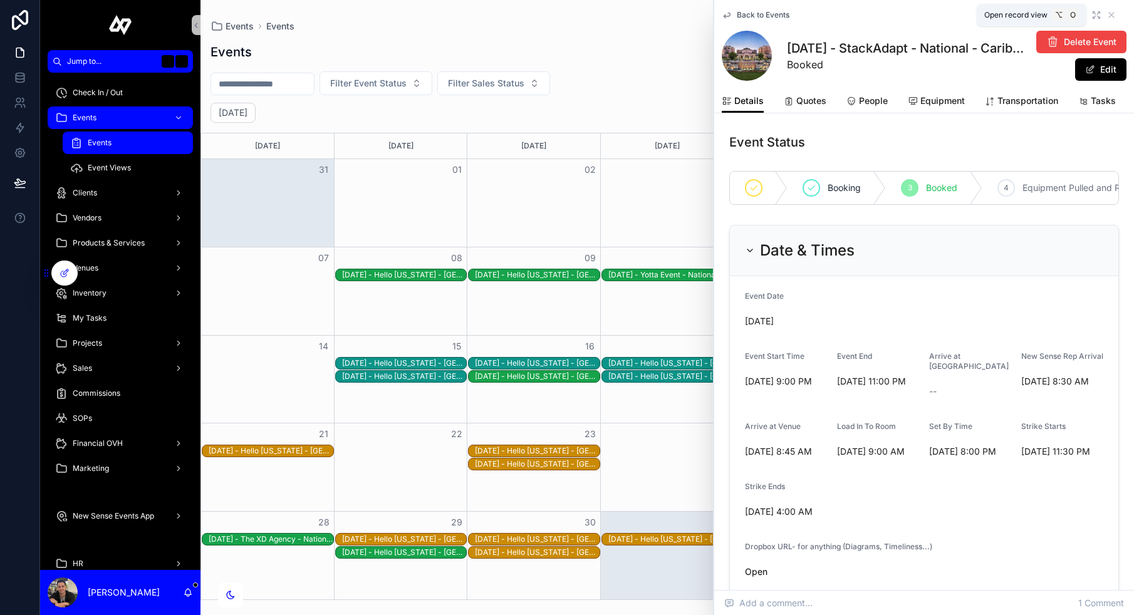
click at [1092, 14] on icon "scrollable content" at bounding box center [1096, 15] width 10 height 10
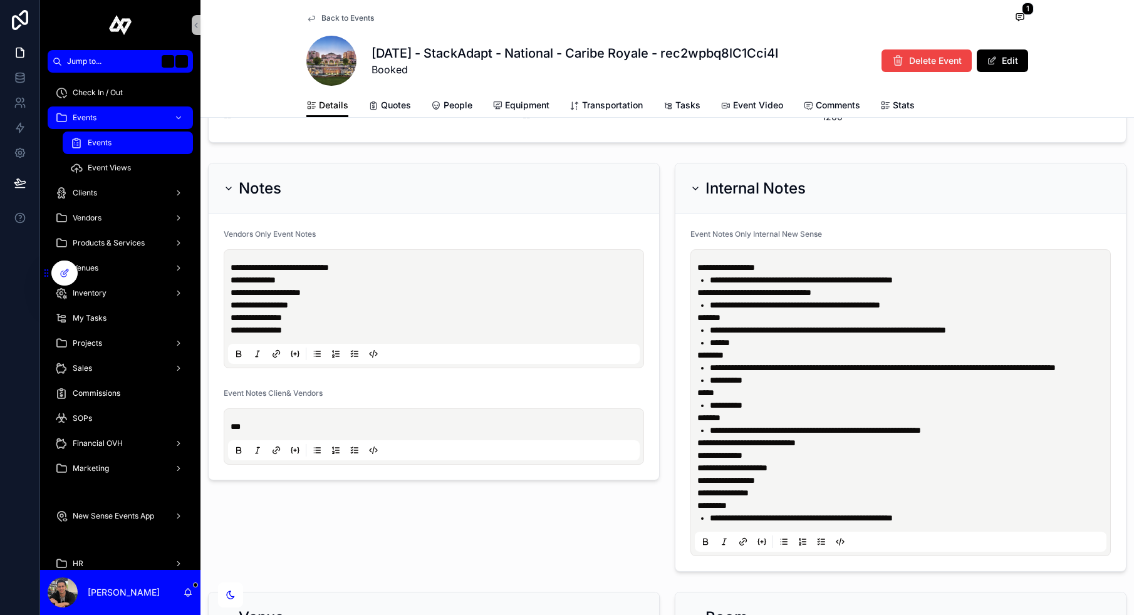
scroll to position [907, 0]
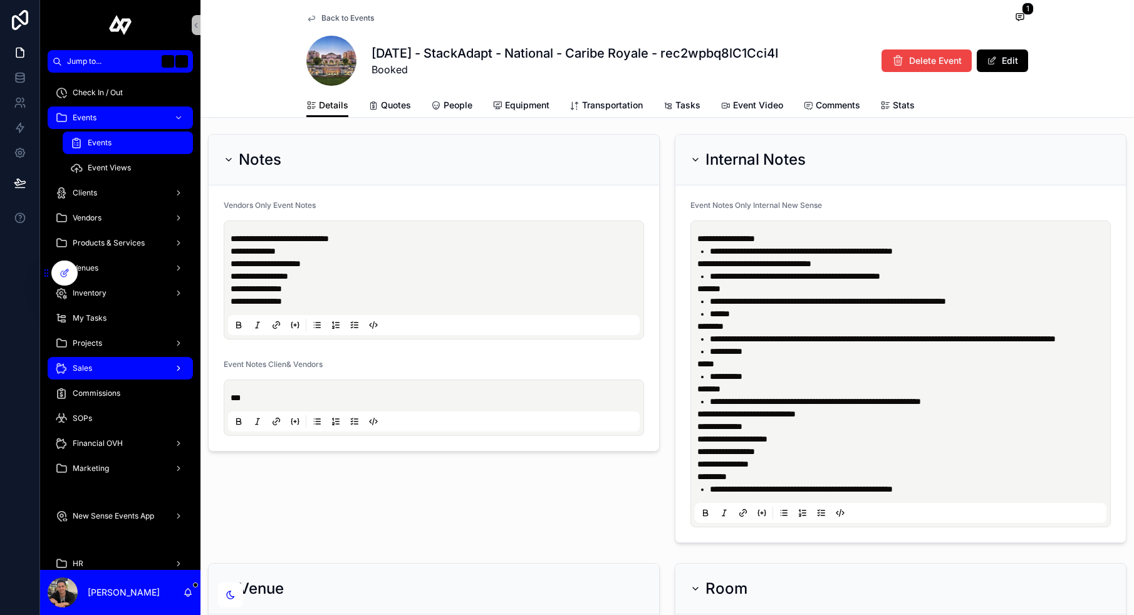
click at [108, 373] on div "Sales" at bounding box center [120, 368] width 130 height 20
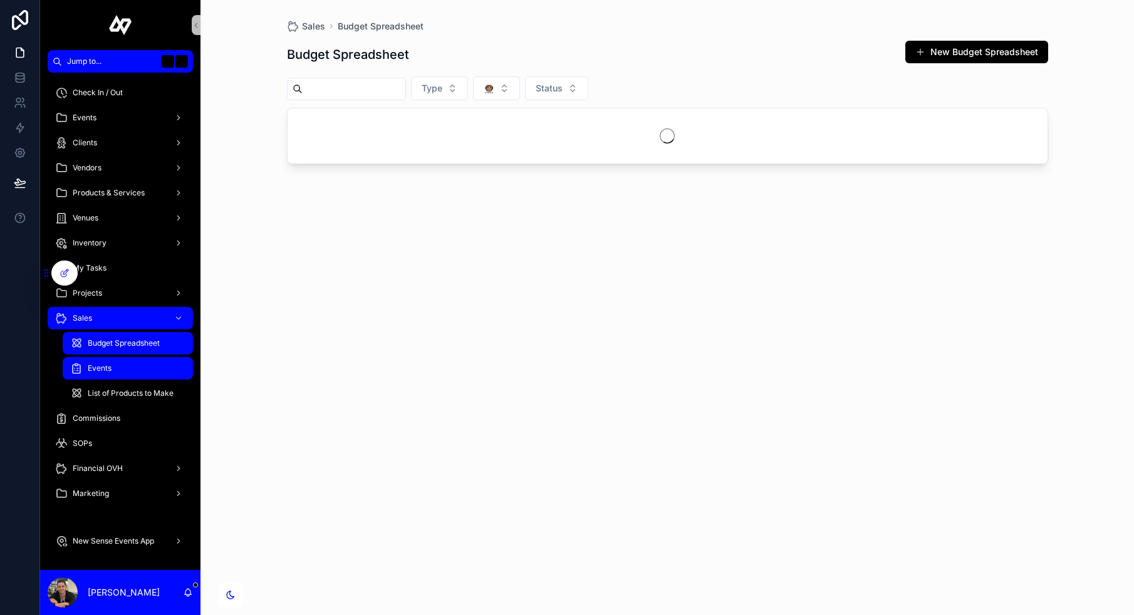
click at [137, 371] on div "Events" at bounding box center [127, 368] width 115 height 20
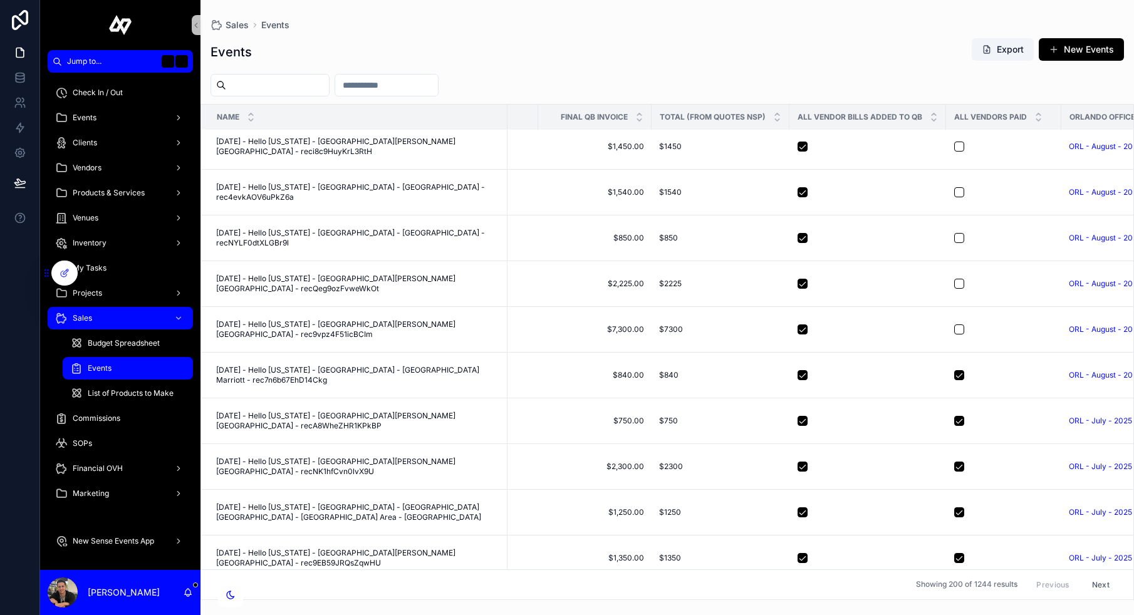
scroll to position [876, 703]
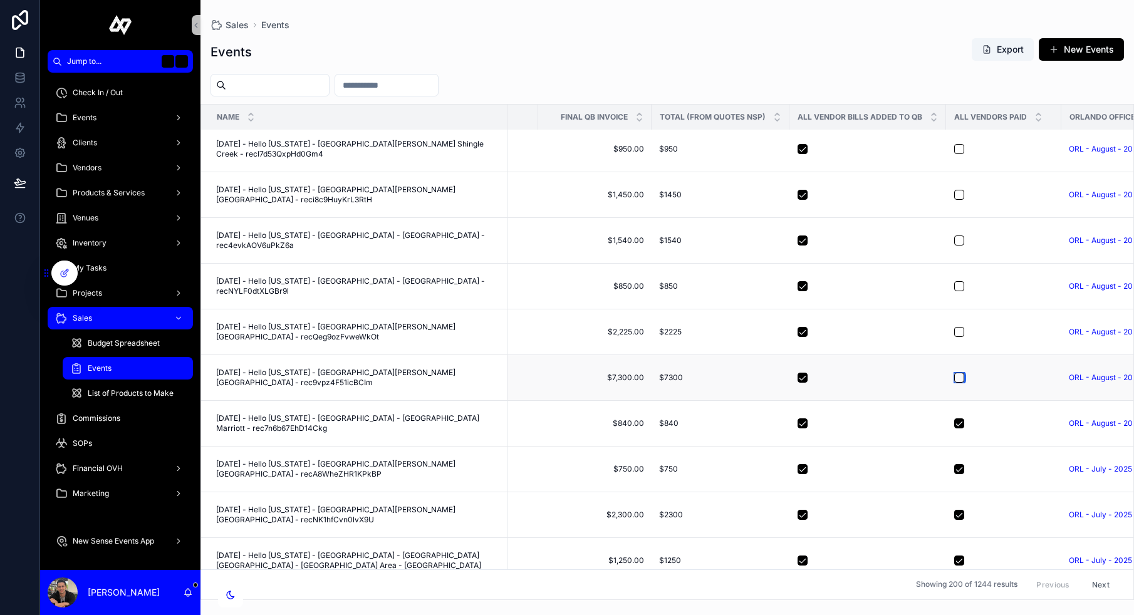
click at [956, 373] on button "scrollable content" at bounding box center [959, 378] width 10 height 10
click at [954, 327] on button "scrollable content" at bounding box center [959, 332] width 10 height 10
click at [957, 281] on button "scrollable content" at bounding box center [959, 286] width 10 height 10
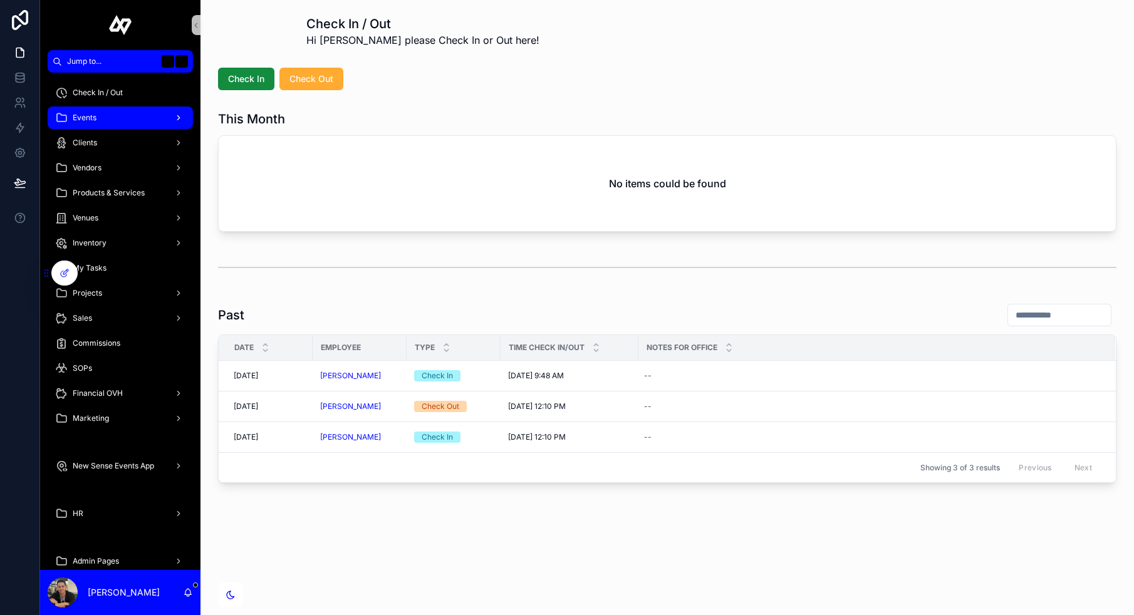
click at [111, 116] on div "Events" at bounding box center [120, 118] width 130 height 20
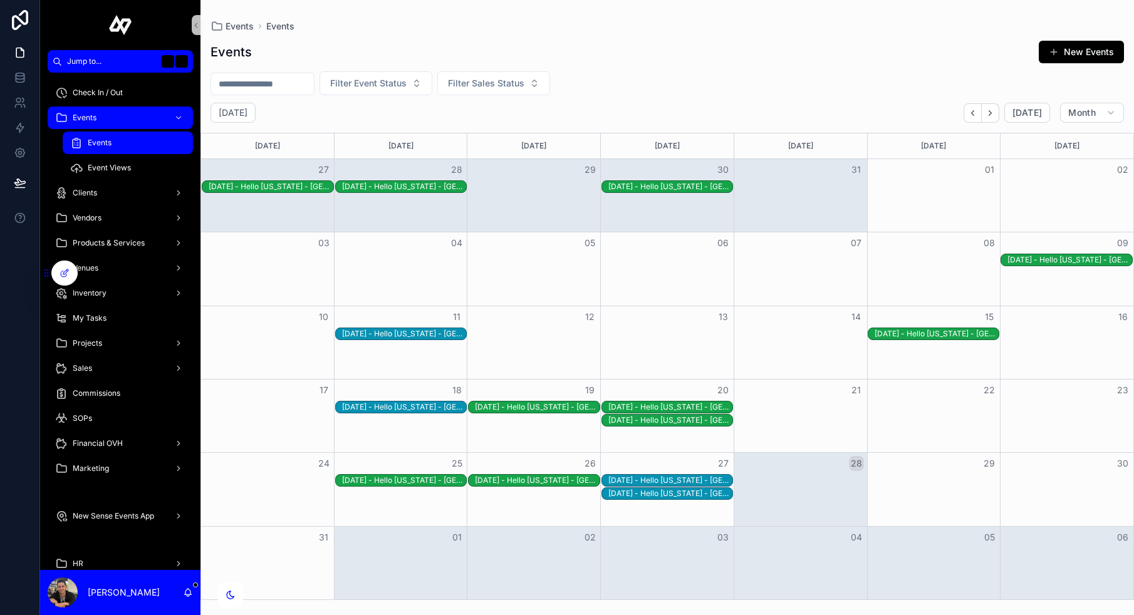
click at [432, 336] on div "[DATE] - Hello [US_STATE] - [GEOGRAPHIC_DATA][PERSON_NAME][GEOGRAPHIC_DATA] - r…" at bounding box center [404, 334] width 125 height 10
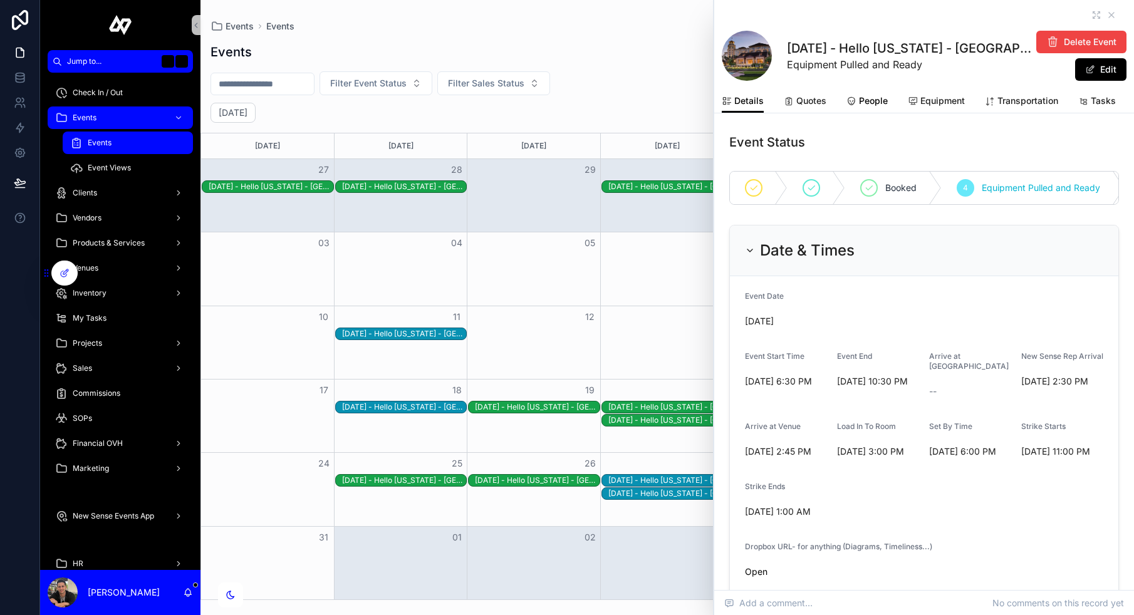
click at [861, 103] on span "People" at bounding box center [873, 101] width 29 height 13
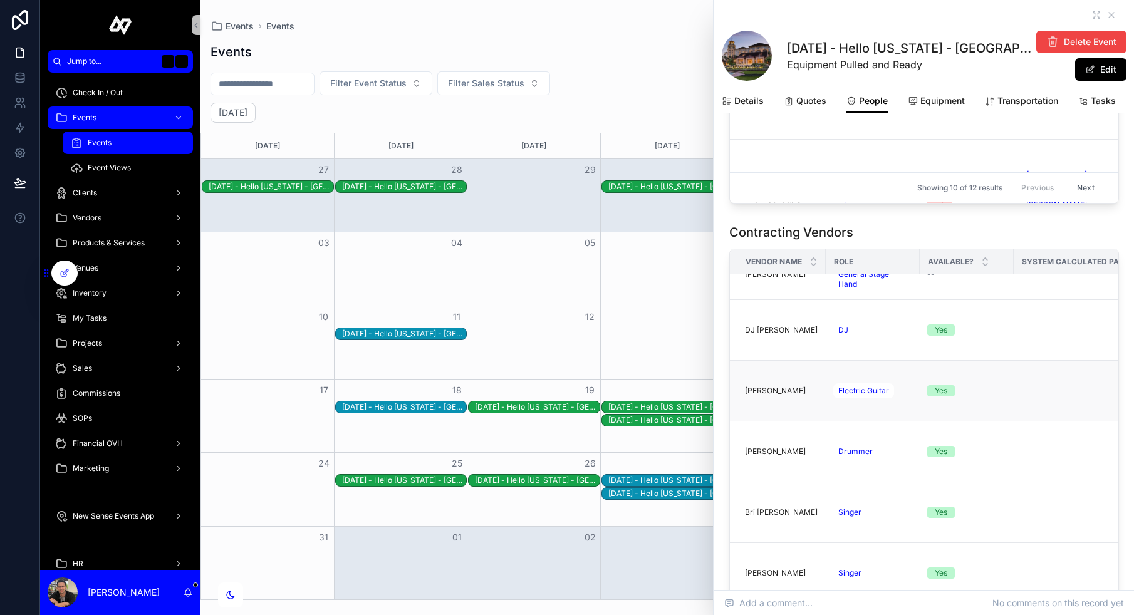
scroll to position [90, 0]
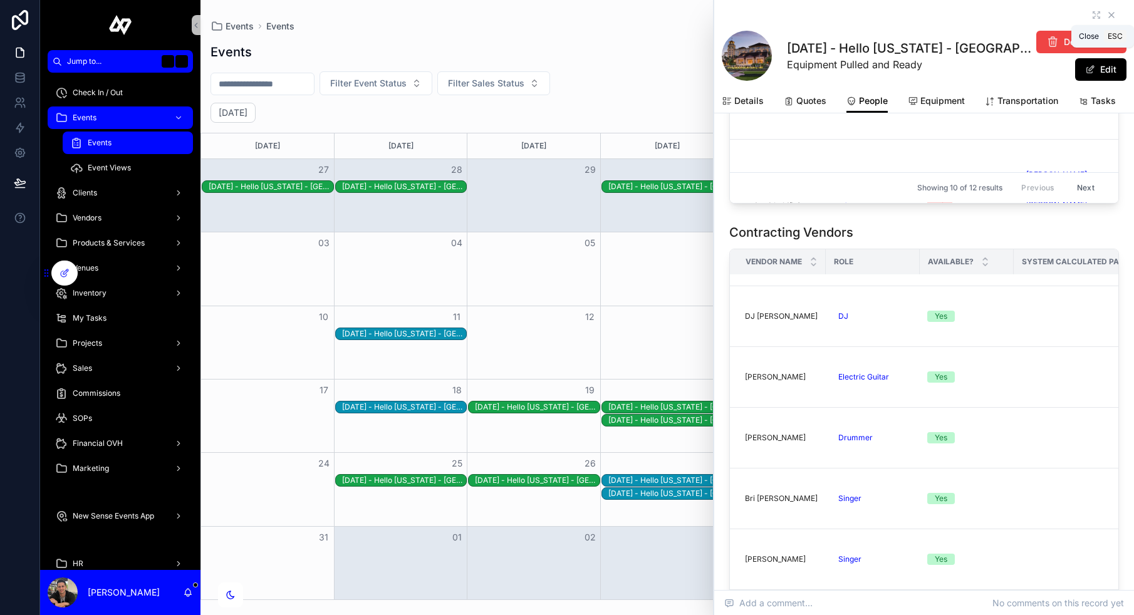
click at [1111, 11] on icon "scrollable content" at bounding box center [1111, 15] width 10 height 10
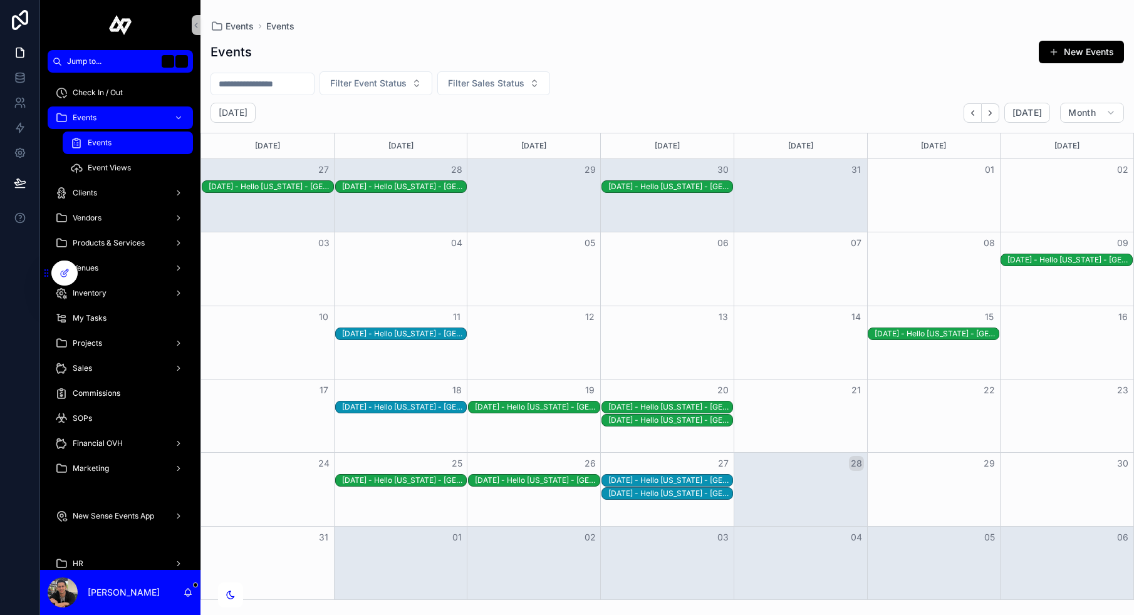
click at [960, 329] on div "[DATE] - Hello [US_STATE] - [GEOGRAPHIC_DATA][PERSON_NAME] [GEOGRAPHIC_DATA] - …" at bounding box center [936, 334] width 125 height 10
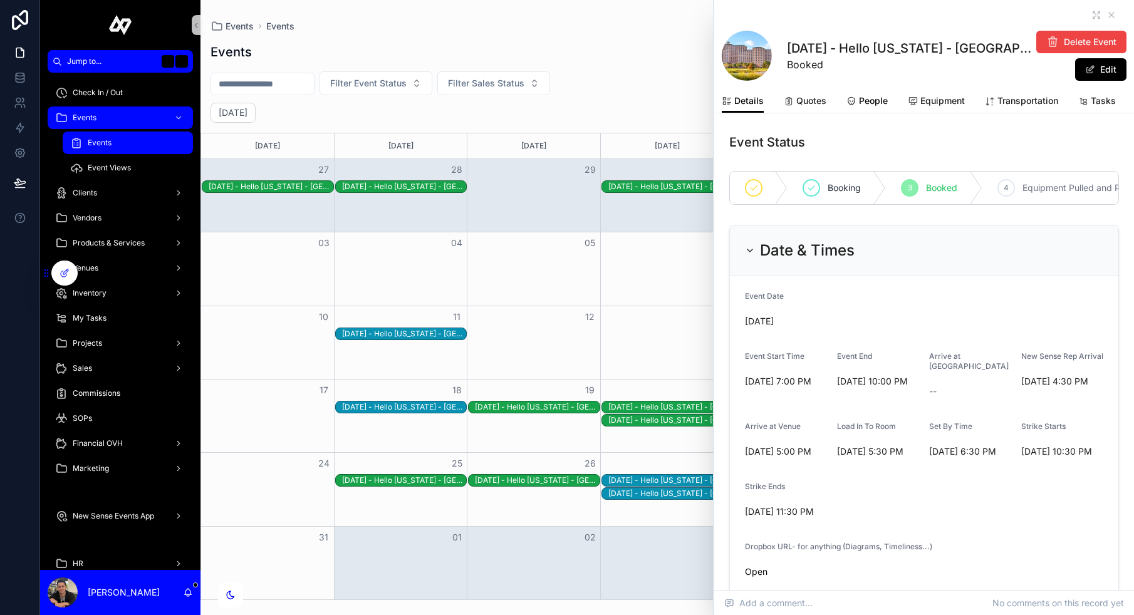
click at [865, 99] on span "People" at bounding box center [873, 101] width 29 height 13
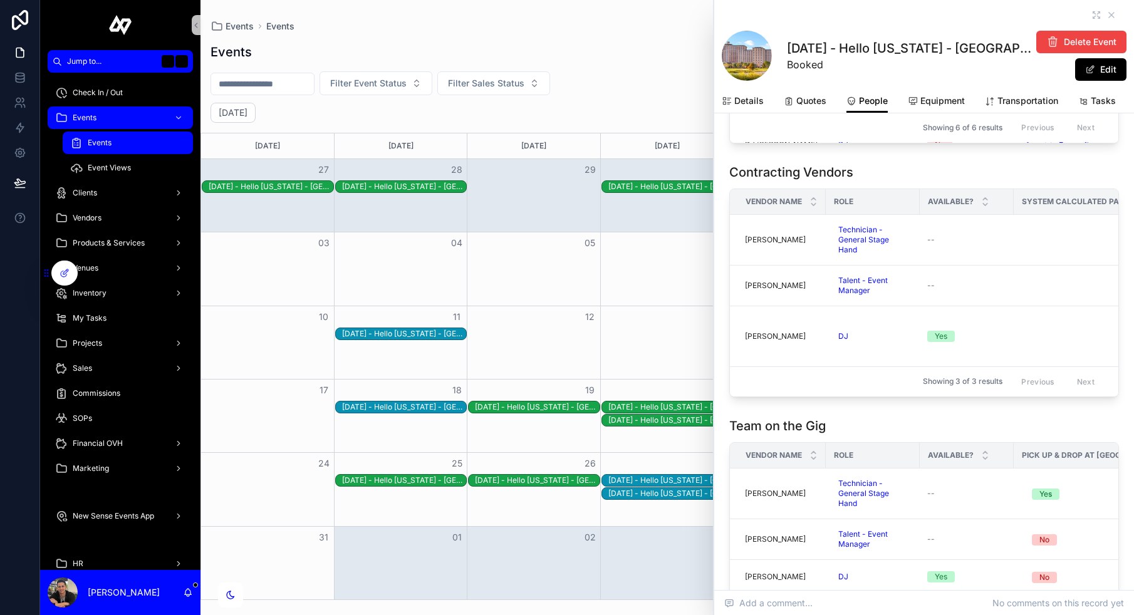
scroll to position [1036, 0]
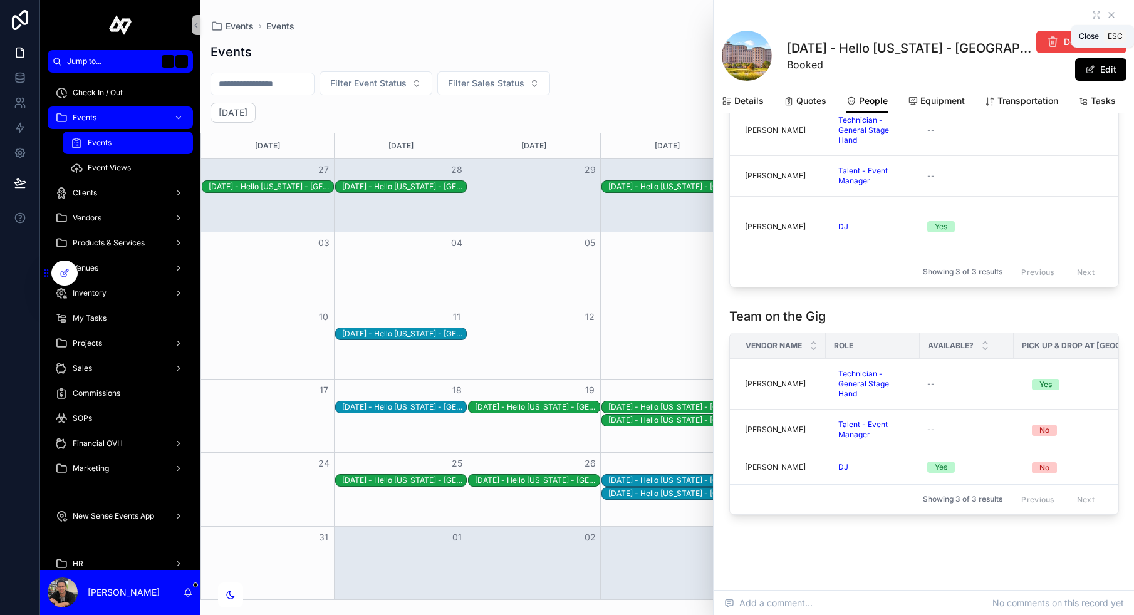
click at [1114, 11] on icon "scrollable content" at bounding box center [1111, 15] width 10 height 10
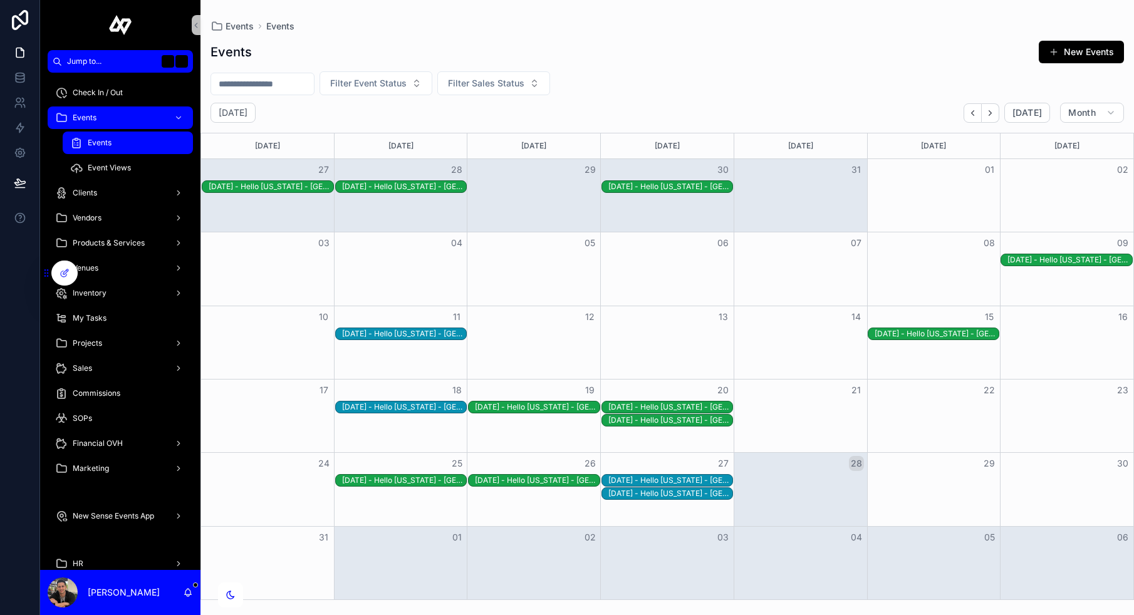
click at [406, 404] on div "[DATE] - Hello [US_STATE] - [GEOGRAPHIC_DATA] - [GEOGRAPHIC_DATA] - recNYLF0dtX…" at bounding box center [404, 407] width 125 height 10
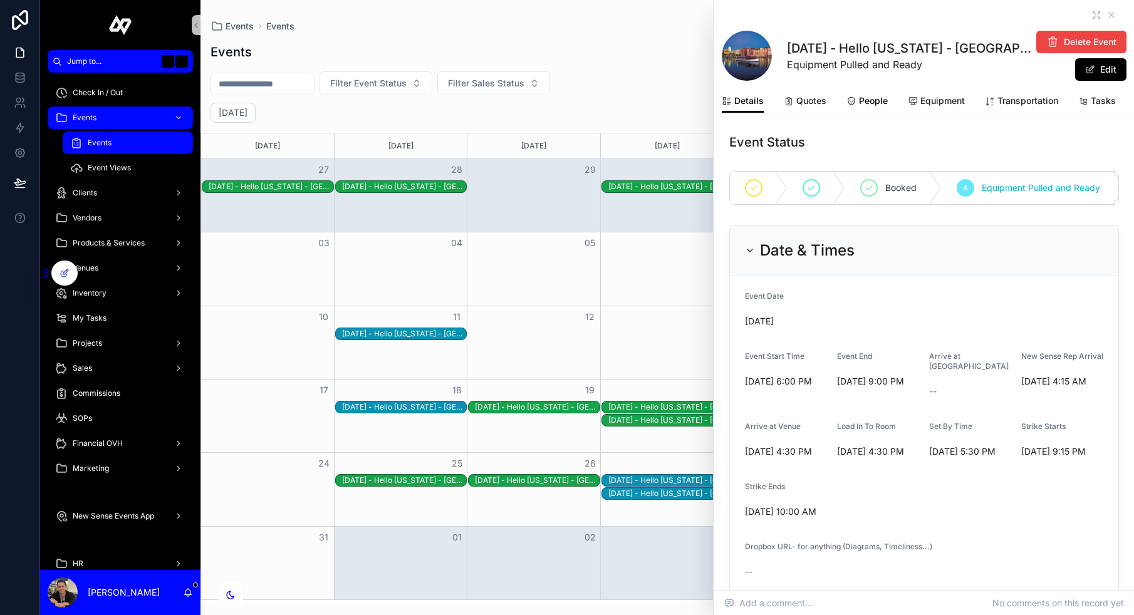
click at [875, 98] on span "People" at bounding box center [873, 101] width 29 height 13
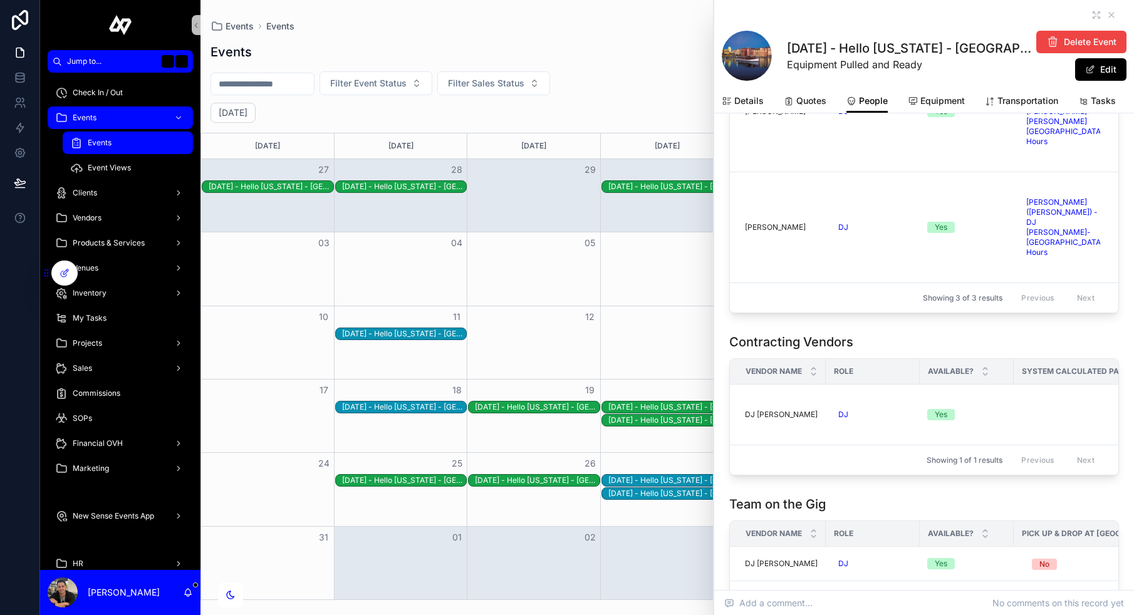
scroll to position [423, 0]
